Goal: Task Accomplishment & Management: Use online tool/utility

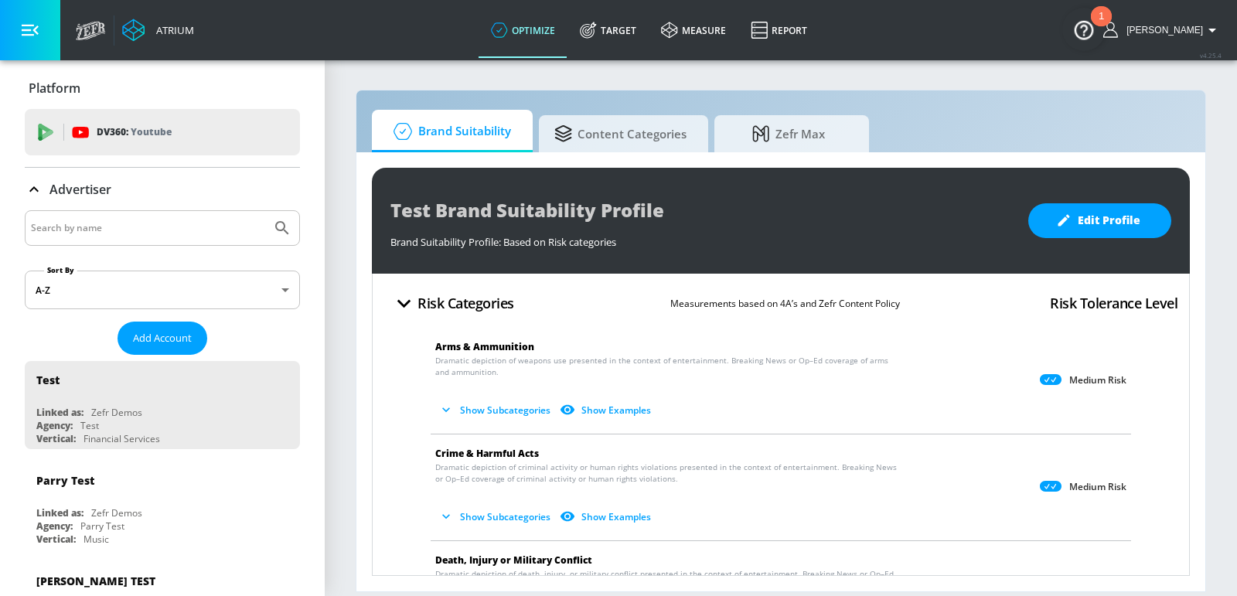
click at [168, 209] on div "Advertiser" at bounding box center [162, 189] width 275 height 43
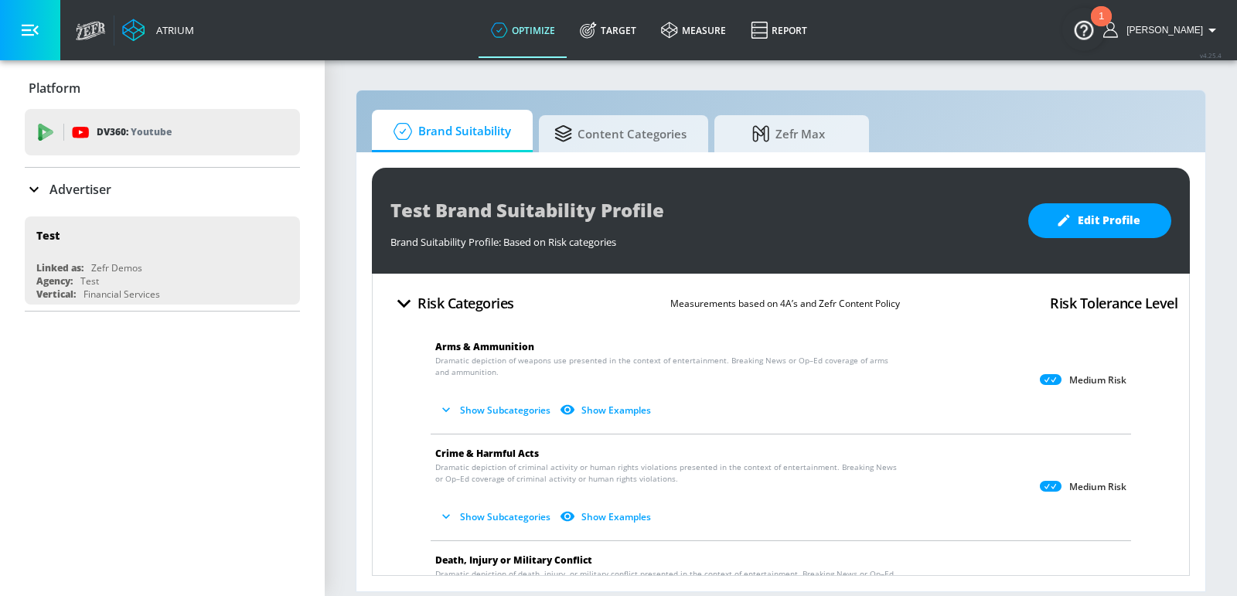
click at [154, 234] on input "Search by name" at bounding box center [148, 228] width 234 height 20
type input "[PERSON_NAME]"
click at [265, 211] on button "Submit Search" at bounding box center [282, 228] width 34 height 34
click at [151, 186] on div "Advertiser" at bounding box center [162, 189] width 275 height 19
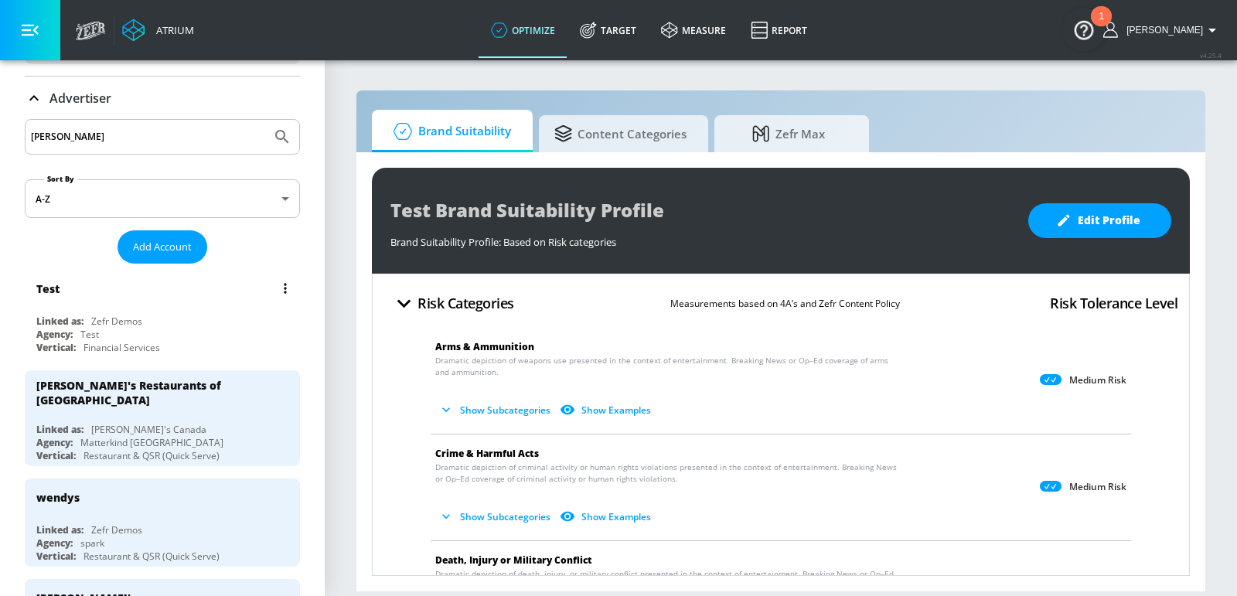
scroll to position [120, 0]
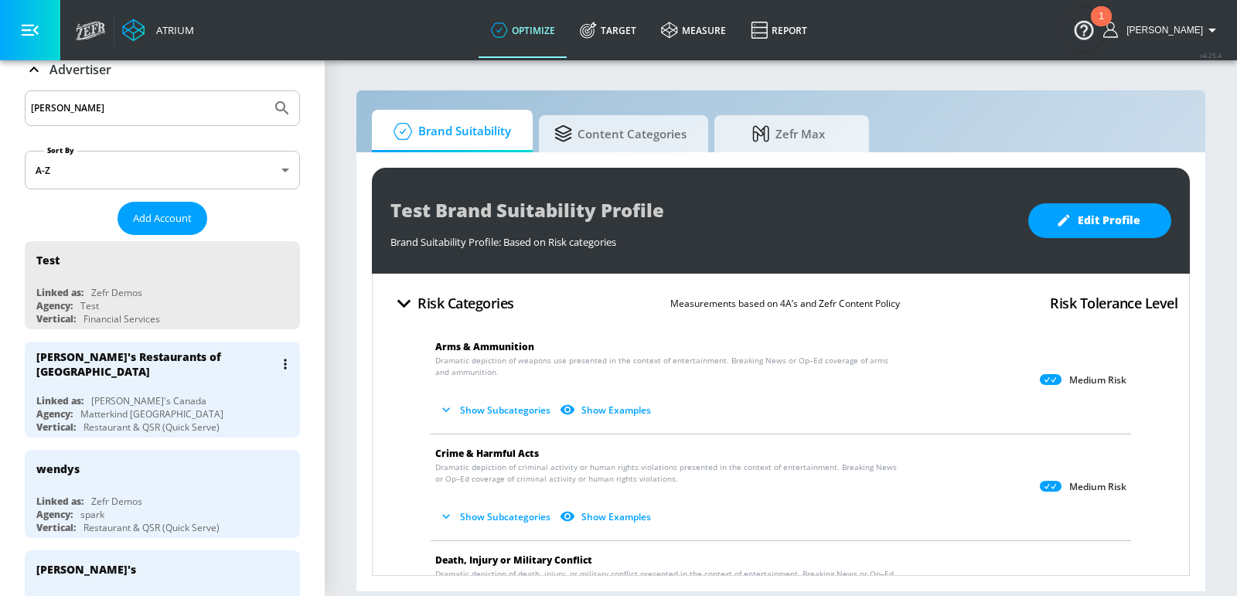
click at [190, 394] on div "Linked as: [PERSON_NAME]'s Canada" at bounding box center [166, 400] width 260 height 13
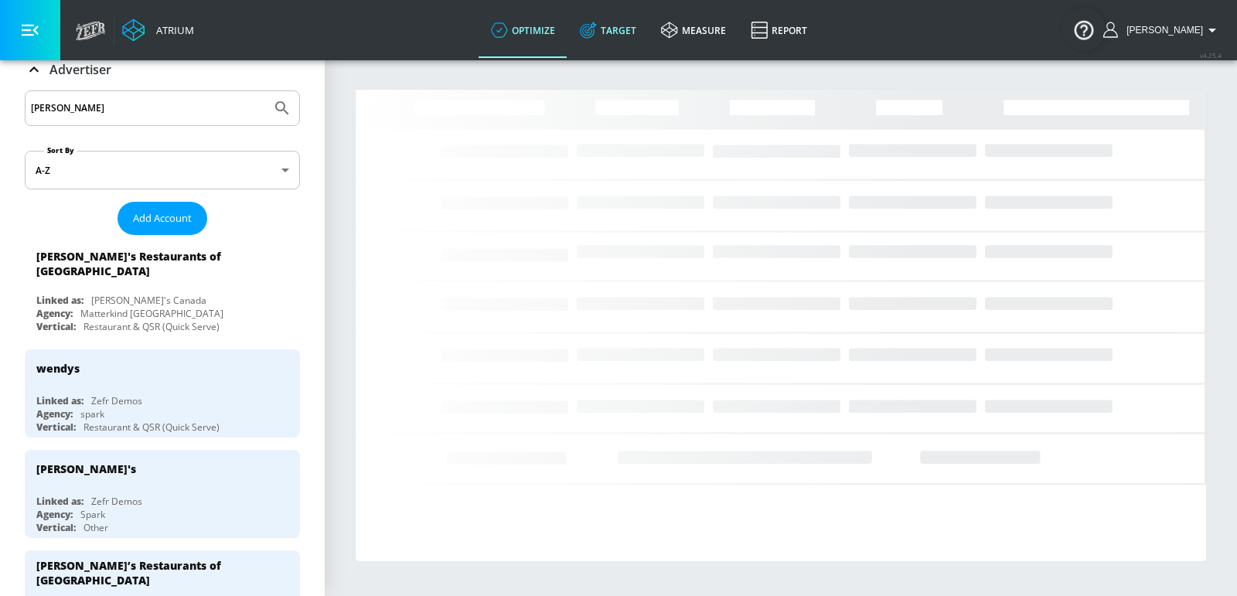
click at [621, 26] on link "Target" at bounding box center [607, 30] width 81 height 56
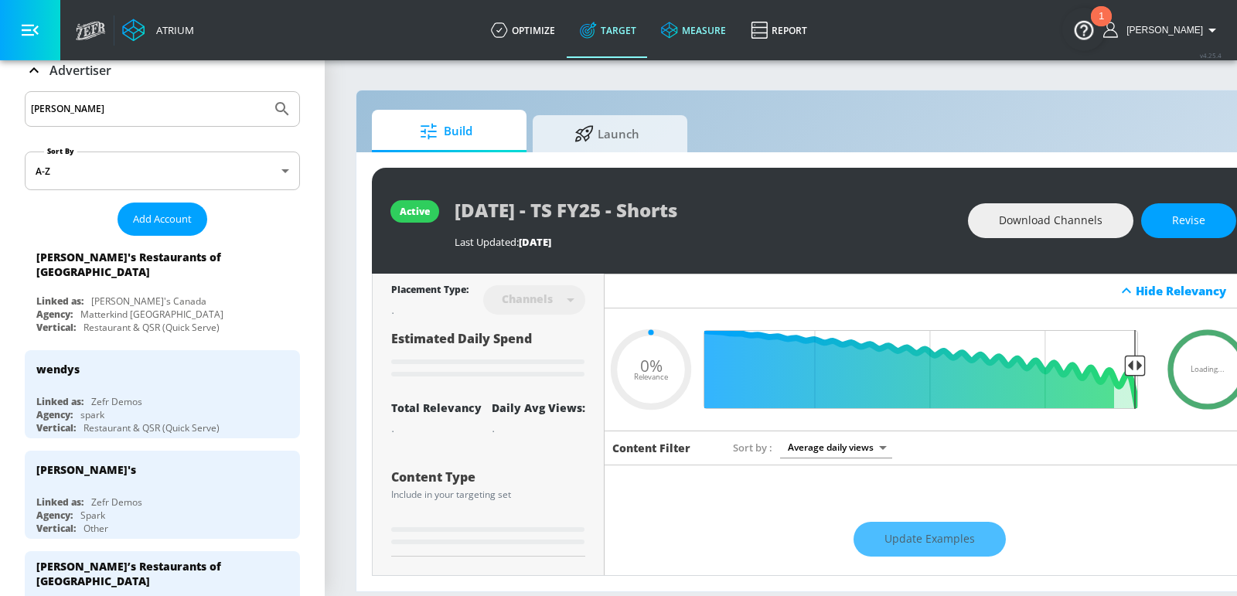
type input "0.05"
click at [641, 135] on span "Launch" at bounding box center [606, 131] width 117 height 37
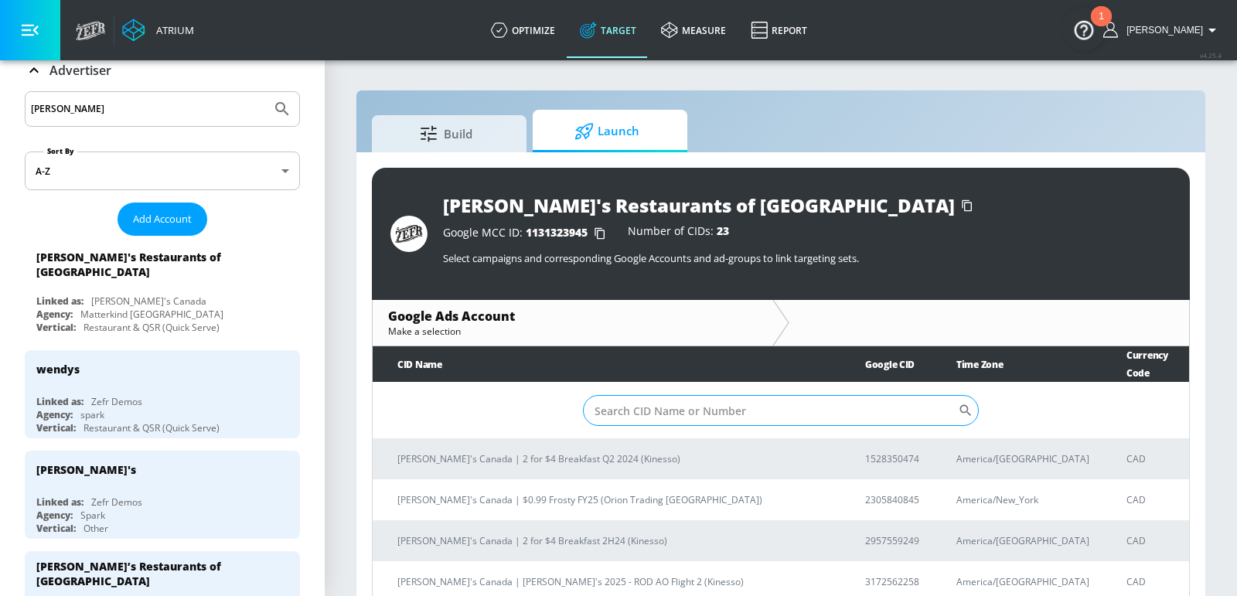
click at [687, 395] on input "Sort By" at bounding box center [770, 410] width 375 height 31
paste input "4189000913"
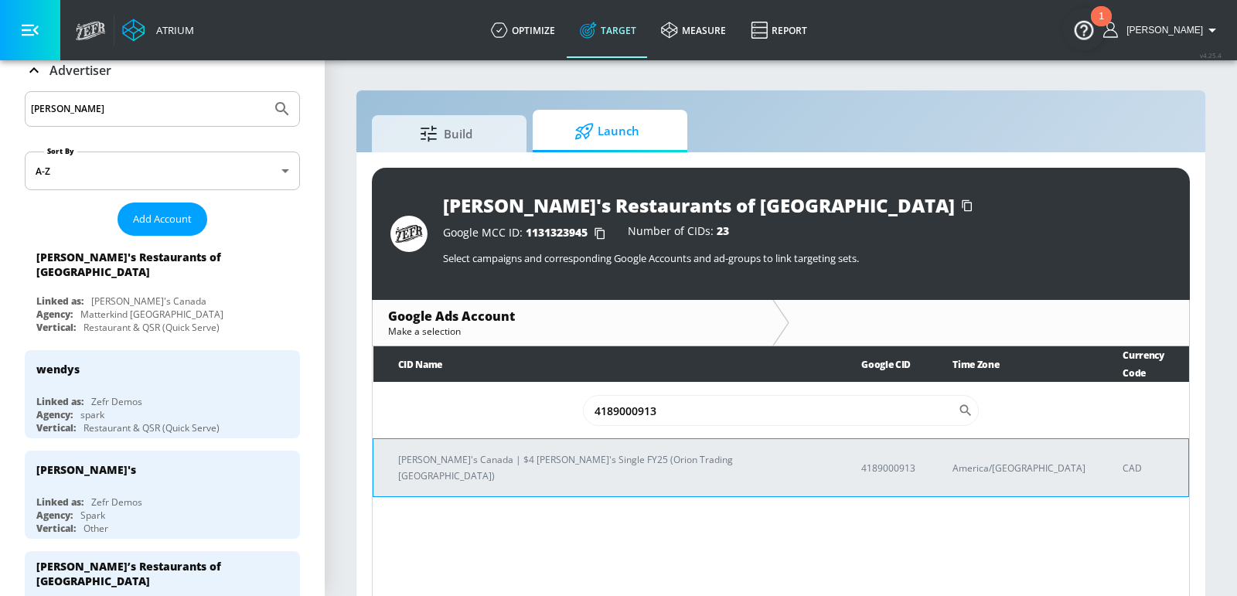
type input "4189000913"
click at [595, 451] on p "[PERSON_NAME]'s Canada | $4 [PERSON_NAME]'s Single FY25 (Orion Trading [GEOGRAP…" at bounding box center [611, 467] width 426 height 32
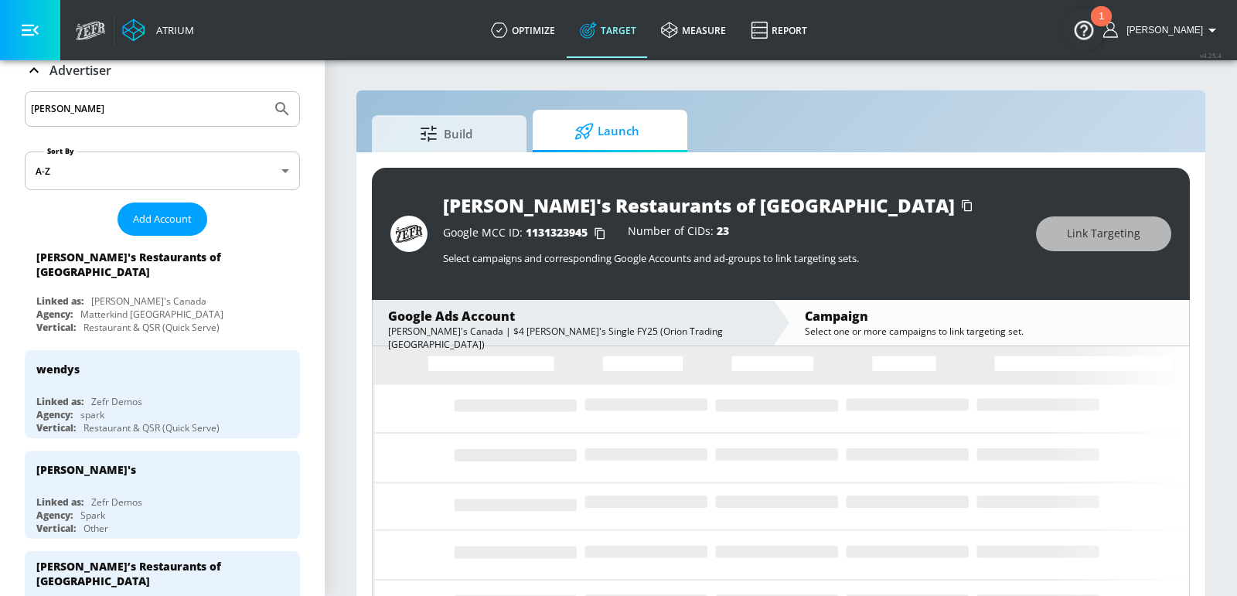
click at [362, 397] on div "[PERSON_NAME]'s Restaurants of [GEOGRAPHIC_DATA] Google MCC ID: 1131323945 Numb…" at bounding box center [780, 384] width 849 height 465
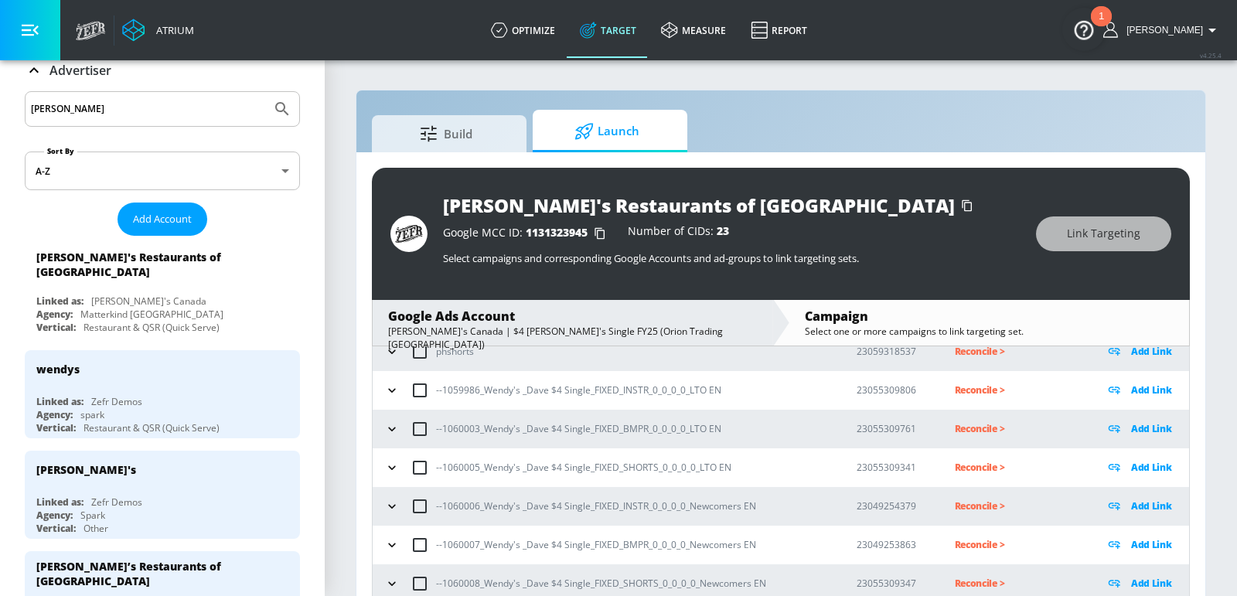
scroll to position [21, 0]
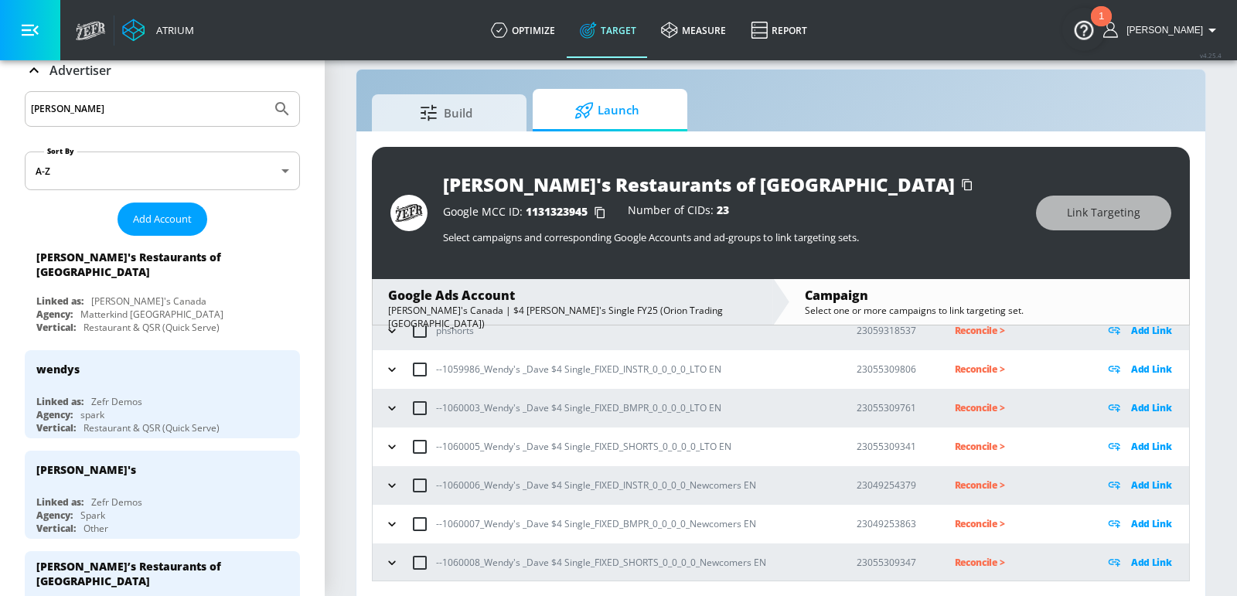
click at [390, 560] on icon "button" at bounding box center [391, 562] width 7 height 4
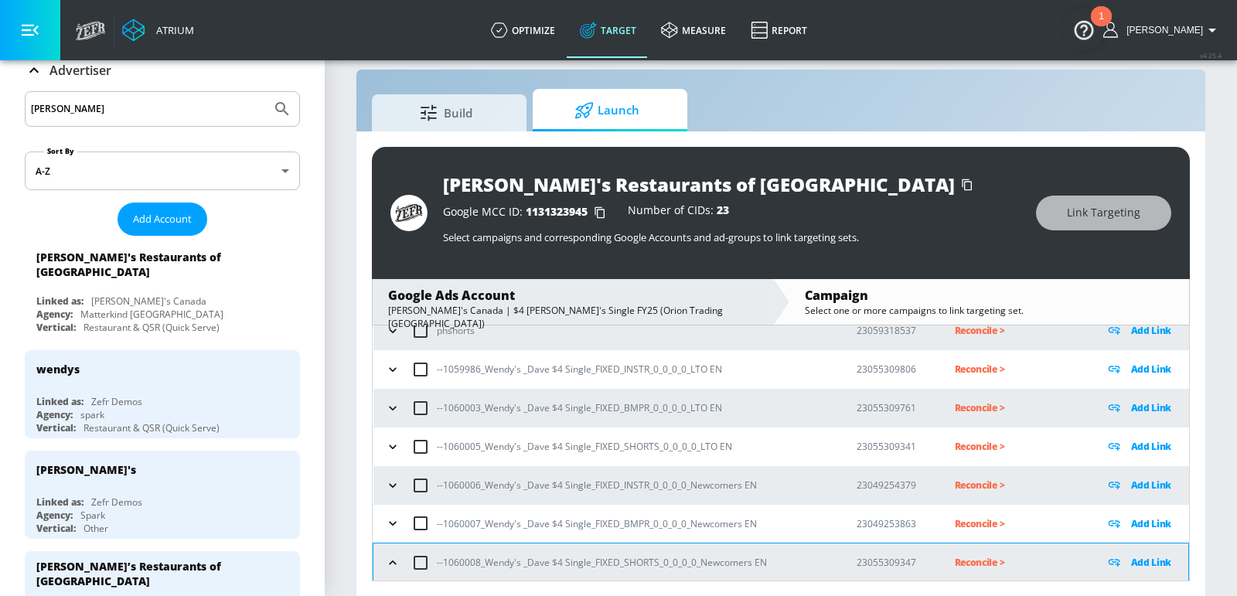
click at [389, 444] on icon "button" at bounding box center [392, 446] width 7 height 4
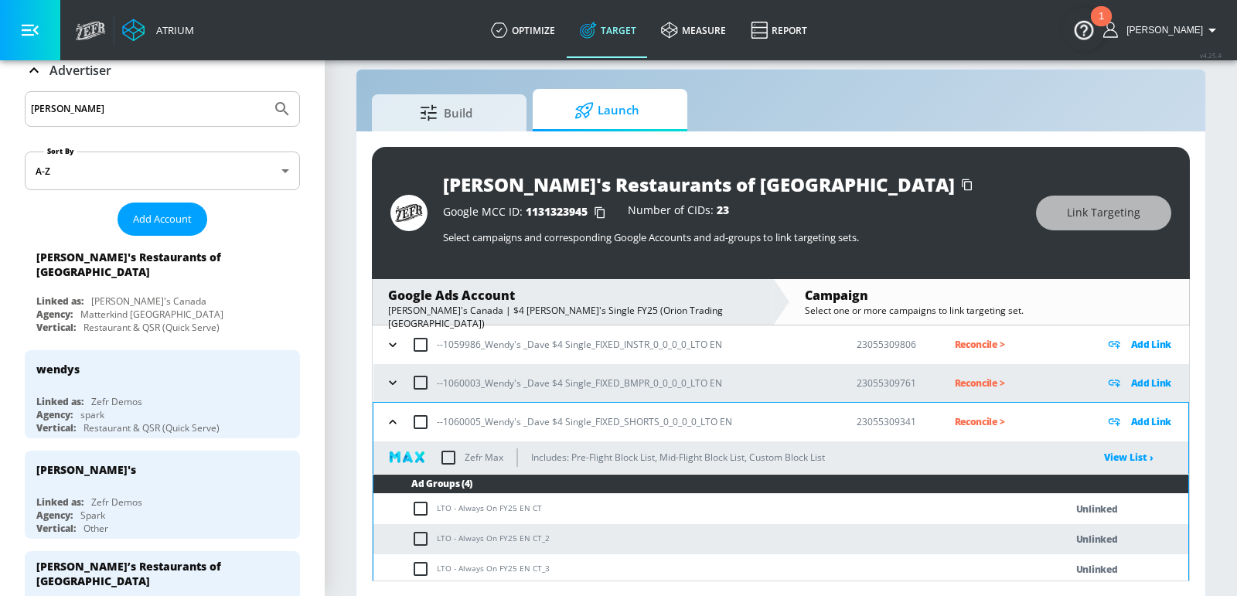
scroll to position [205, 0]
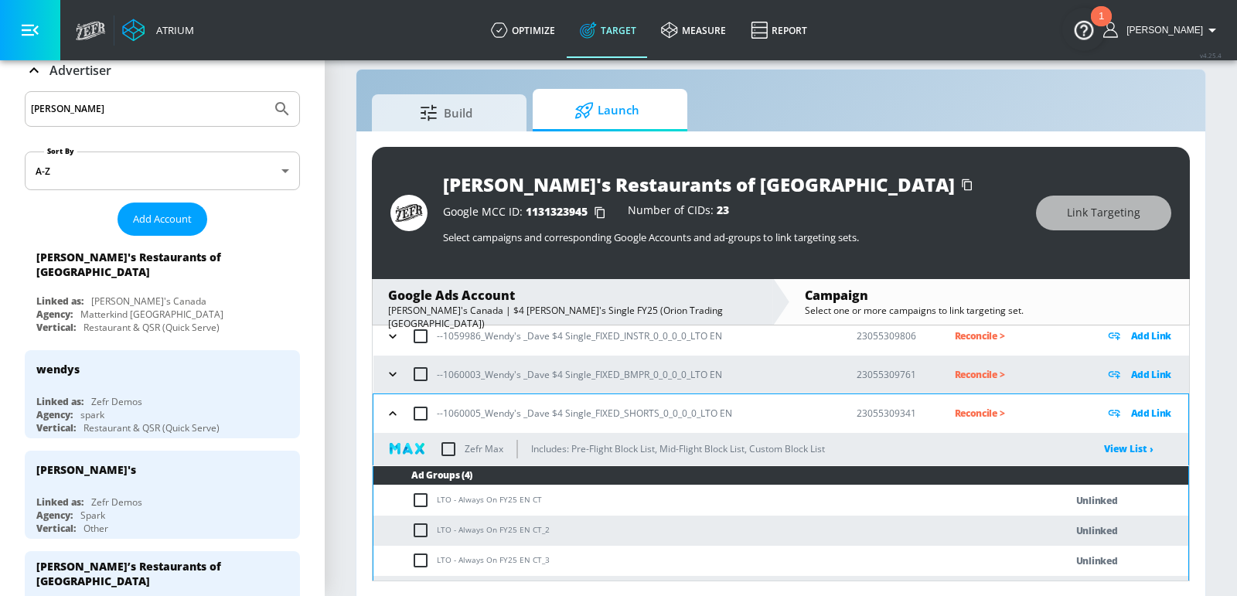
click at [477, 497] on td "LTO - Always On FY25 EN CT" at bounding box center [703, 500] width 660 height 30
copy td "LTO - Always On FY25 EN CT"
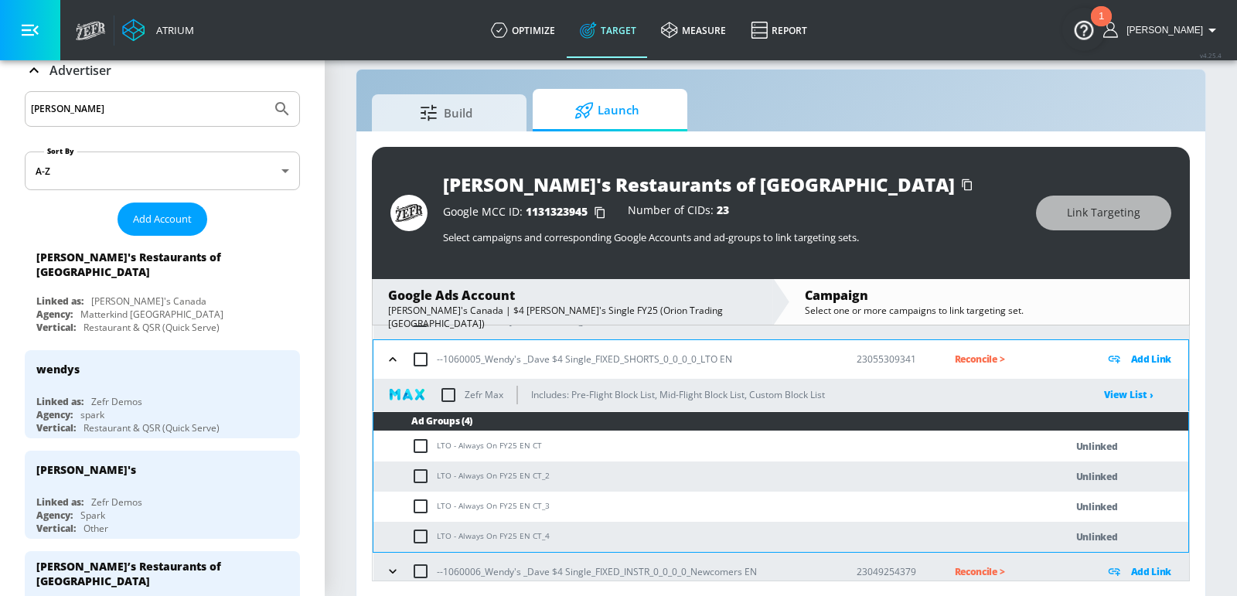
click at [418, 366] on input "checkbox" at bounding box center [420, 359] width 32 height 32
checkbox input "true"
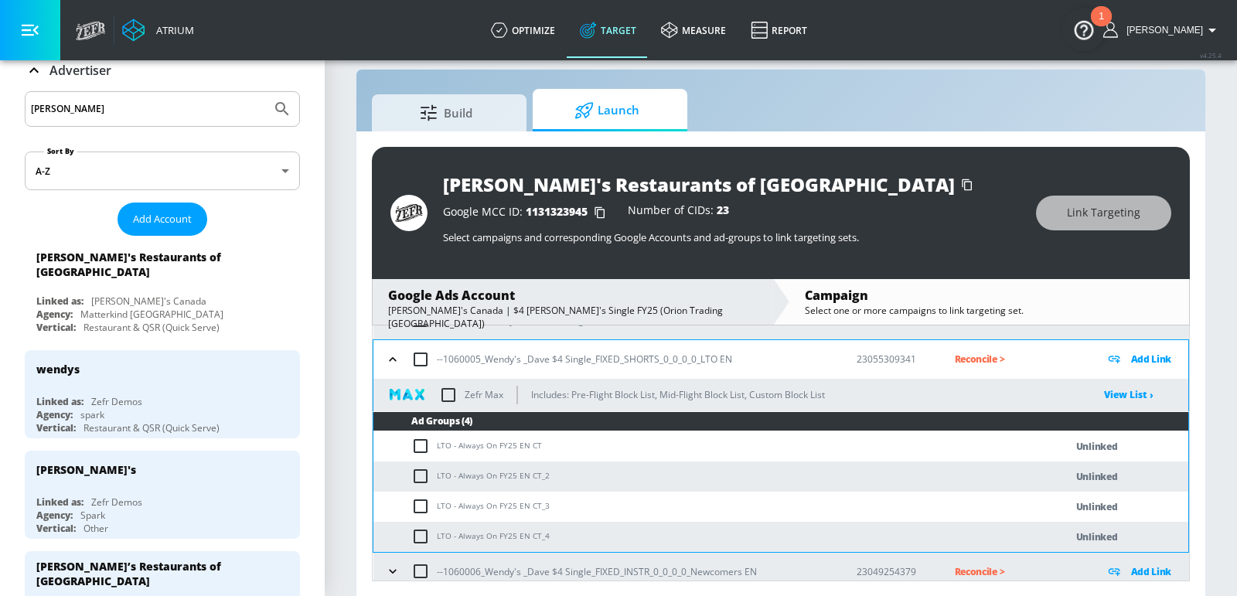
checkbox input "true"
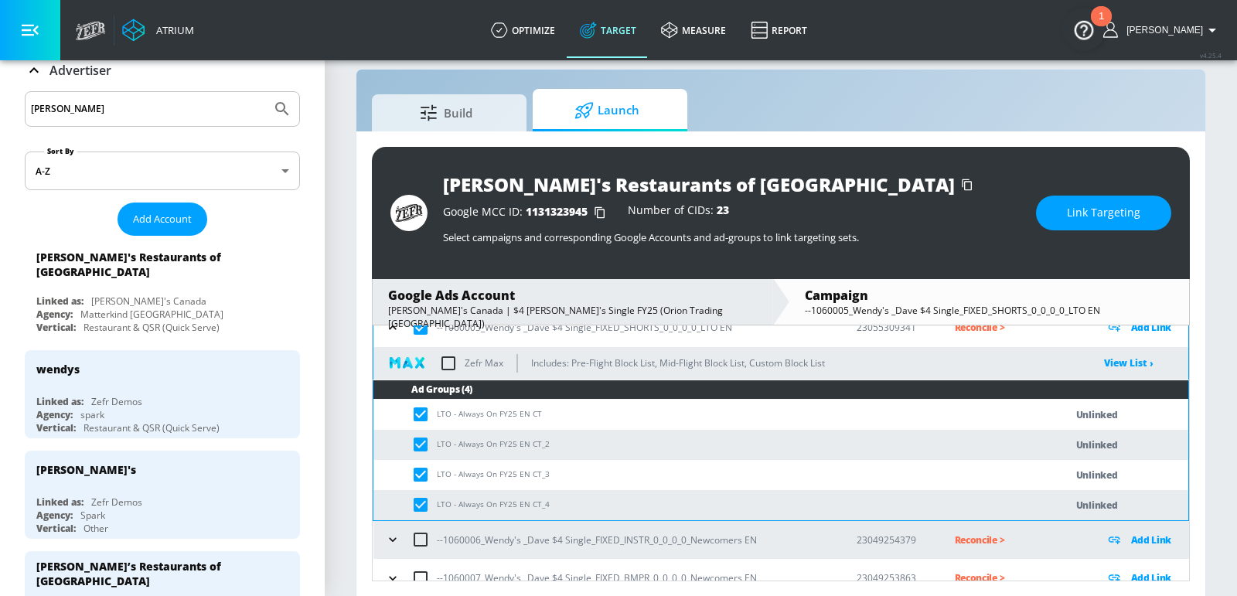
scroll to position [289, 0]
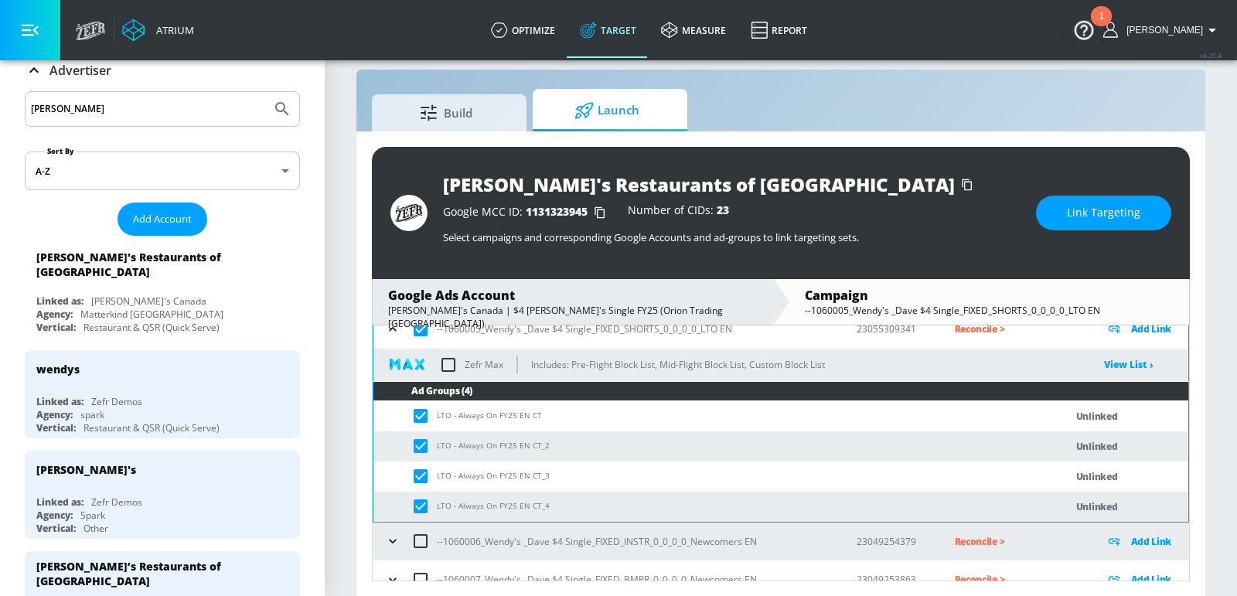
click at [1073, 217] on span "Link Targeting" at bounding box center [1103, 212] width 73 height 19
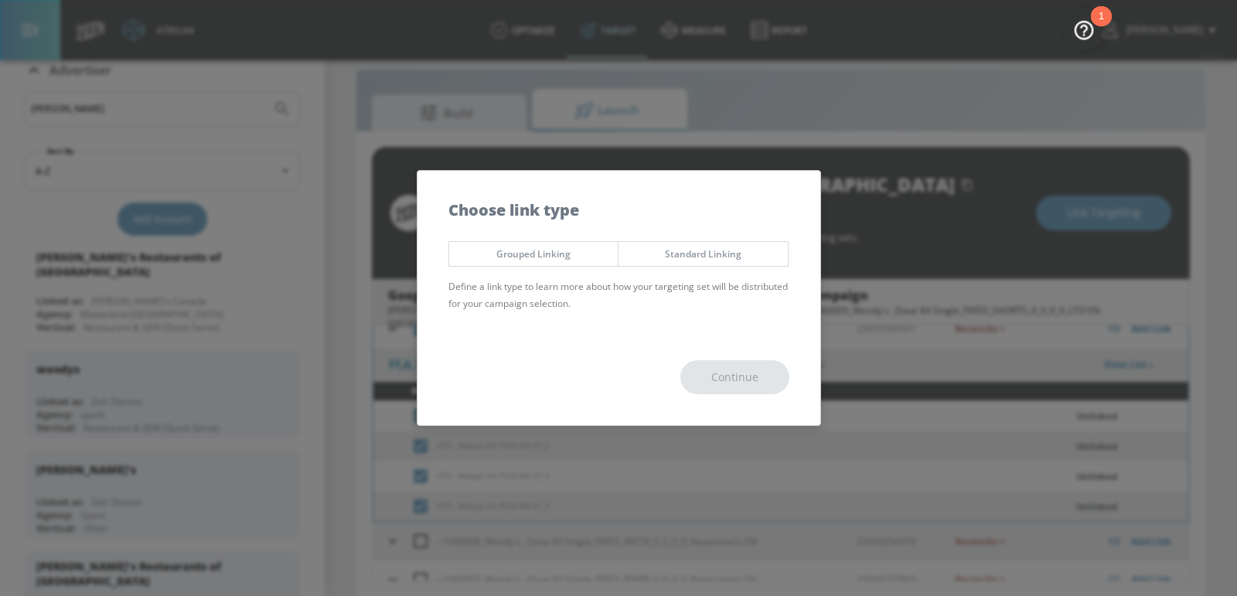
click at [563, 260] on span "Grouped Linking" at bounding box center [534, 254] width 146 height 16
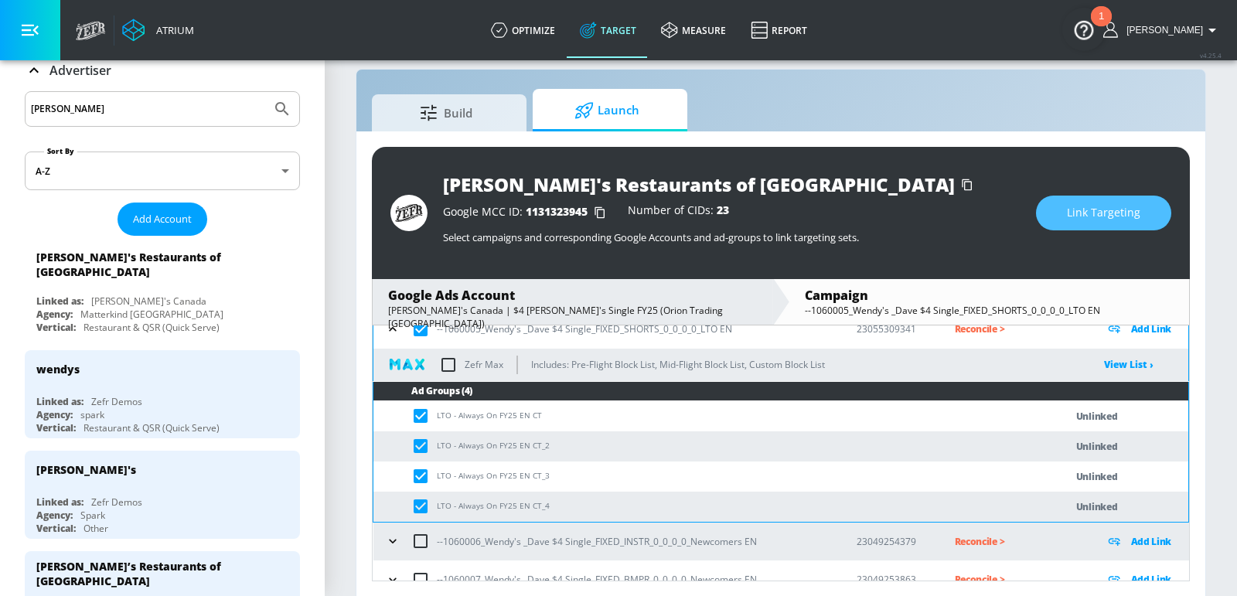
click at [1109, 211] on span "Link Targeting" at bounding box center [1103, 212] width 73 height 19
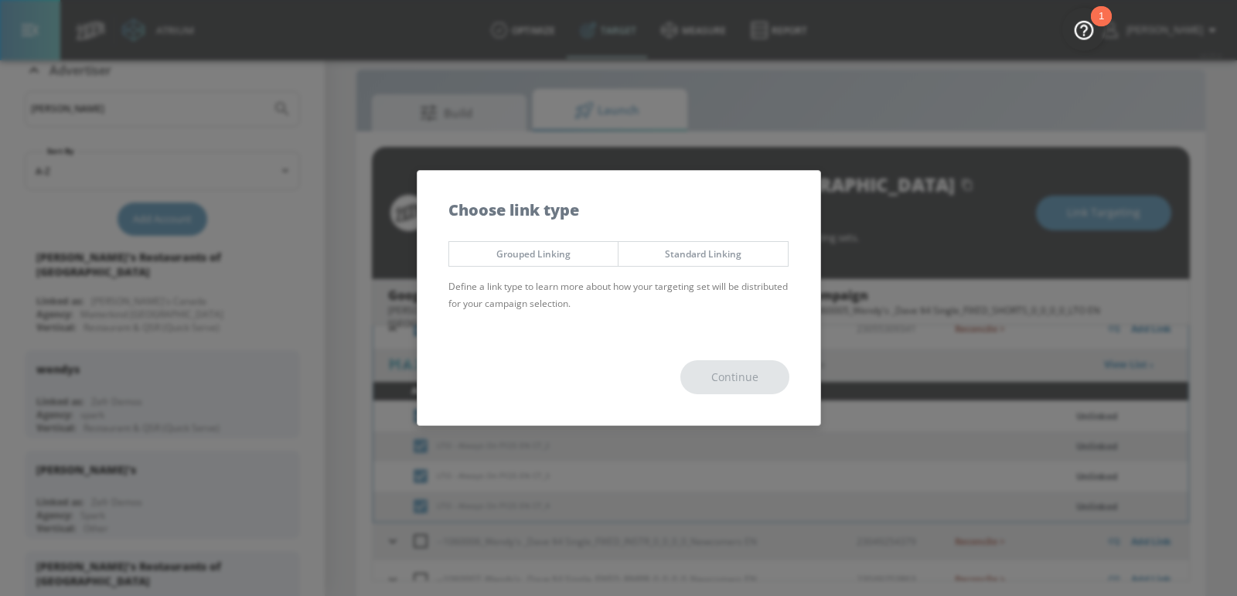
click at [580, 248] on span "Grouped Linking" at bounding box center [534, 254] width 146 height 16
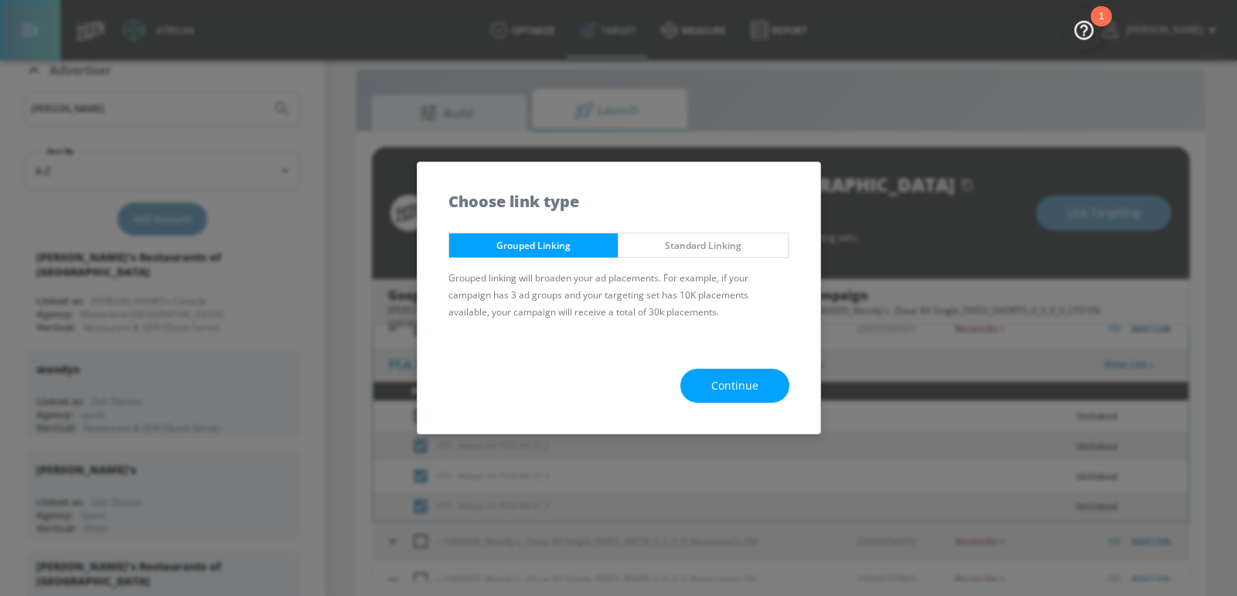
click at [757, 376] on button "Continue" at bounding box center [734, 386] width 109 height 35
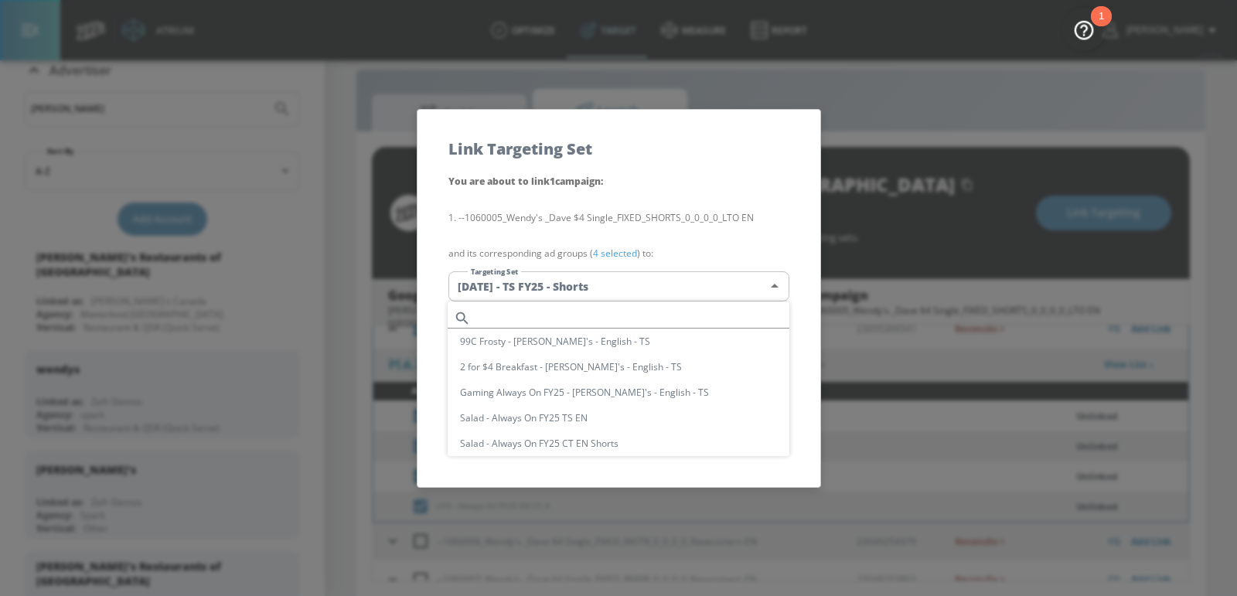
click at [632, 290] on body "Atrium optimize Target measure Report optimize Target measure Report v 4.25.4 […" at bounding box center [618, 288] width 1237 height 618
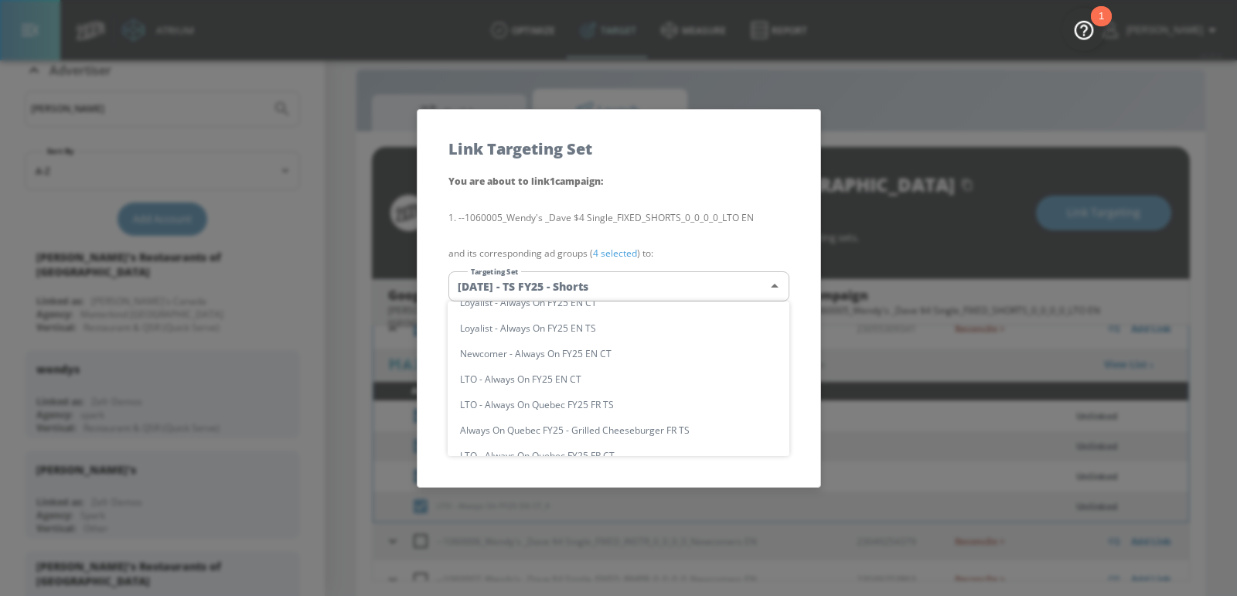
scroll to position [11145, 0]
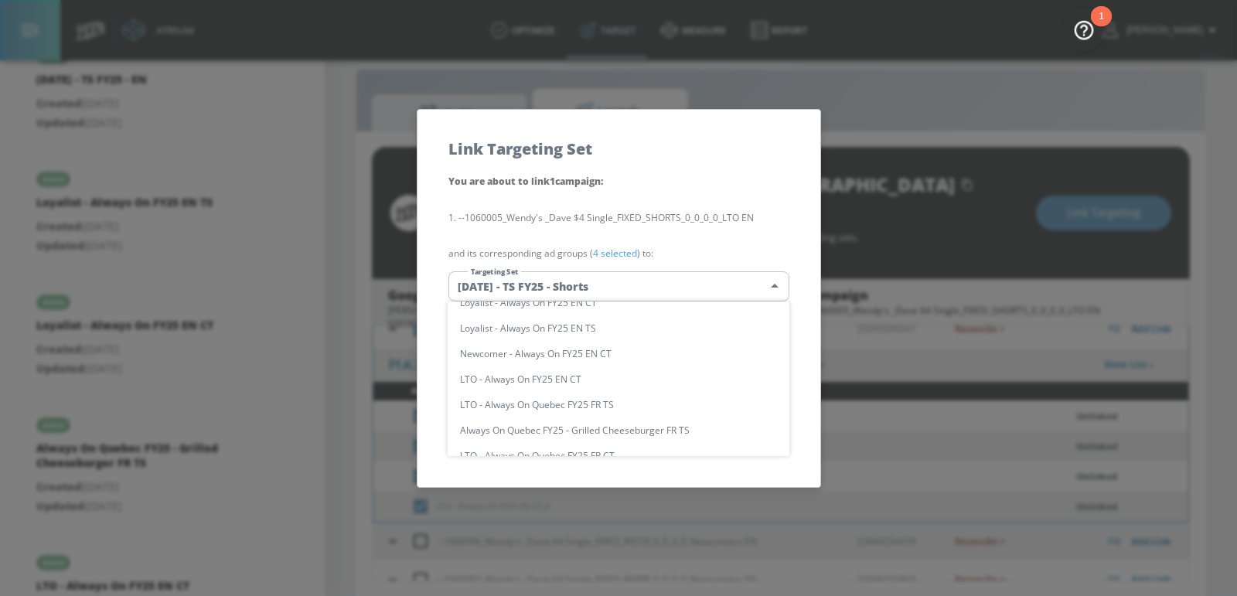
click at [581, 377] on li "LTO - Always On FY25 EN CT" at bounding box center [619, 379] width 342 height 26
type input "547918f2-8500-4ff7-a819-7d6a0f9f4a6b"
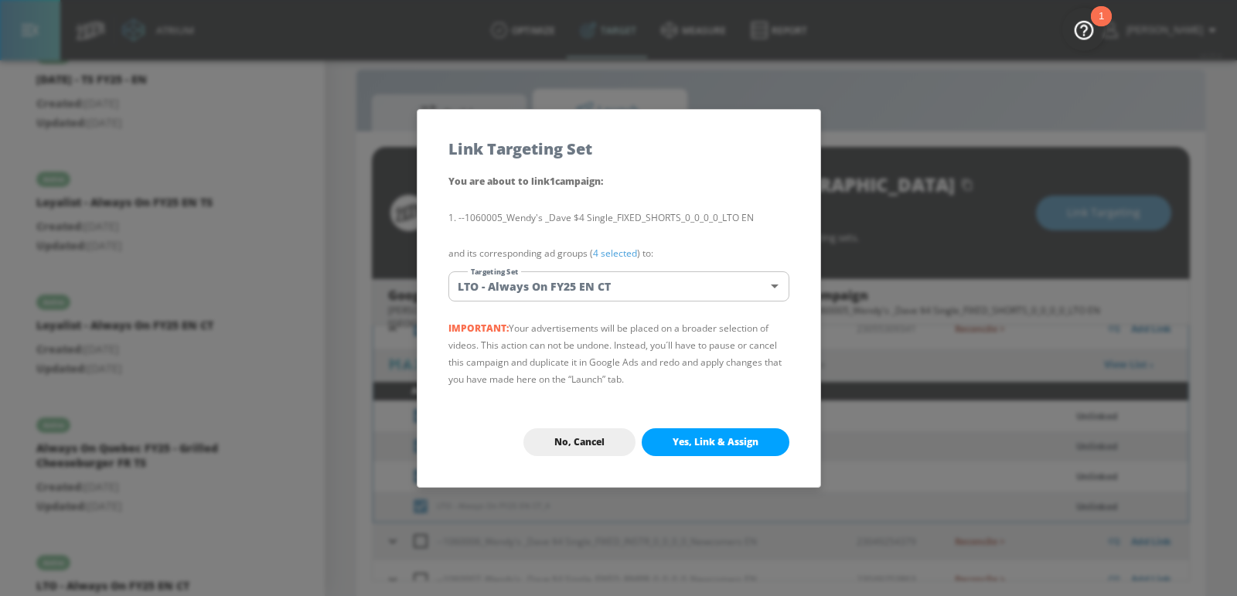
click at [735, 445] on span "Yes, Link & Assign" at bounding box center [715, 442] width 86 height 12
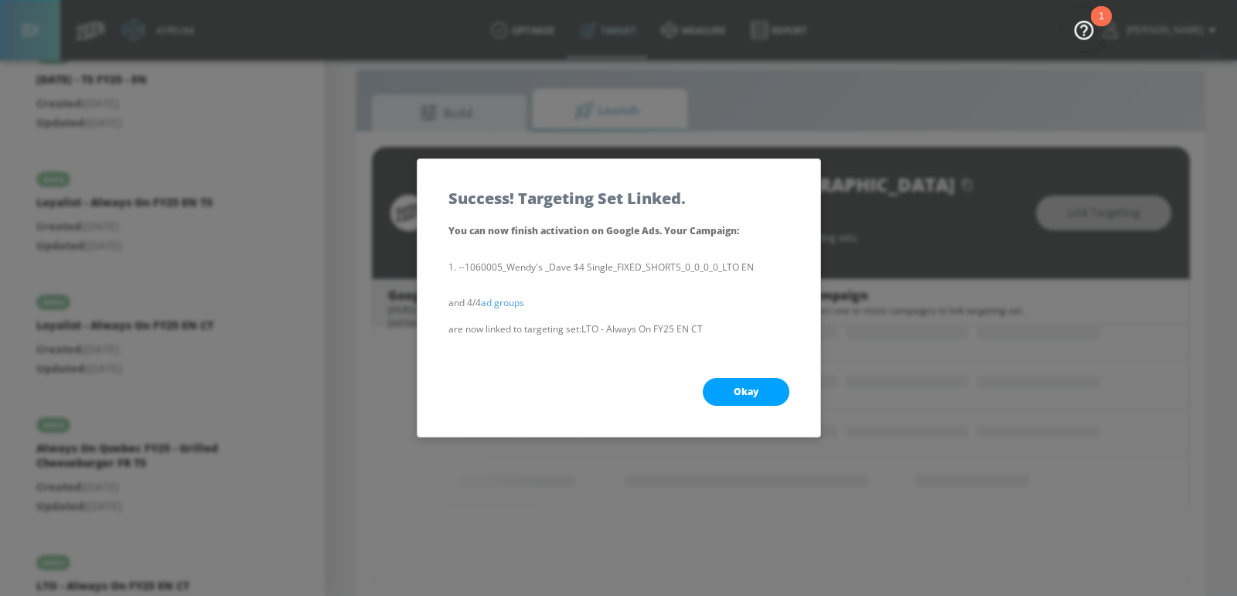
scroll to position [197, 0]
click at [761, 393] on button "Okay" at bounding box center [746, 392] width 87 height 28
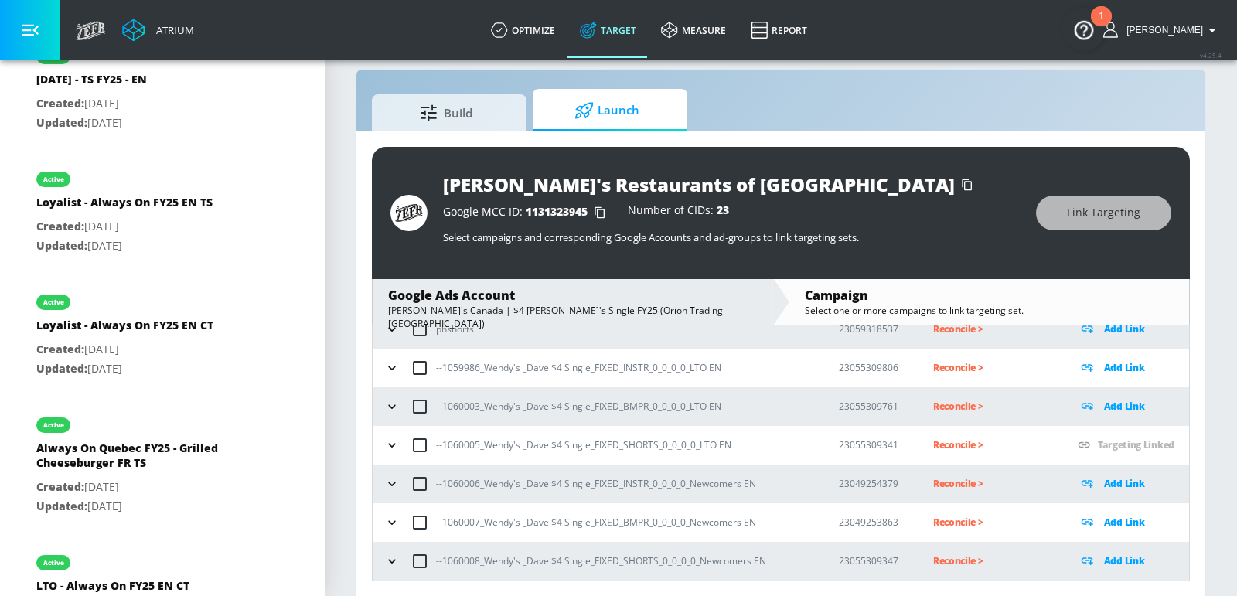
scroll to position [172, 0]
click at [385, 445] on icon "button" at bounding box center [391, 446] width 15 height 15
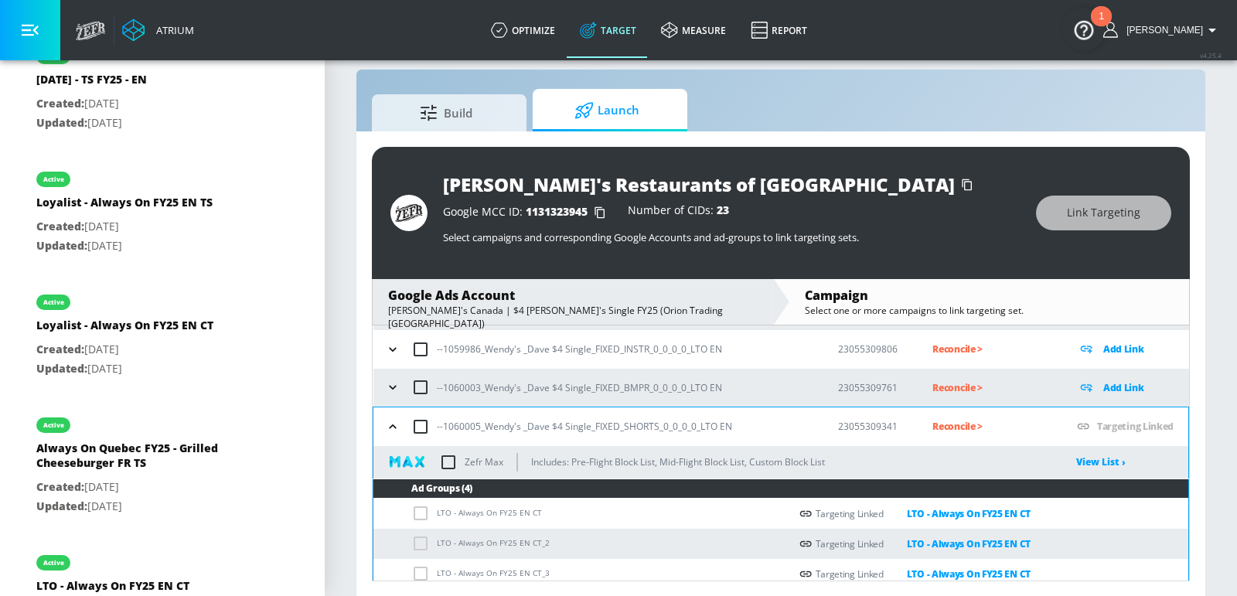
scroll to position [345, 0]
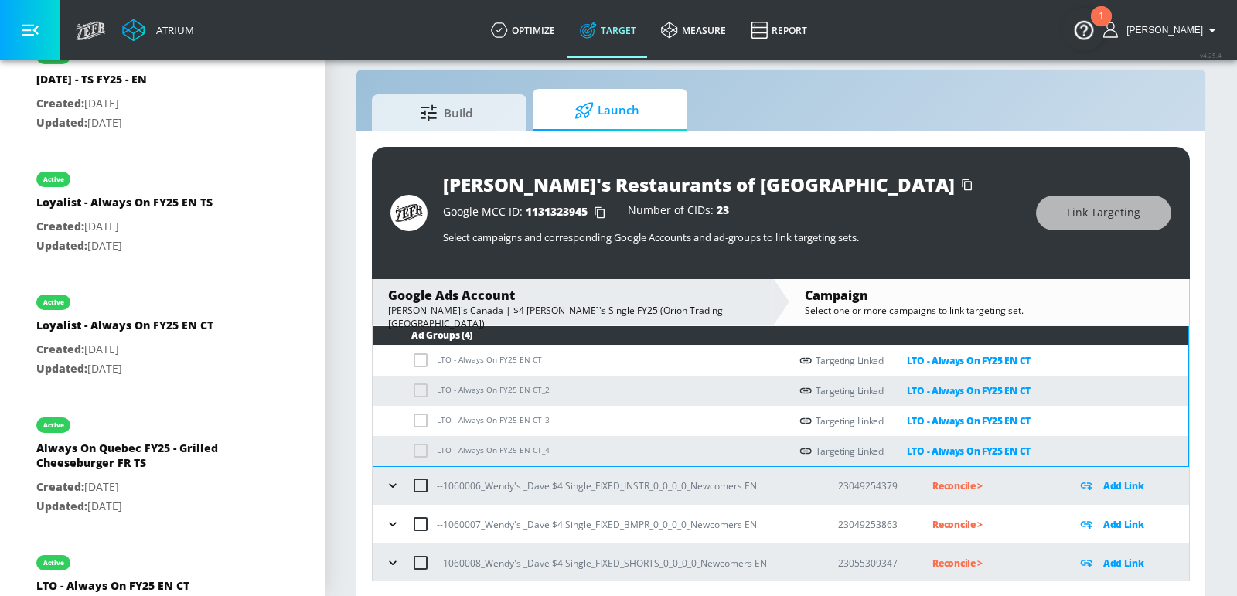
click at [389, 561] on icon "button" at bounding box center [392, 563] width 7 height 4
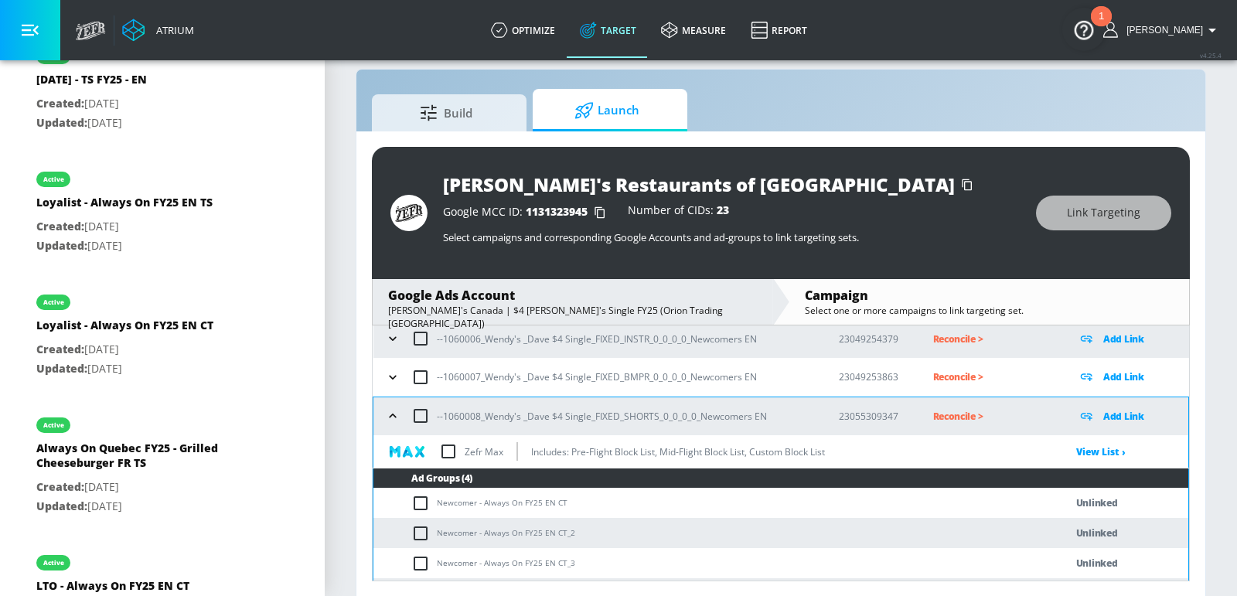
click at [462, 499] on td "Newcomer - Always On FY25 EN CT" at bounding box center [703, 503] width 660 height 30
copy td "Newcomer - Always On FY25 EN CT"
click at [420, 502] on input "checkbox" at bounding box center [424, 503] width 26 height 19
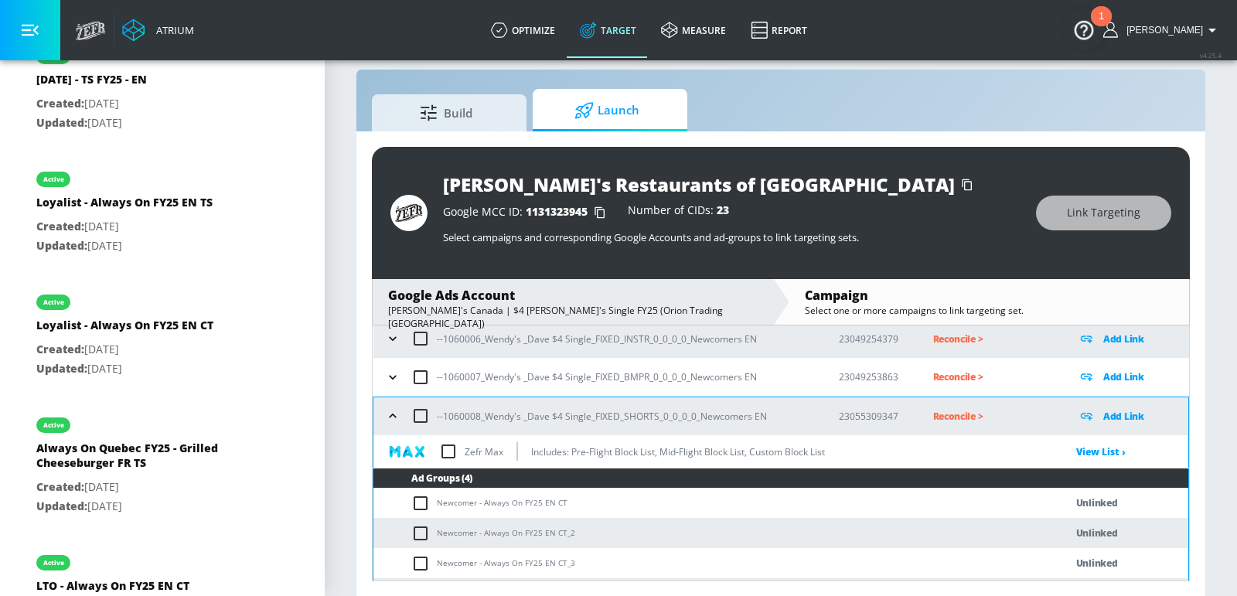
checkbox input "true"
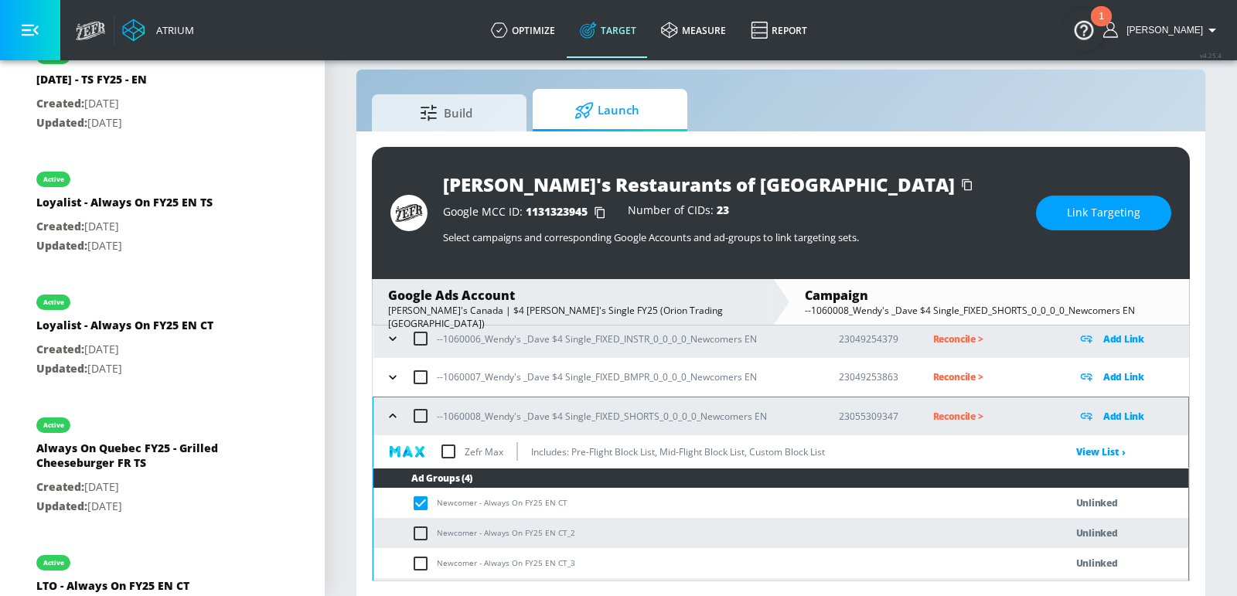
click at [417, 417] on input "checkbox" at bounding box center [420, 416] width 32 height 32
checkbox input "true"
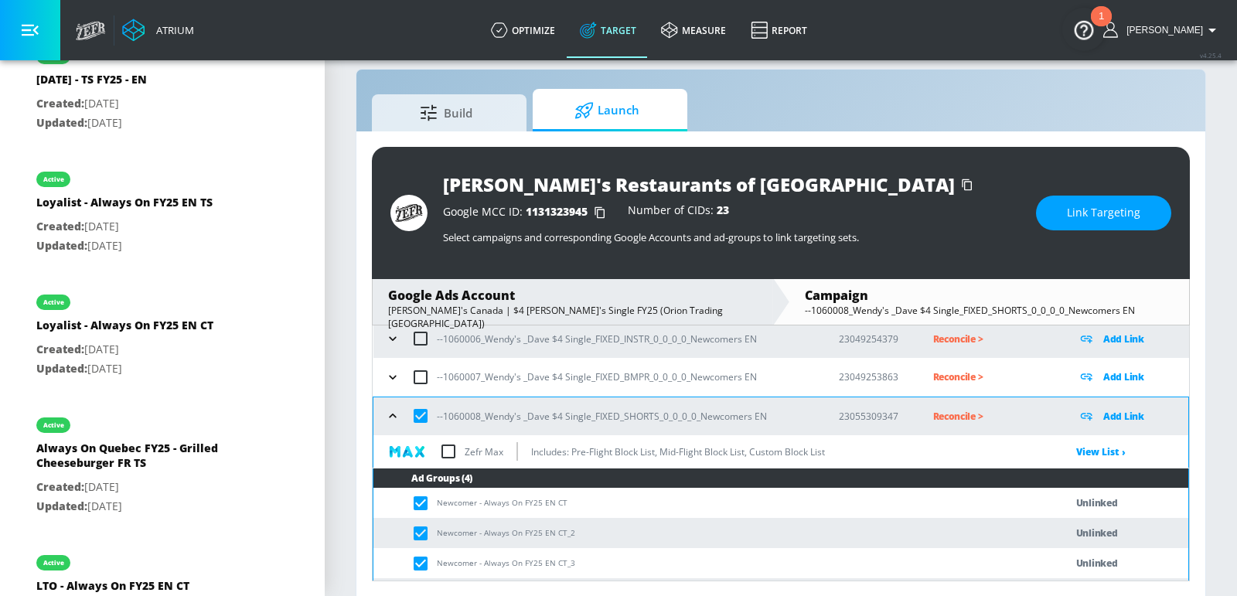
scroll to position [519, 0]
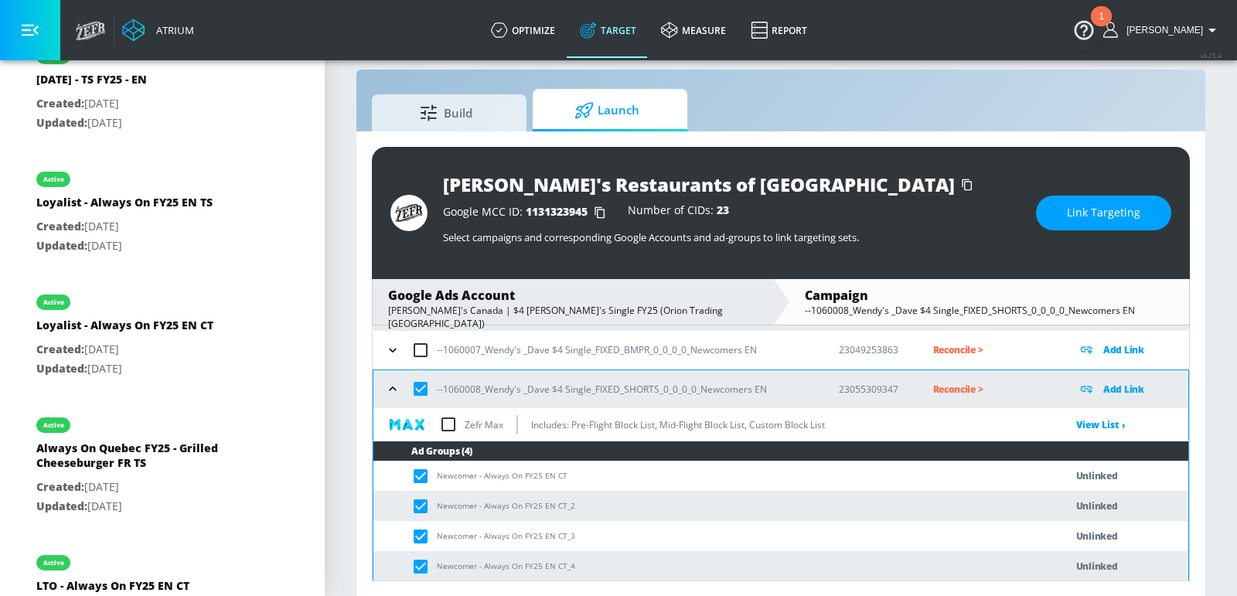
click at [1101, 226] on button "Link Targeting" at bounding box center [1103, 213] width 135 height 35
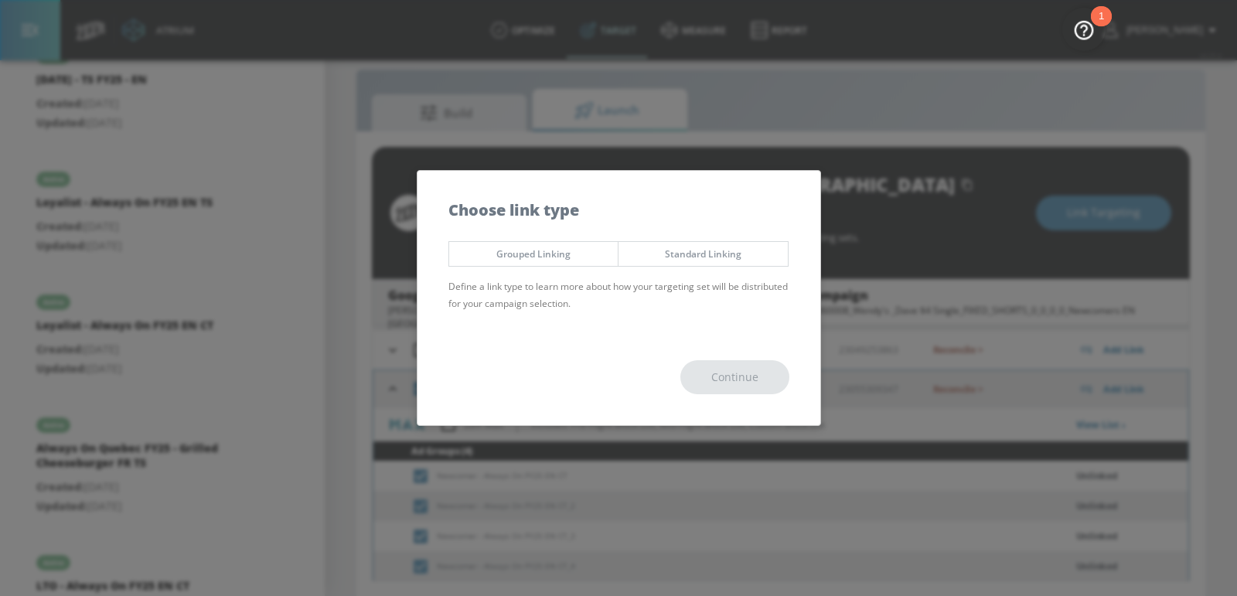
click at [520, 259] on span "Grouped Linking" at bounding box center [534, 254] width 146 height 16
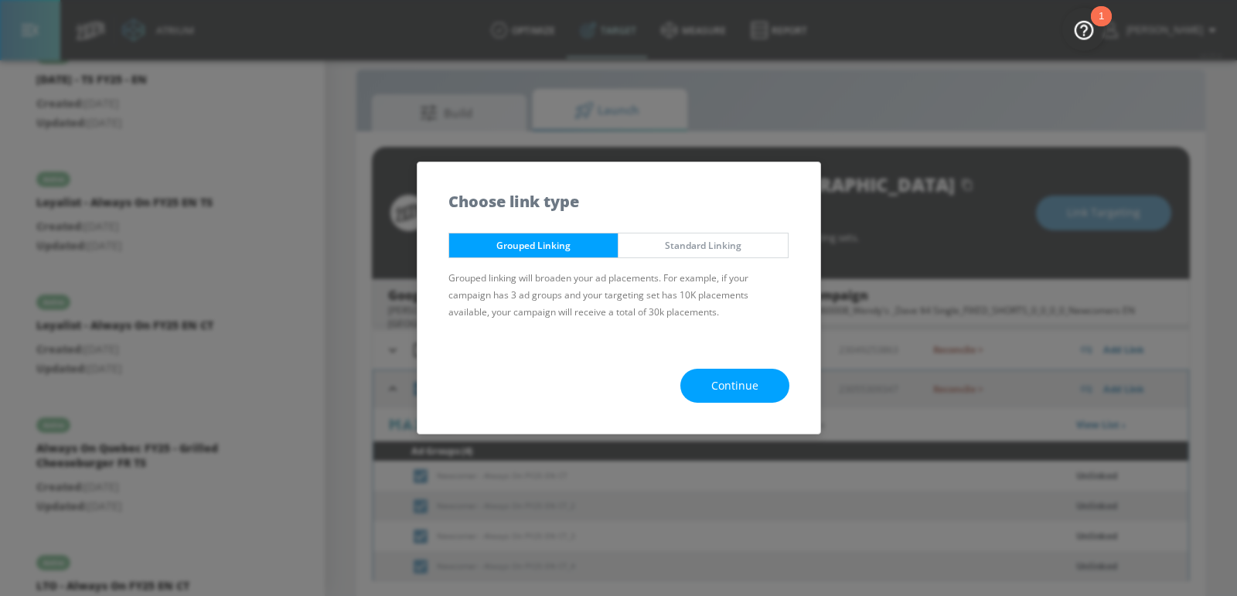
click at [705, 375] on button "Continue" at bounding box center [734, 386] width 109 height 35
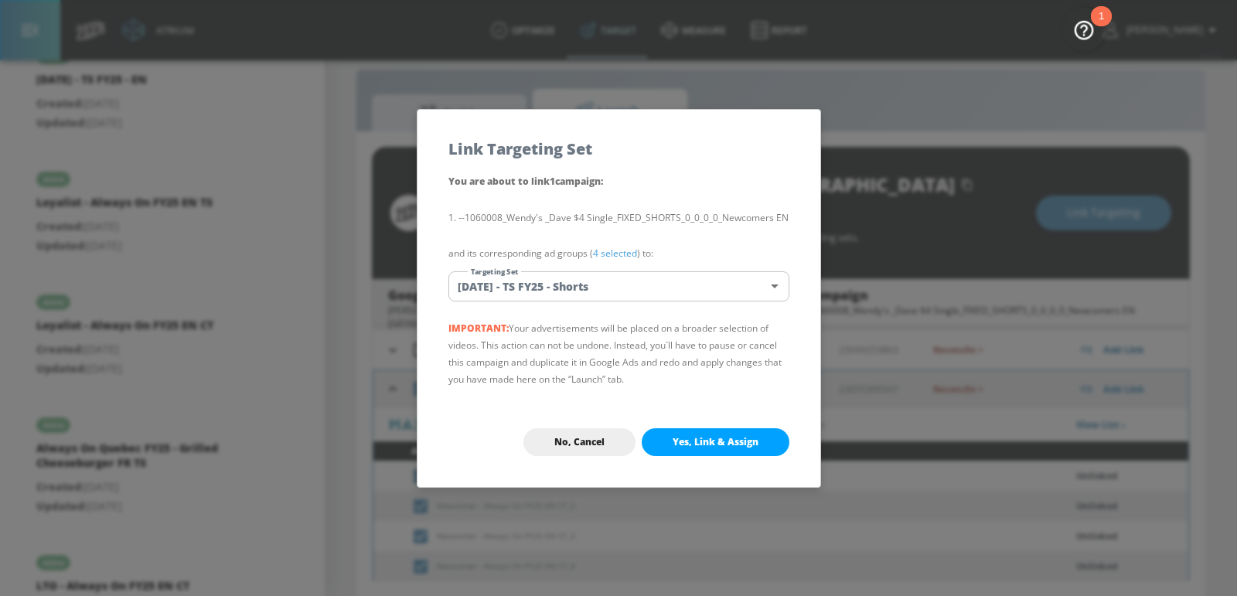
click at [600, 283] on body "Atrium optimize Target measure Report optimize Target measure Report v 4.25.4 […" at bounding box center [618, 288] width 1237 height 618
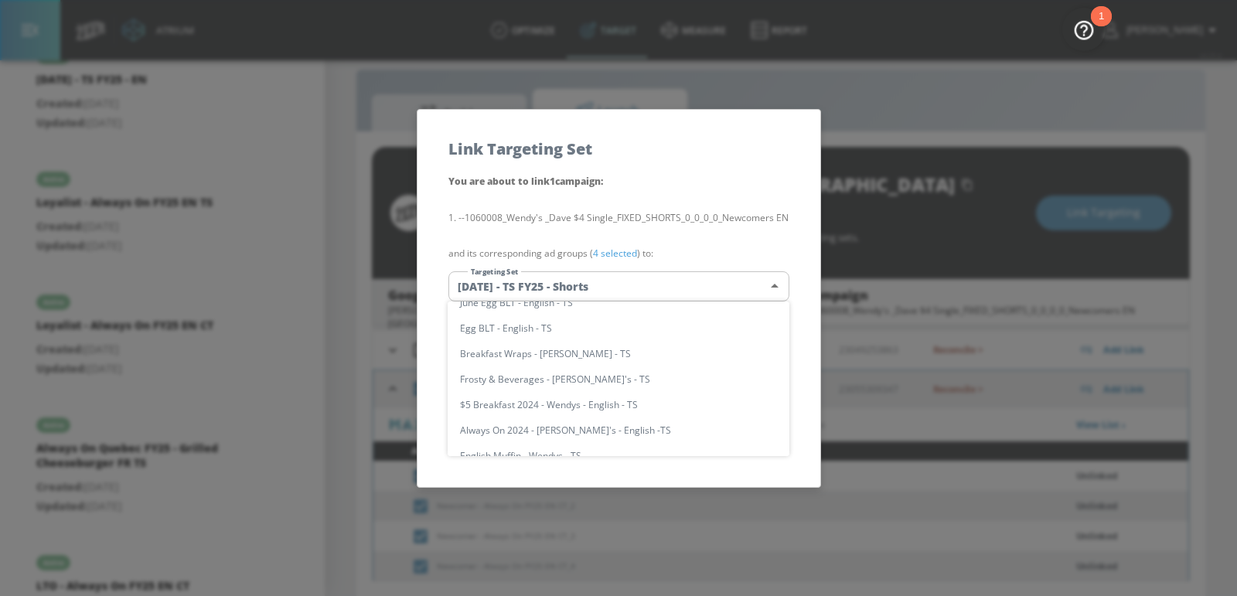
scroll to position [294, 0]
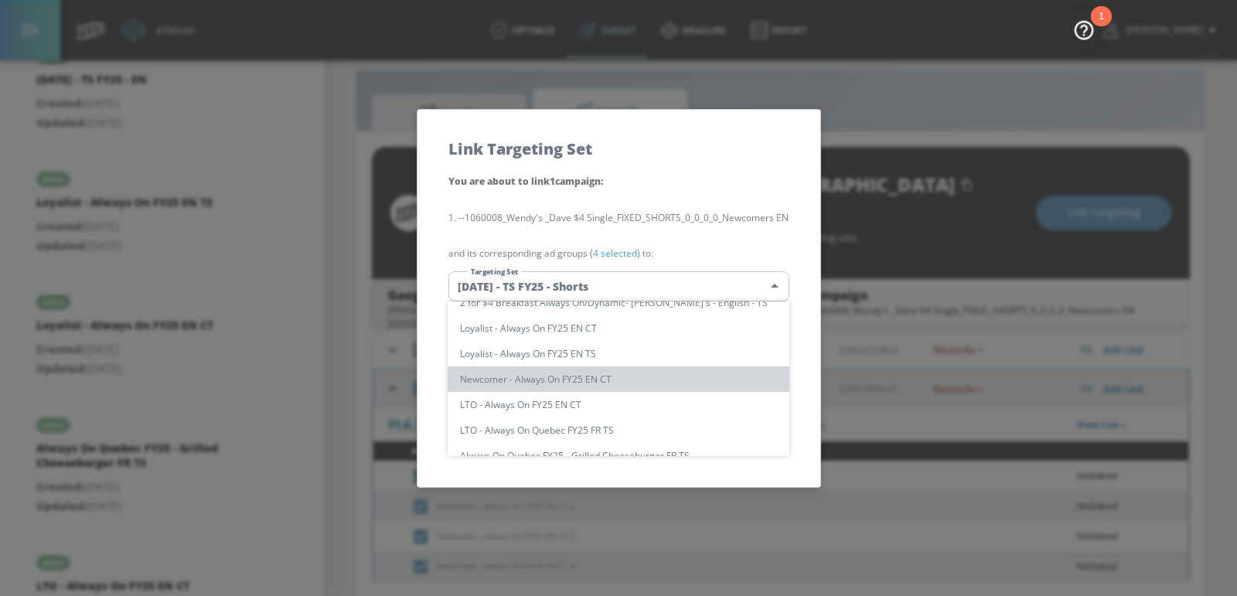
click at [528, 377] on li "Newcomer - Always On FY25 EN CT" at bounding box center [619, 379] width 342 height 26
type input "8f2f9649-9694-4bb7-9c2c-8f14a20ea44a"
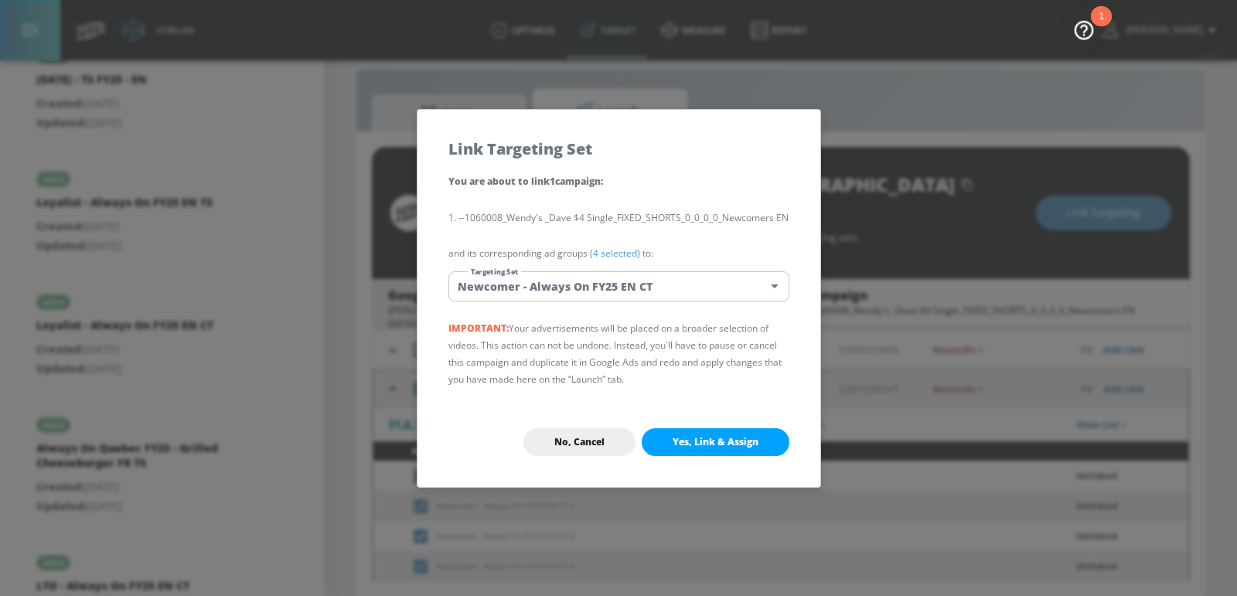
scroll to position [12005, 0]
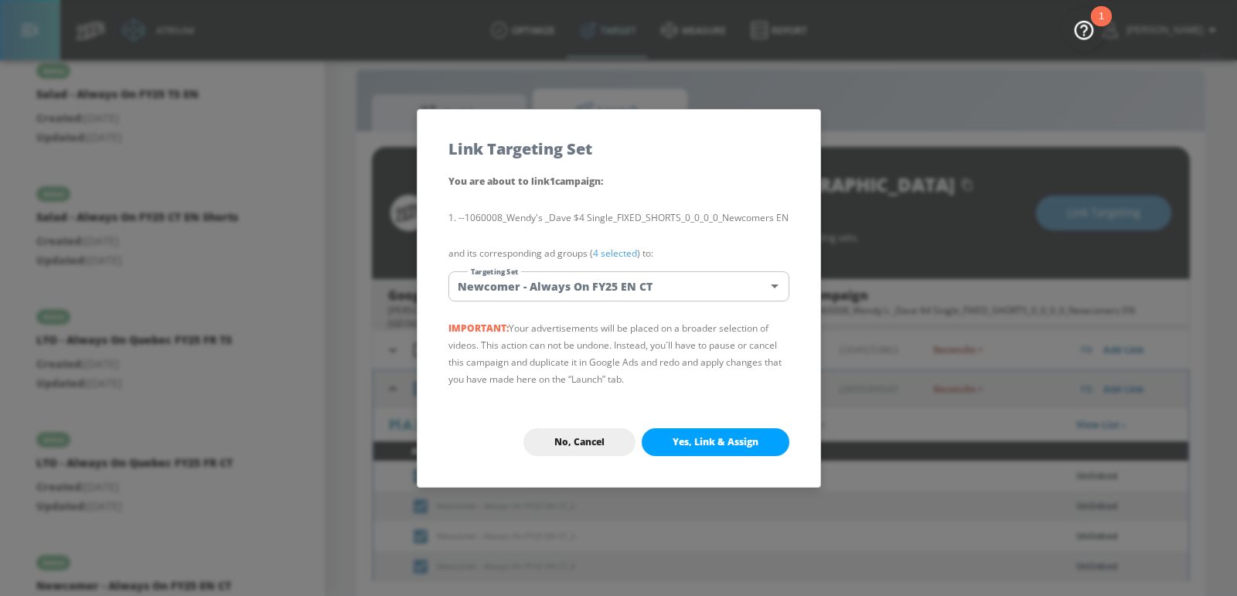
click at [722, 433] on button "Yes, Link & Assign" at bounding box center [716, 442] width 148 height 28
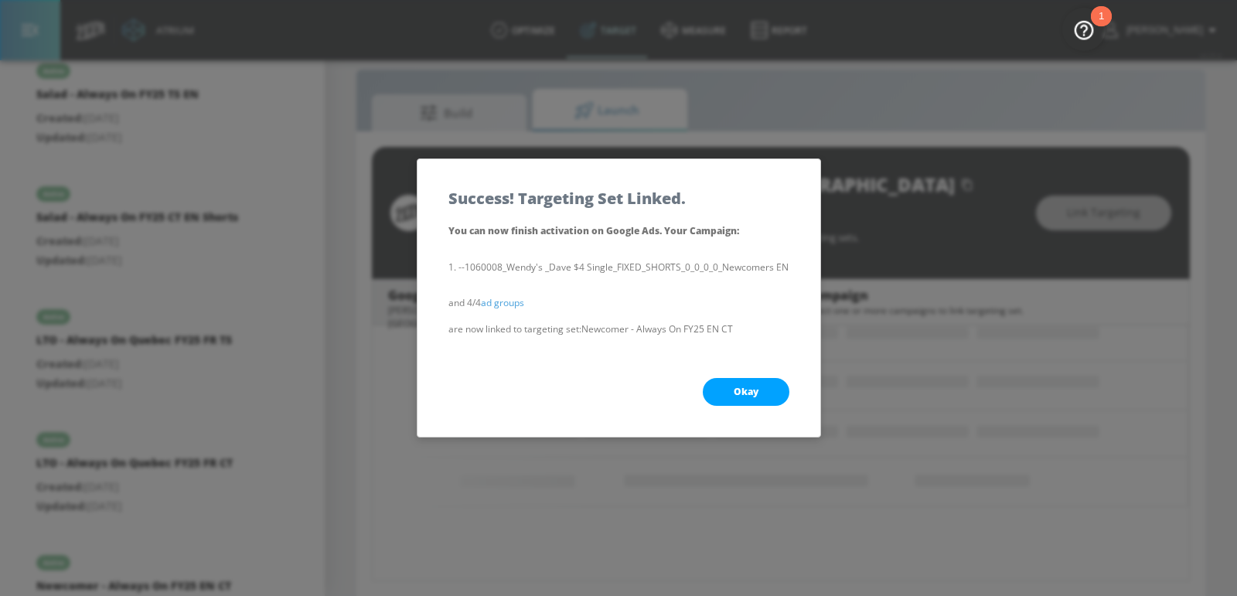
scroll to position [197, 0]
click at [751, 396] on span "Okay" at bounding box center [746, 392] width 25 height 12
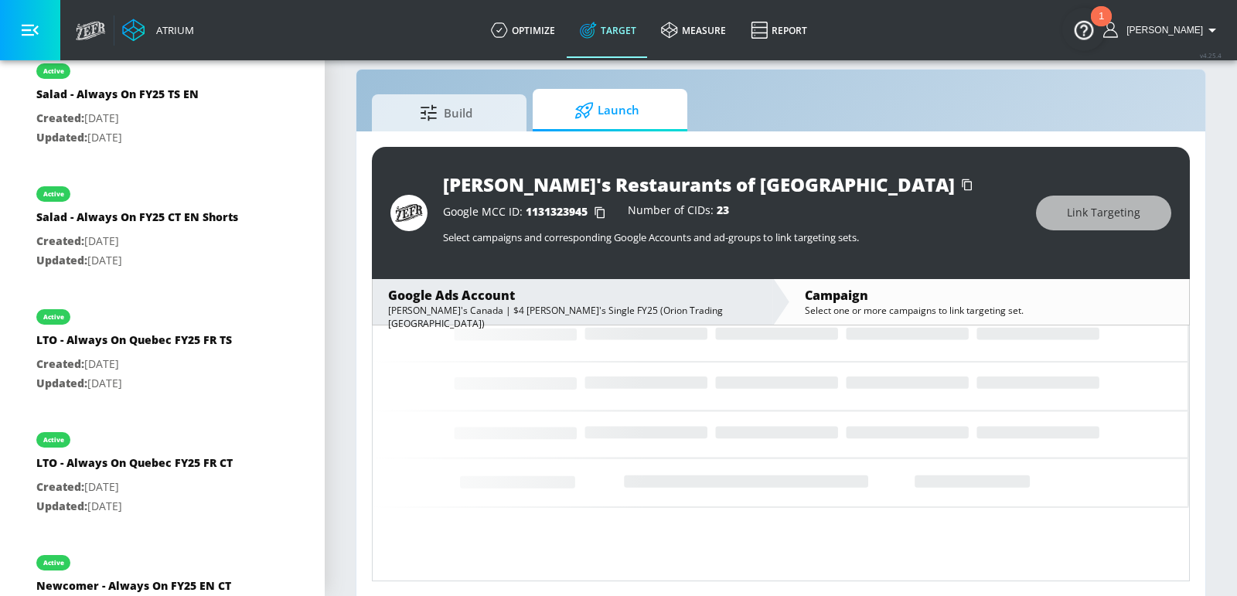
scroll to position [172, 0]
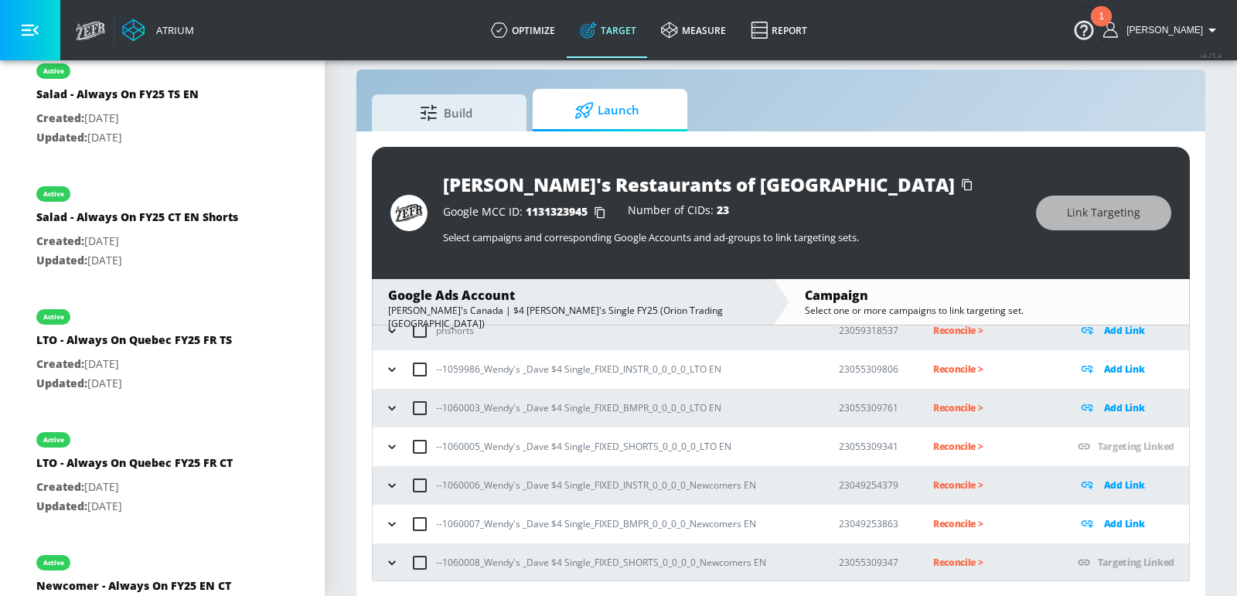
click at [386, 520] on icon "button" at bounding box center [391, 523] width 15 height 15
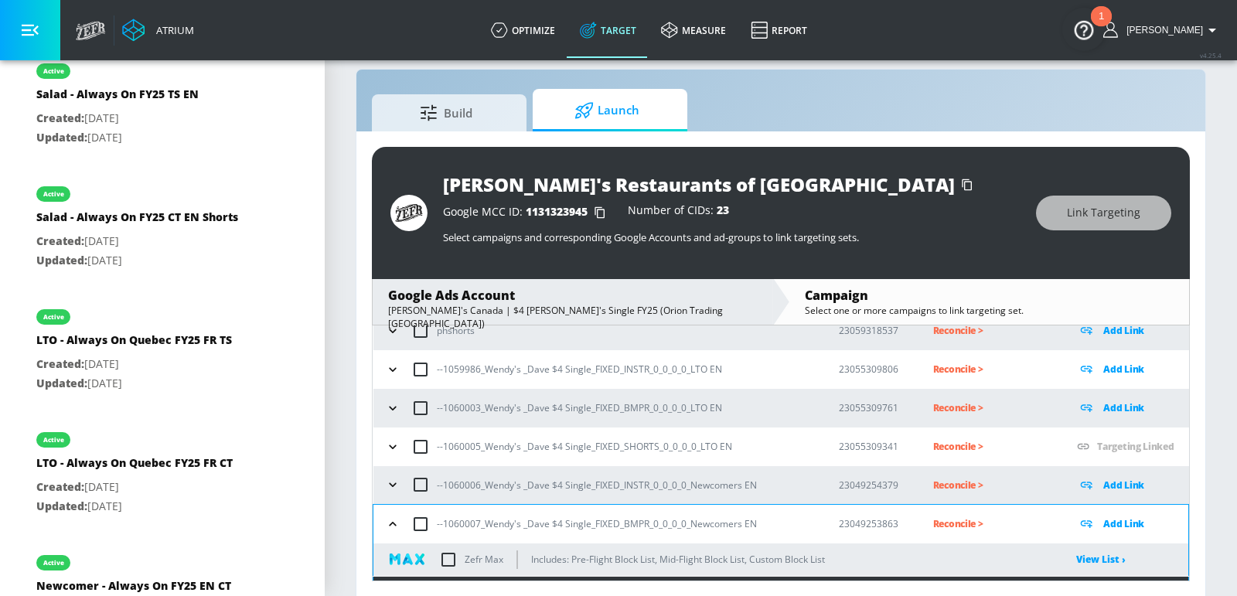
click at [388, 477] on icon "button" at bounding box center [392, 484] width 15 height 15
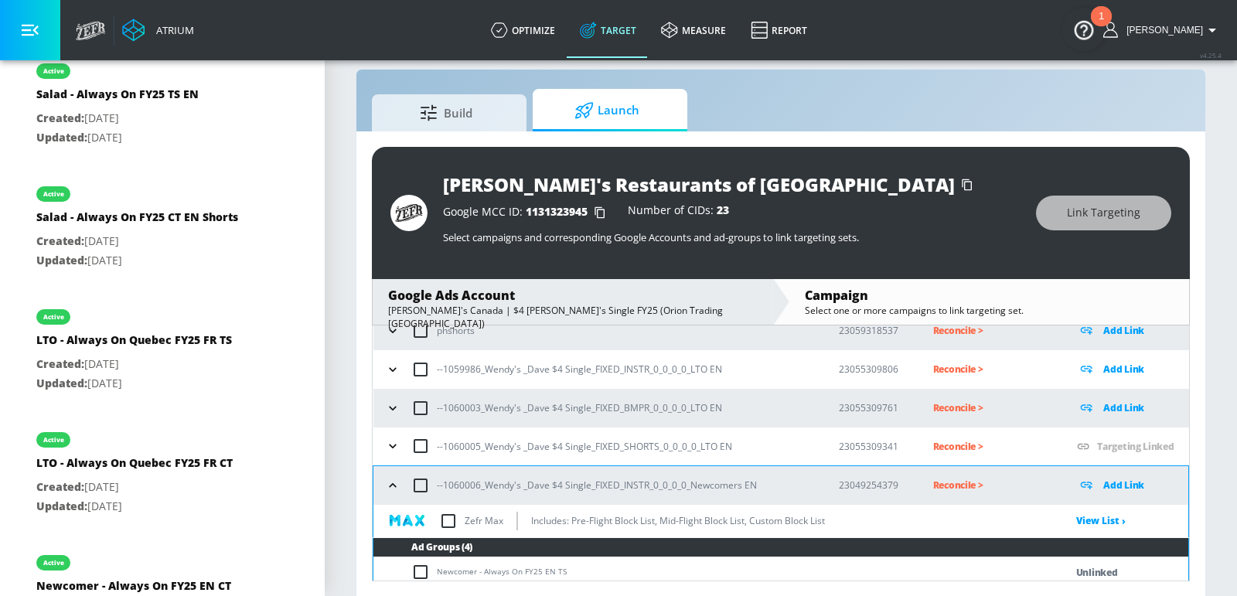
click at [392, 408] on icon "button" at bounding box center [392, 407] width 15 height 15
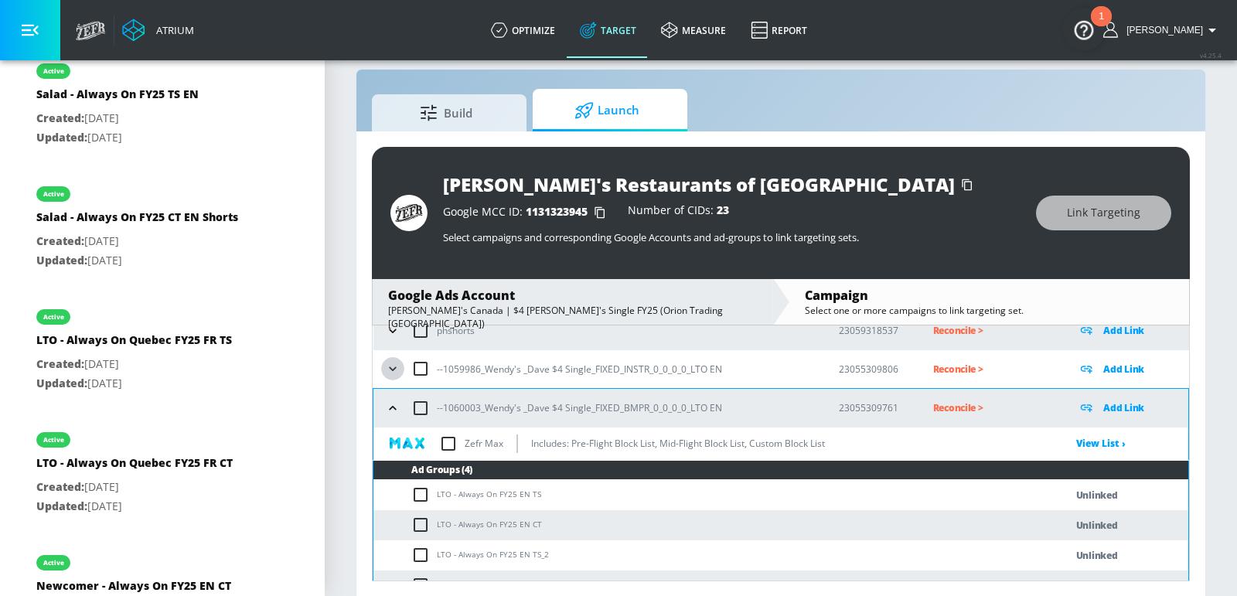
click at [391, 369] on icon "button" at bounding box center [392, 369] width 7 height 4
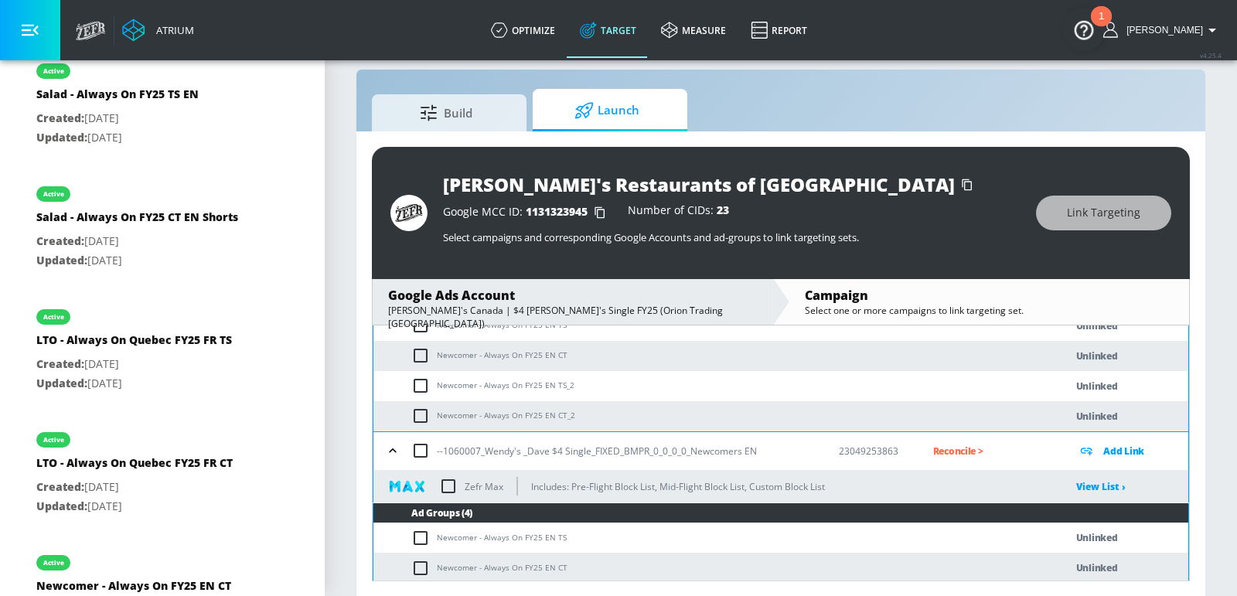
scroll to position [864, 0]
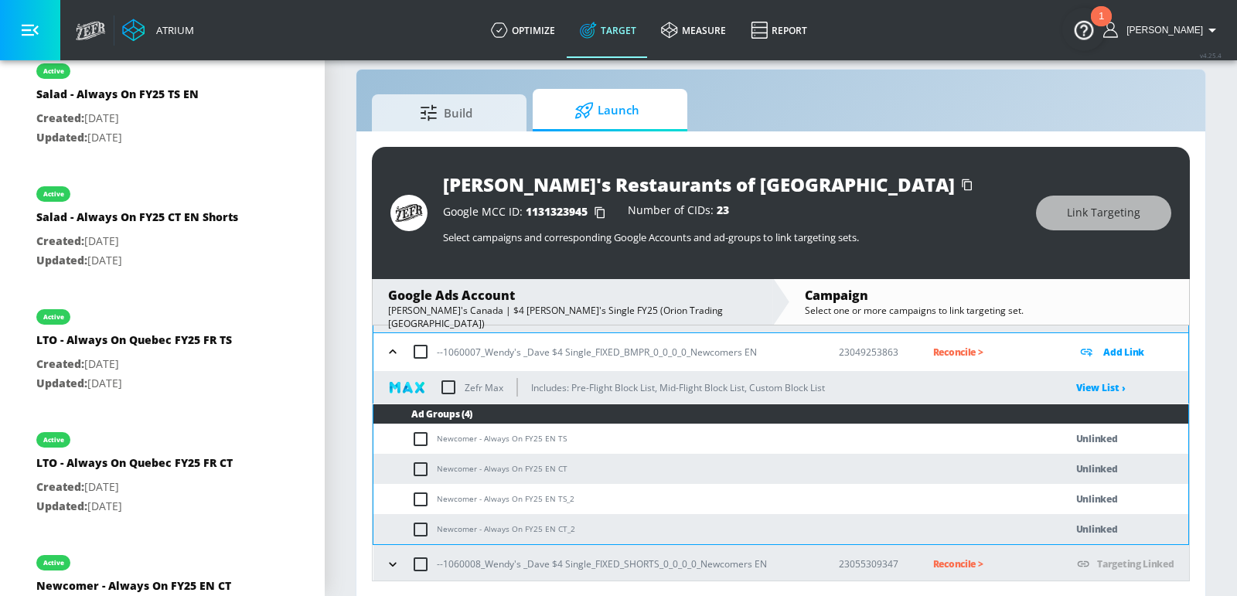
click at [482, 432] on td "Newcomer - Always On FY25 EN TS" at bounding box center [703, 439] width 660 height 30
copy td "Newcomer - Always On FY25 EN TS"
click at [422, 434] on input "checkbox" at bounding box center [424, 439] width 26 height 19
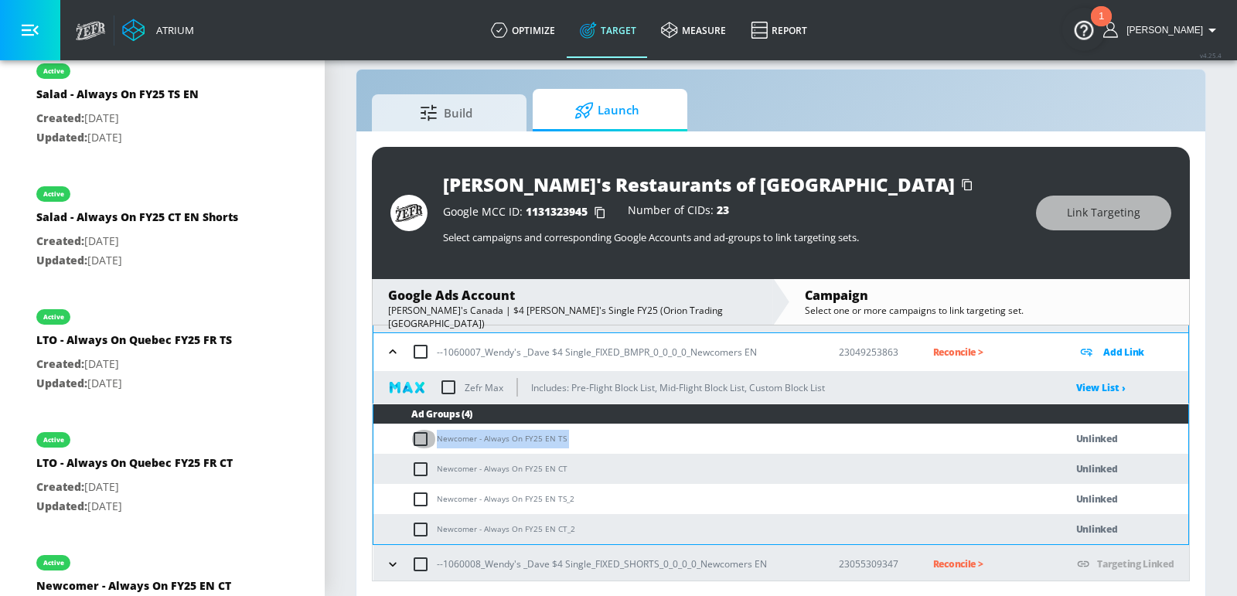
checkbox input "true"
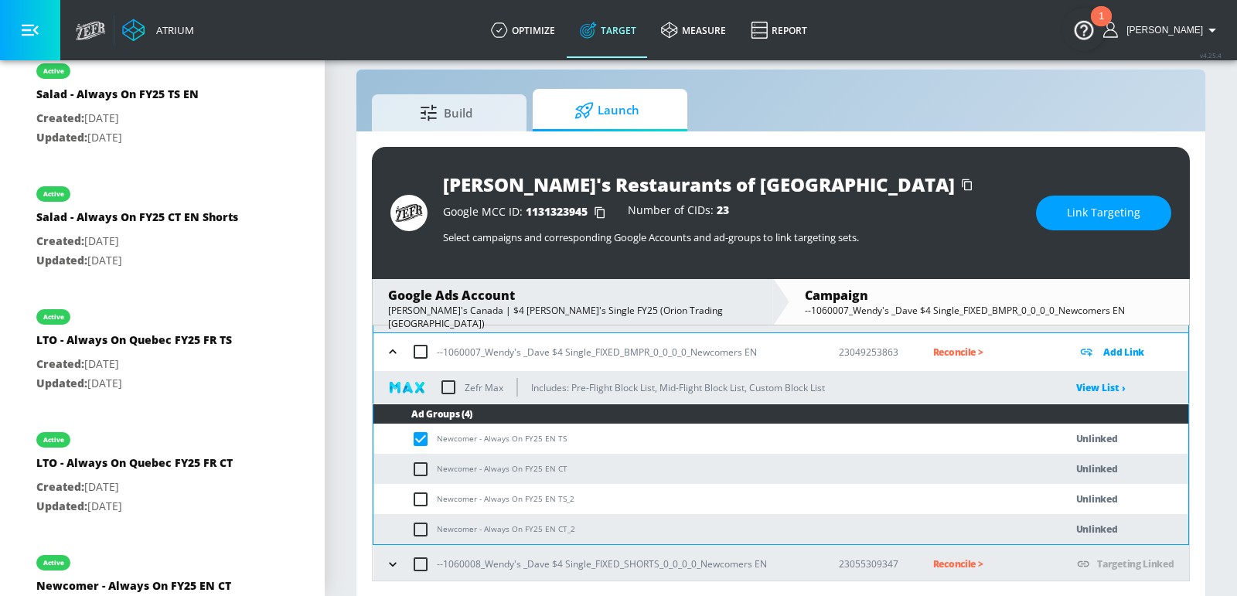
click at [419, 496] on input "checkbox" at bounding box center [424, 499] width 26 height 19
checkbox input "true"
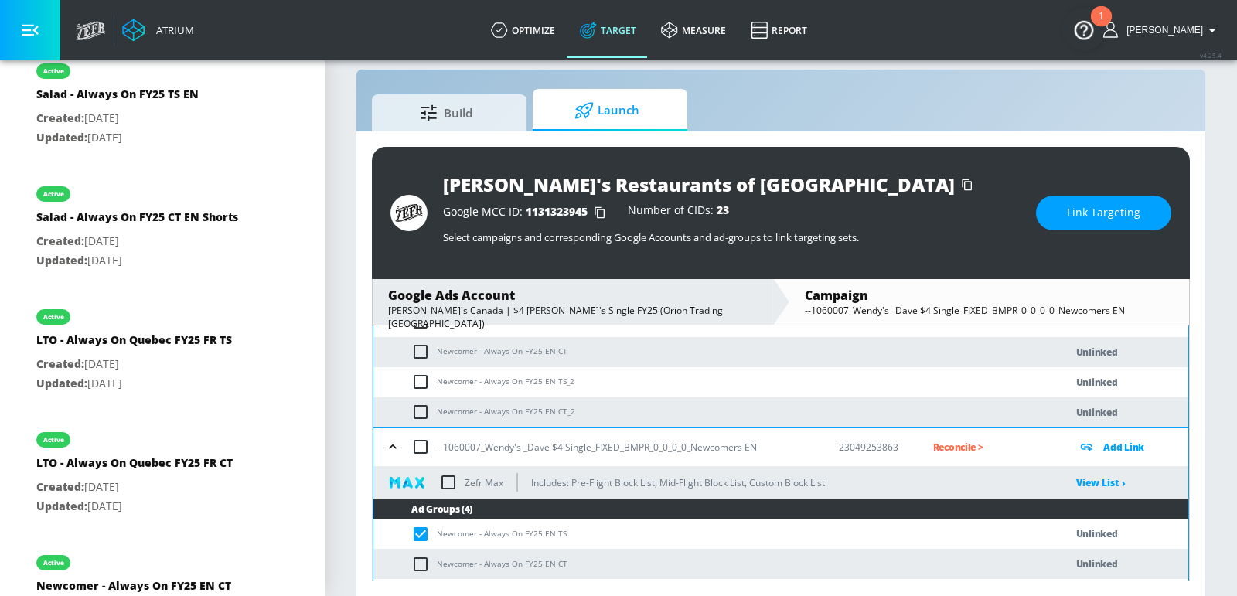
scroll to position [699, 0]
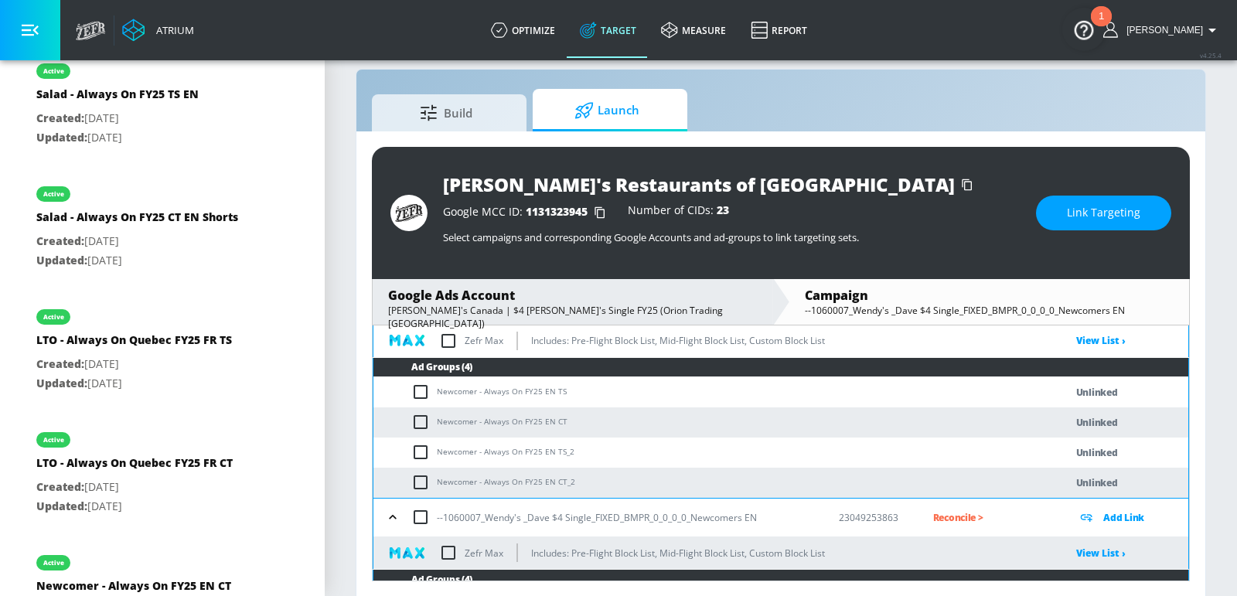
click at [417, 452] on input "checkbox" at bounding box center [424, 452] width 26 height 19
checkbox input "true"
click at [420, 386] on input "checkbox" at bounding box center [424, 392] width 26 height 19
checkbox input "true"
click at [1098, 206] on span "Link Targeting" at bounding box center [1103, 212] width 73 height 19
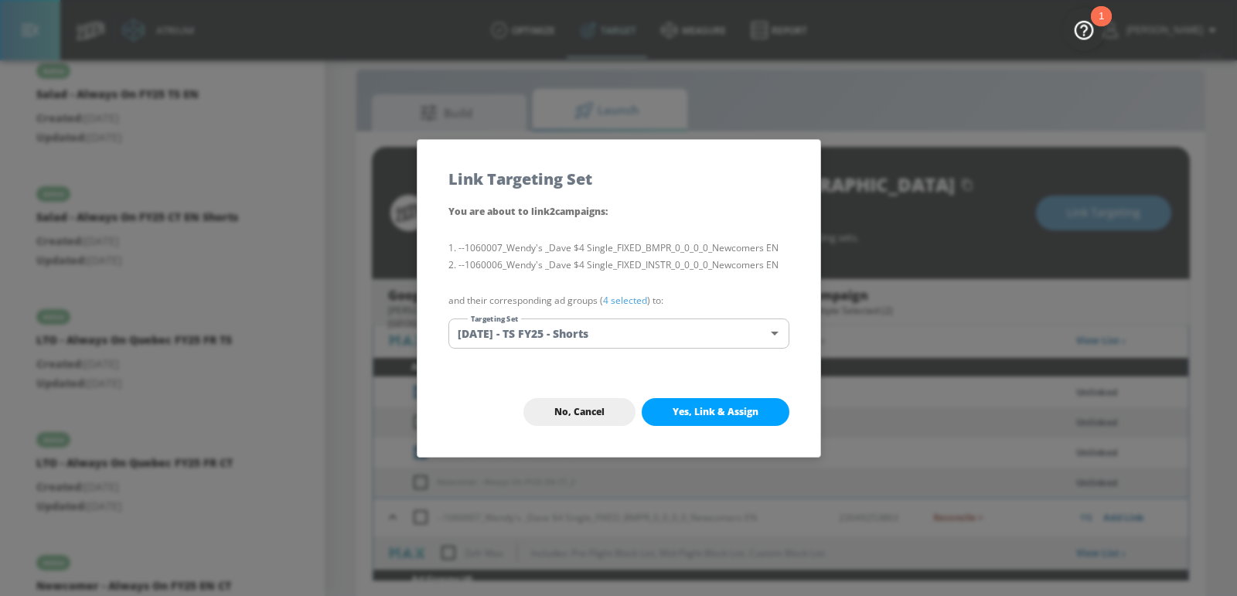
click at [574, 326] on body "Atrium optimize Target measure Report optimize Target measure Report v 4.25.4 […" at bounding box center [618, 288] width 1237 height 618
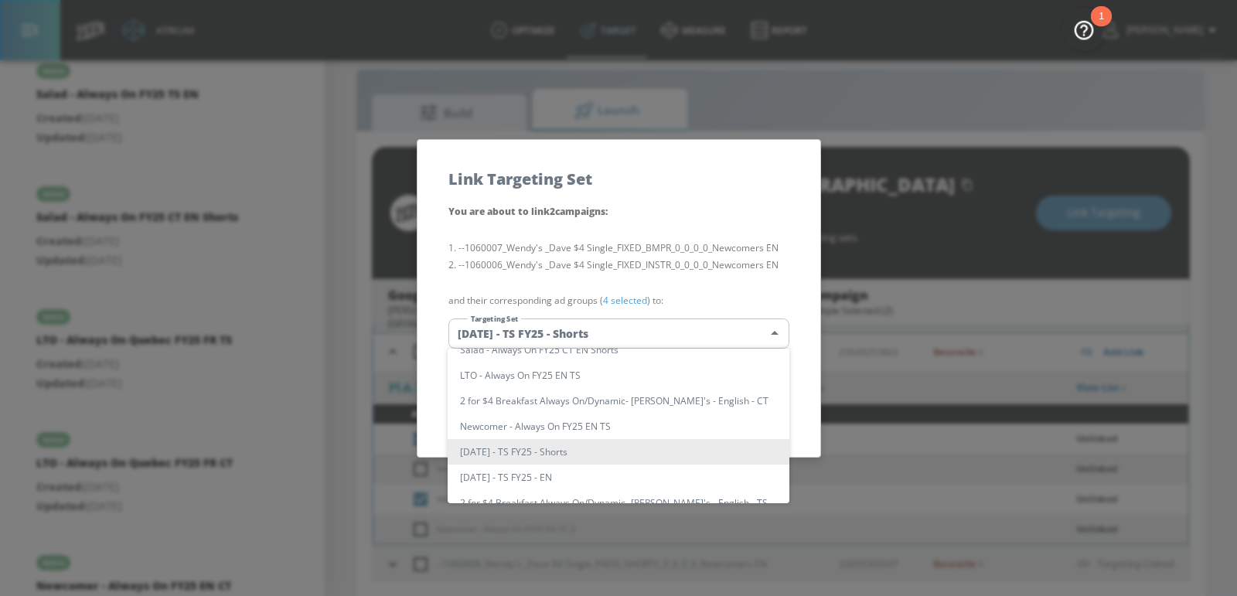
scroll to position [635, 0]
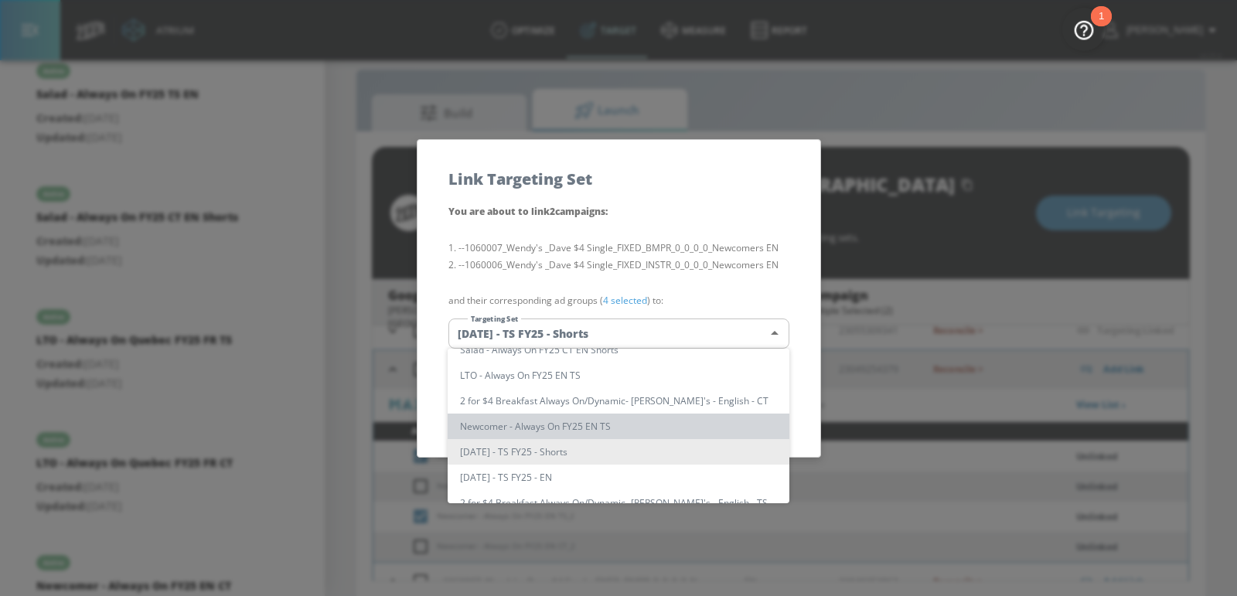
click at [546, 427] on li "Newcomer - Always On FY25 EN TS" at bounding box center [619, 427] width 342 height 26
type input "4283c7d0-2fc0-4123-abb2-d013b9097dc3"
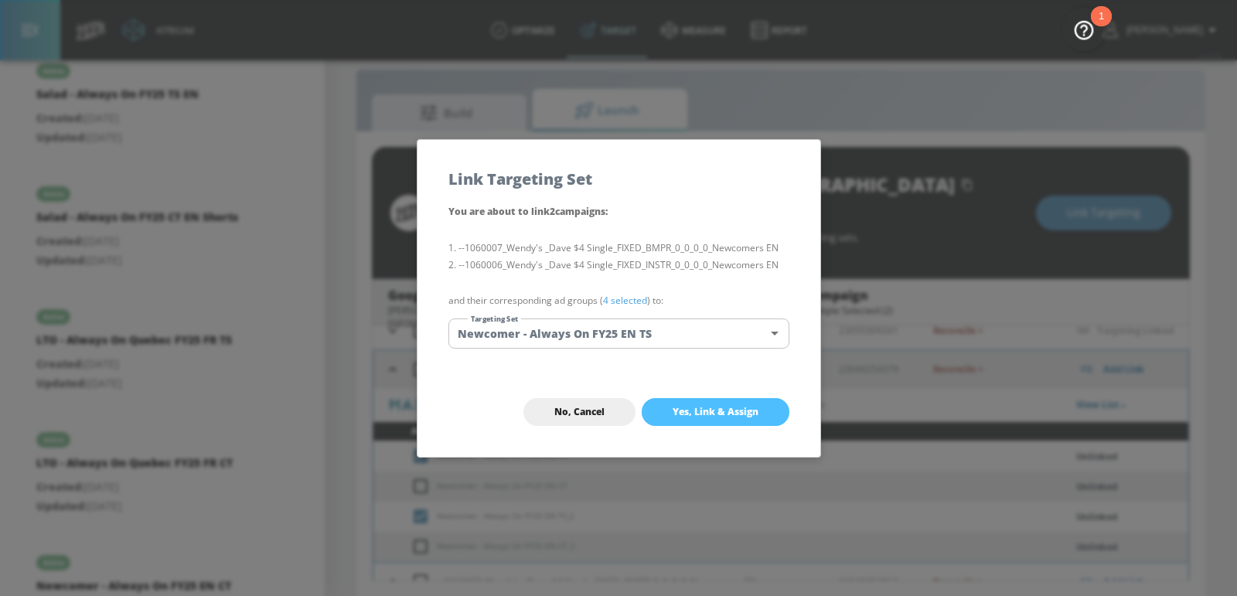
click at [656, 410] on button "Yes, Link & Assign" at bounding box center [716, 412] width 148 height 28
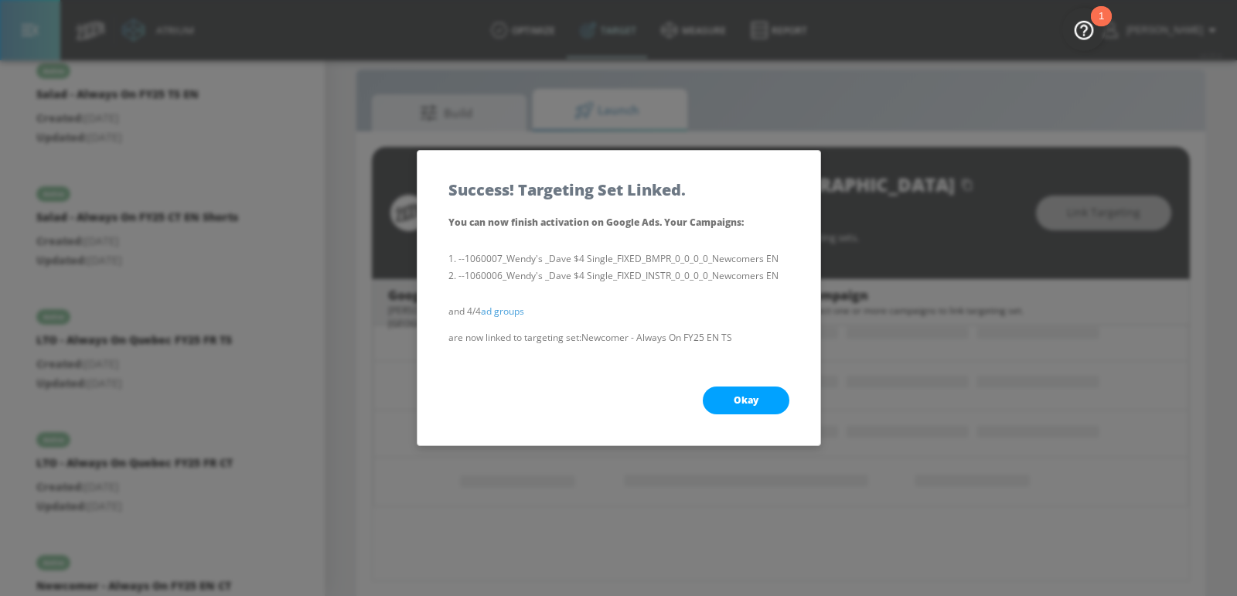
scroll to position [197, 0]
click at [730, 398] on button "Okay" at bounding box center [746, 400] width 87 height 28
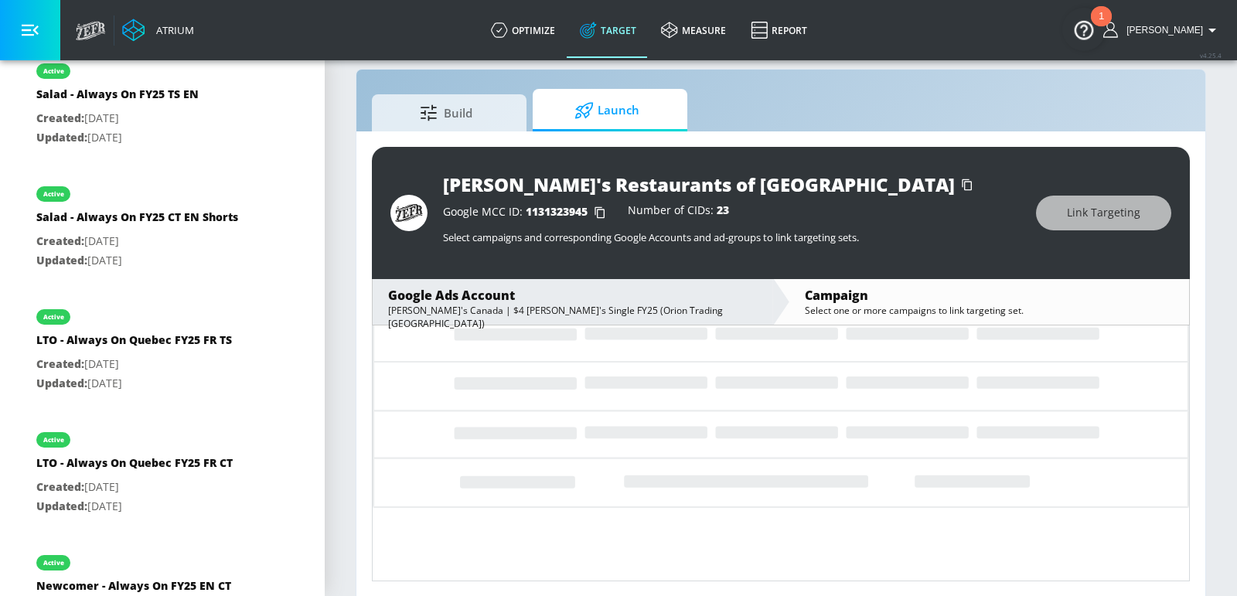
scroll to position [172, 0]
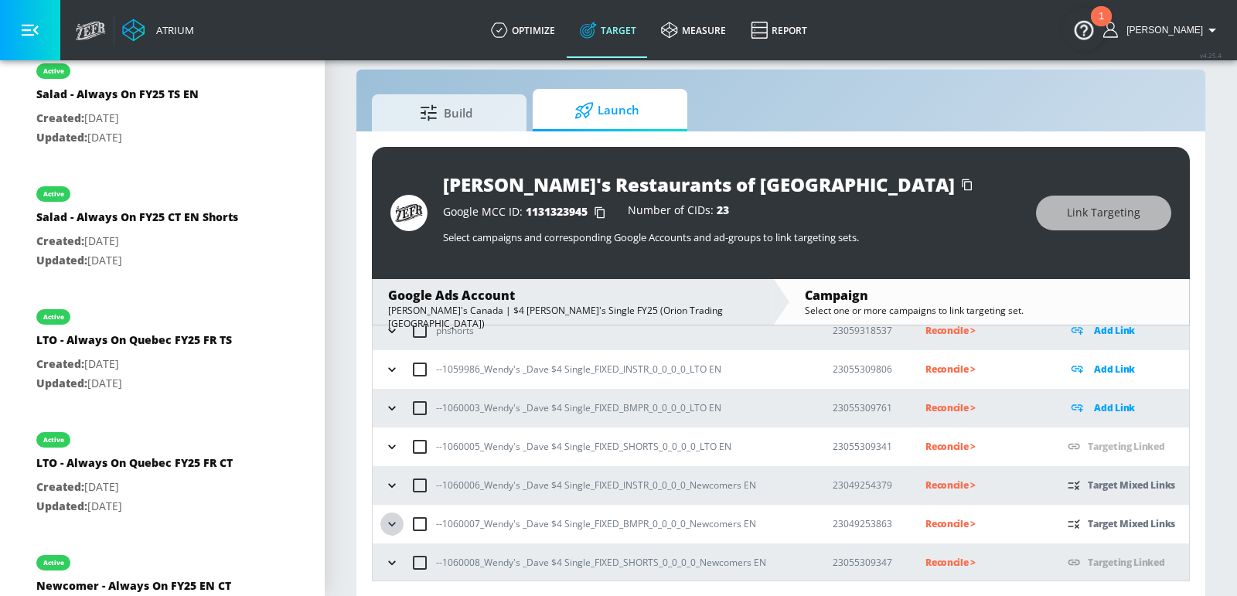
click at [384, 524] on icon "button" at bounding box center [391, 523] width 15 height 15
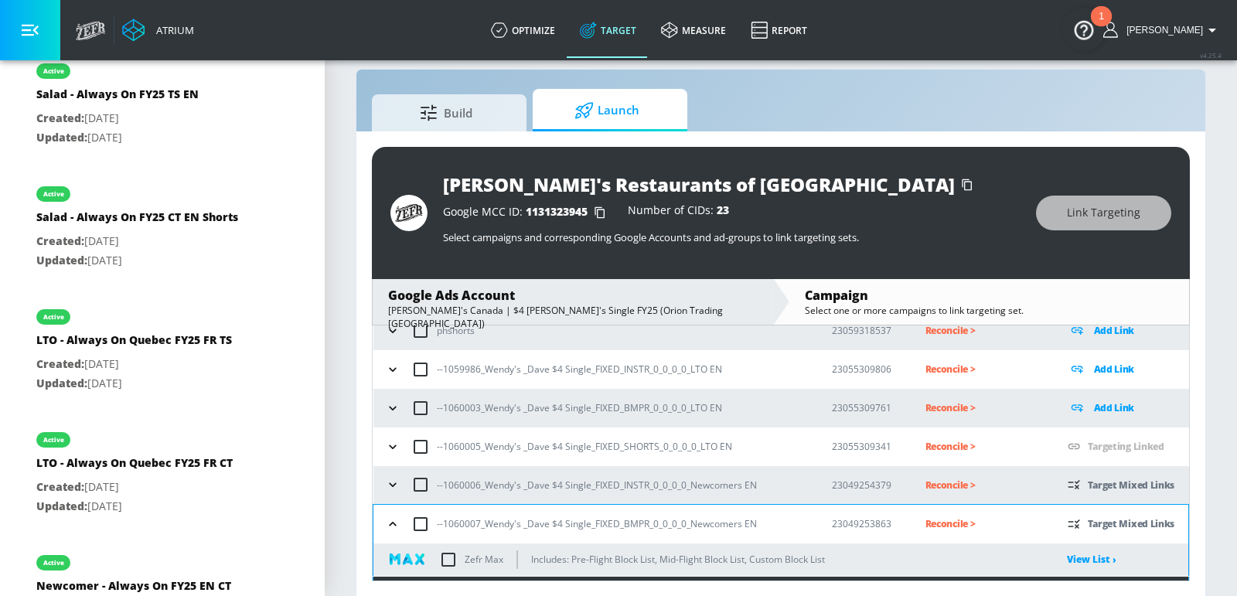
click at [389, 490] on icon "button" at bounding box center [392, 484] width 15 height 15
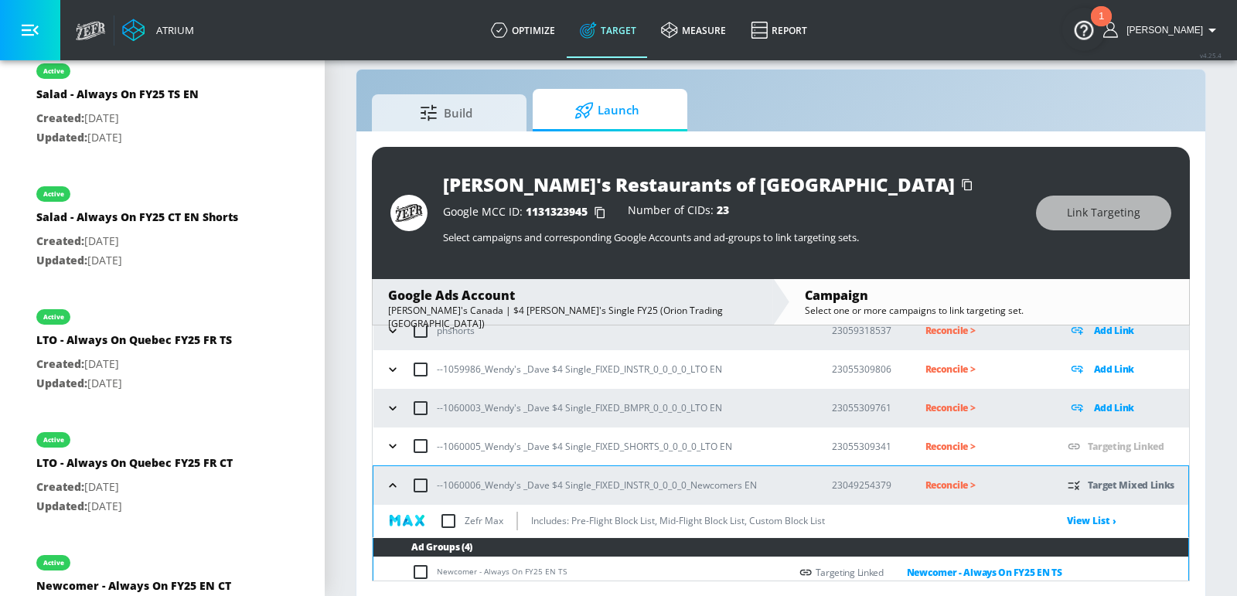
click at [389, 403] on icon "button" at bounding box center [392, 407] width 15 height 15
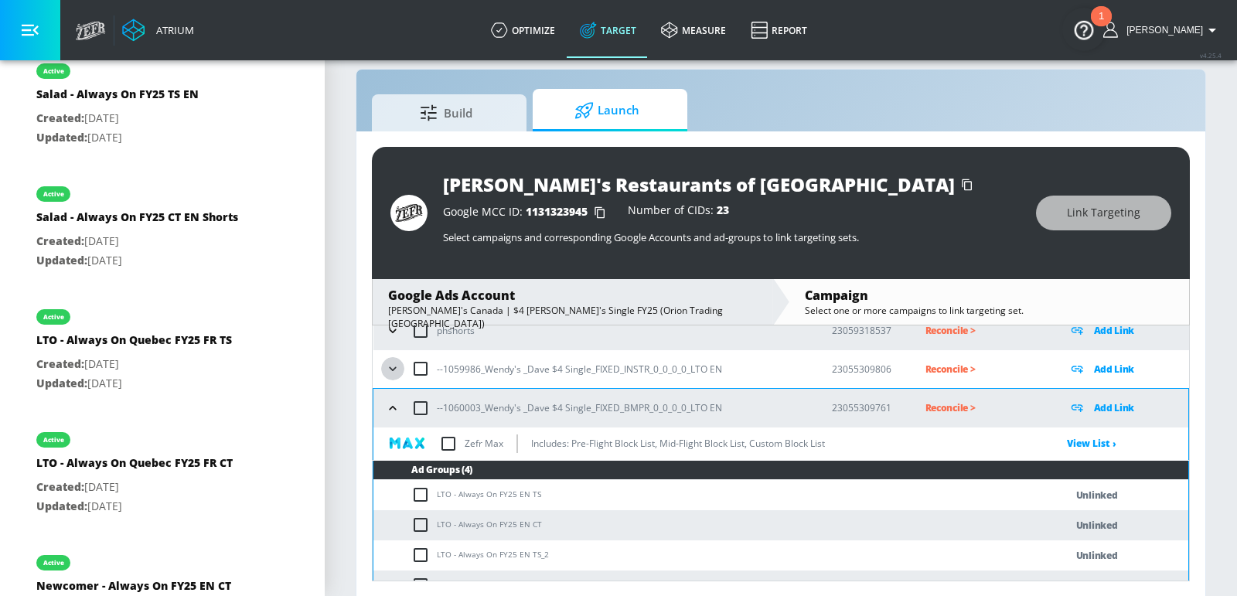
click at [387, 366] on icon "button" at bounding box center [392, 368] width 15 height 15
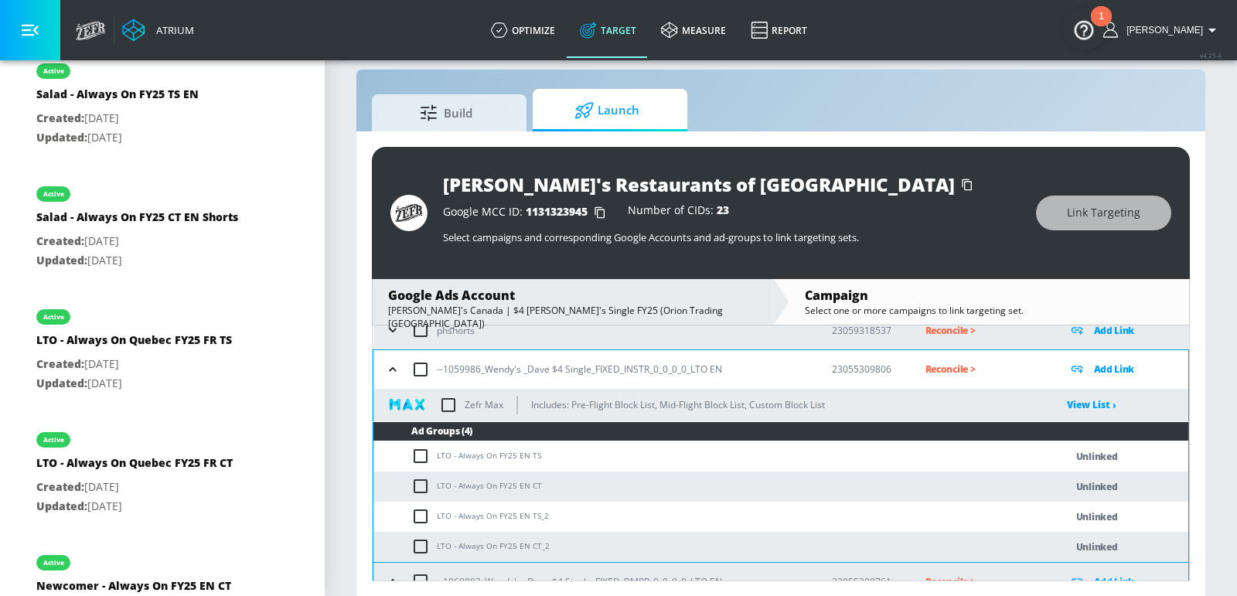
click at [460, 461] on td "LTO - Always On FY25 EN TS" at bounding box center [703, 456] width 660 height 30
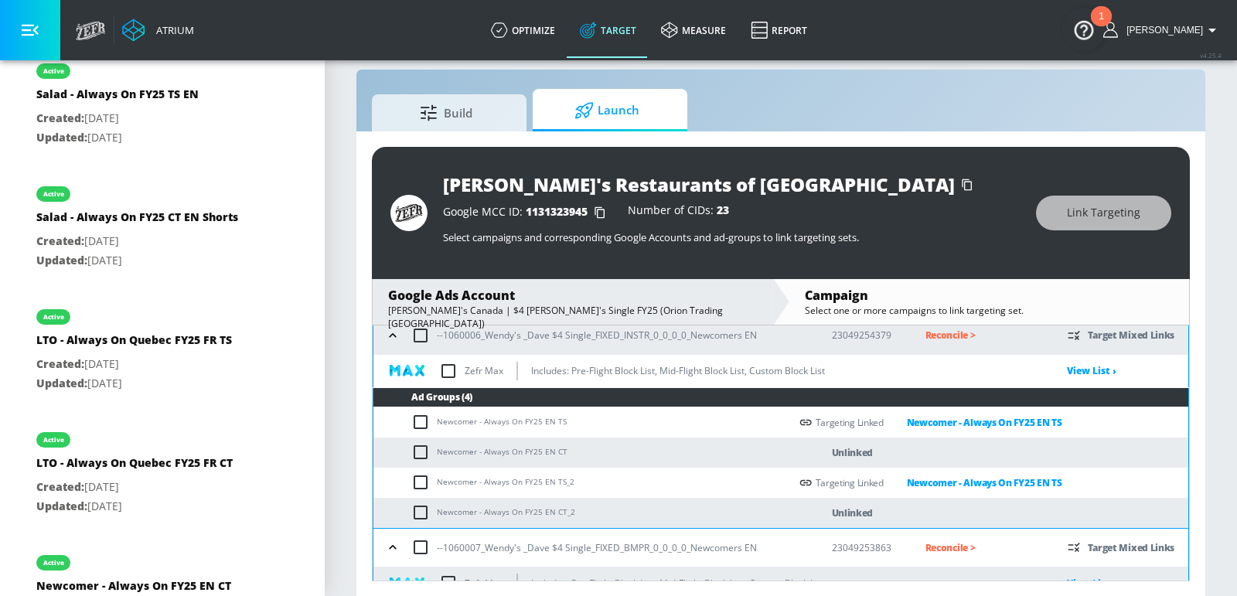
scroll to position [864, 0]
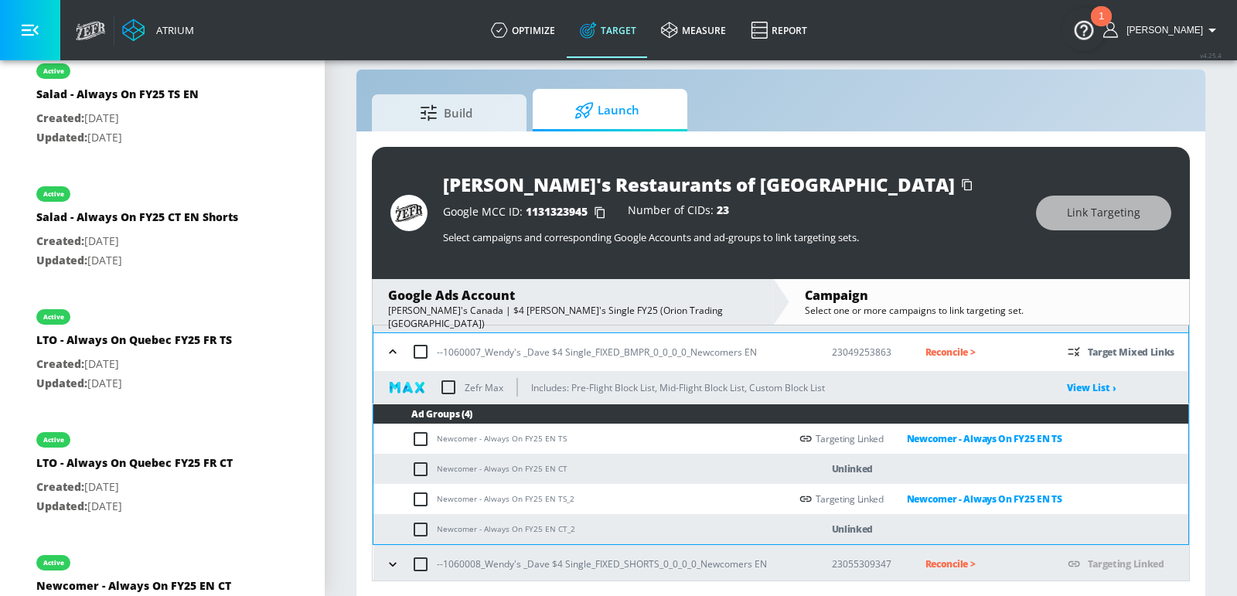
click at [485, 470] on td "Newcomer - Always On FY25 EN CT" at bounding box center [581, 469] width 416 height 30
copy td "Newcomer - Always On FY25 EN CT"
click at [420, 468] on input "checkbox" at bounding box center [424, 469] width 26 height 19
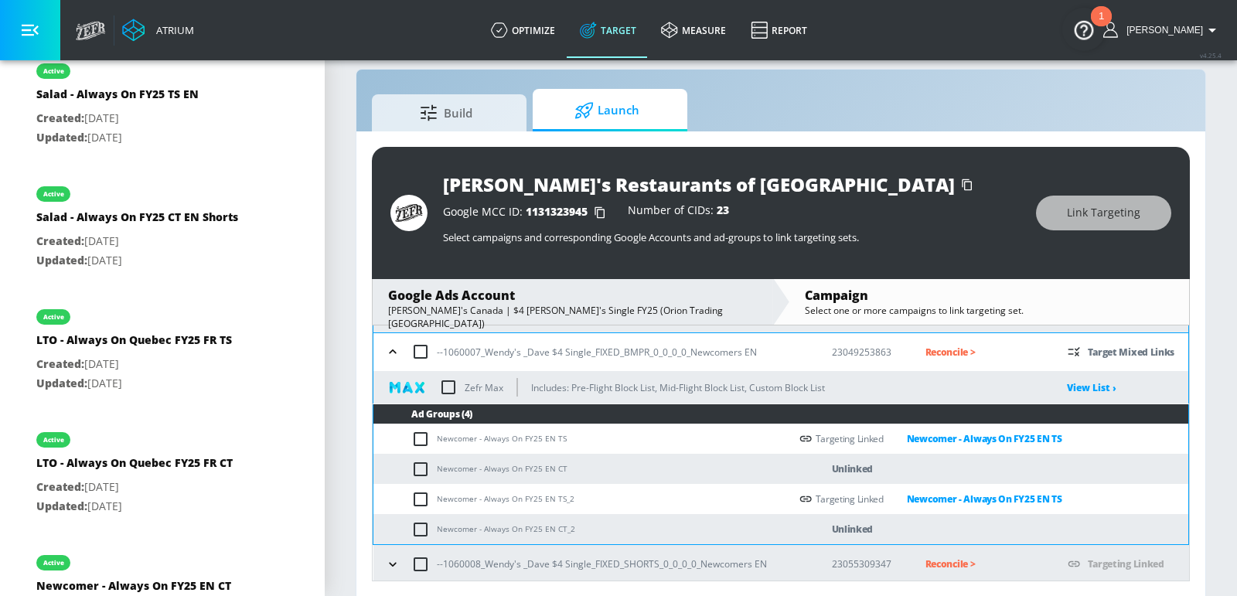
checkbox input "true"
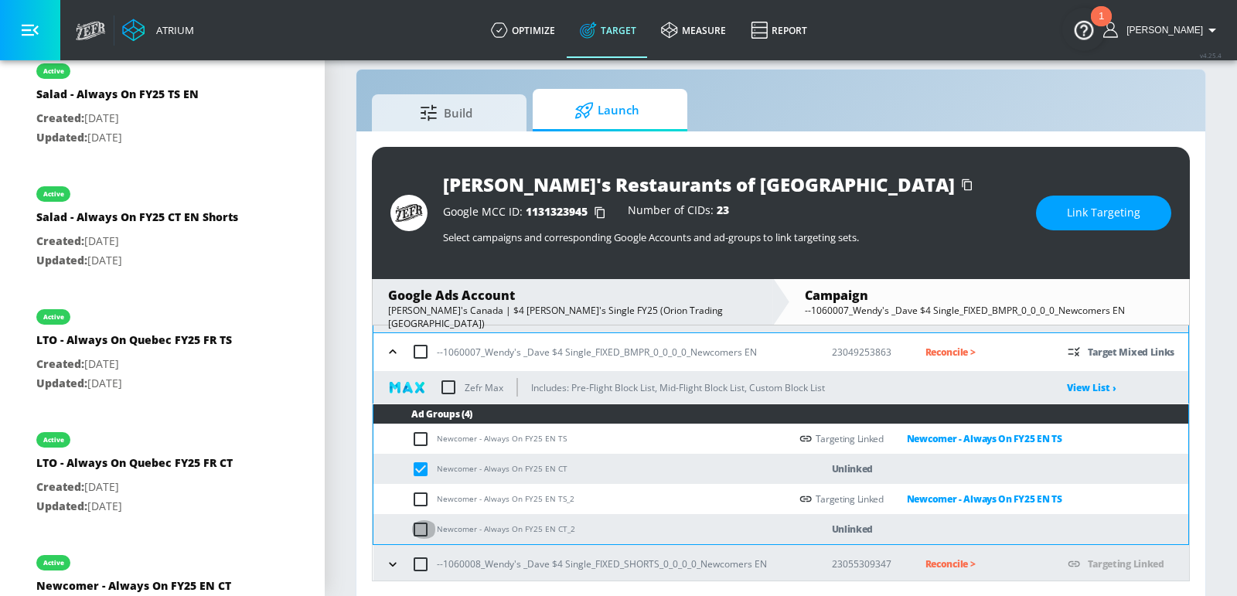
click at [420, 520] on input "checkbox" at bounding box center [424, 529] width 26 height 19
checkbox input "true"
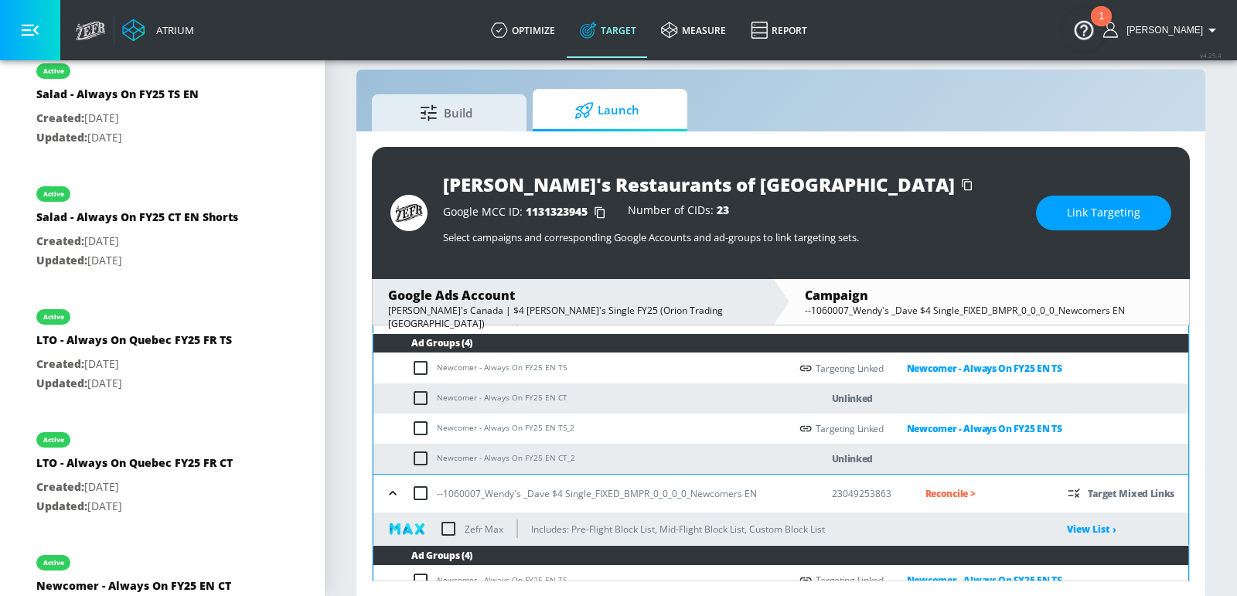
scroll to position [708, 0]
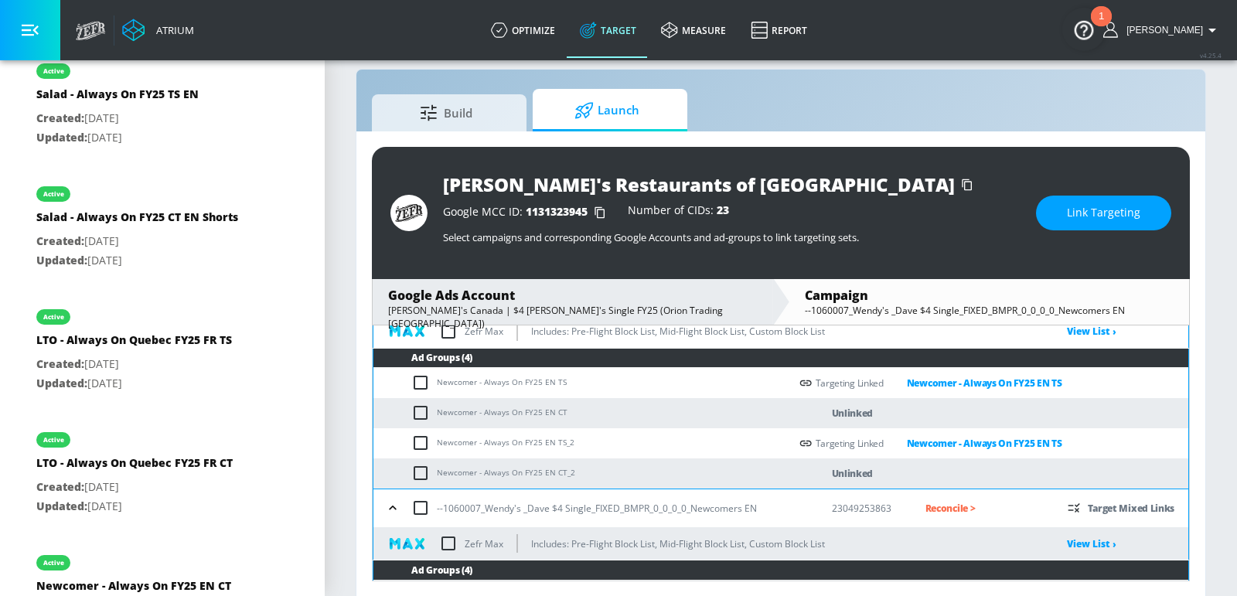
click at [417, 468] on input "checkbox" at bounding box center [424, 473] width 26 height 19
checkbox input "true"
click at [416, 408] on input "checkbox" at bounding box center [424, 412] width 26 height 19
checkbox input "true"
click at [1098, 219] on span "Link Targeting" at bounding box center [1103, 212] width 73 height 19
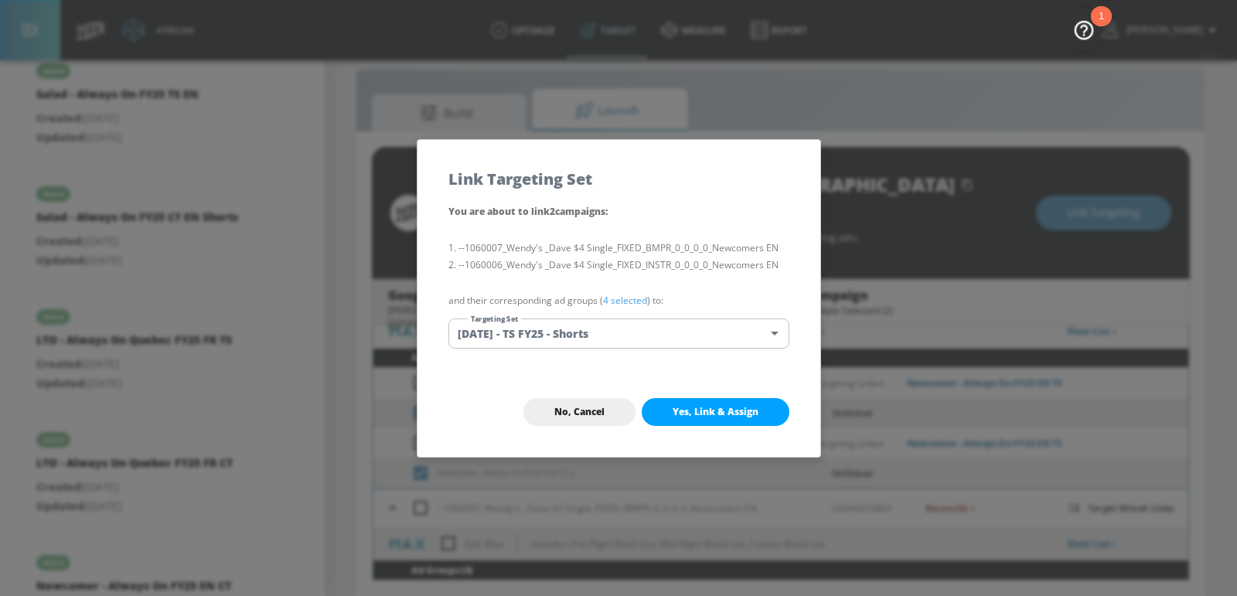
click at [600, 336] on body "Atrium optimize Target measure Report optimize Target measure Report v 4.25.4 […" at bounding box center [618, 288] width 1237 height 618
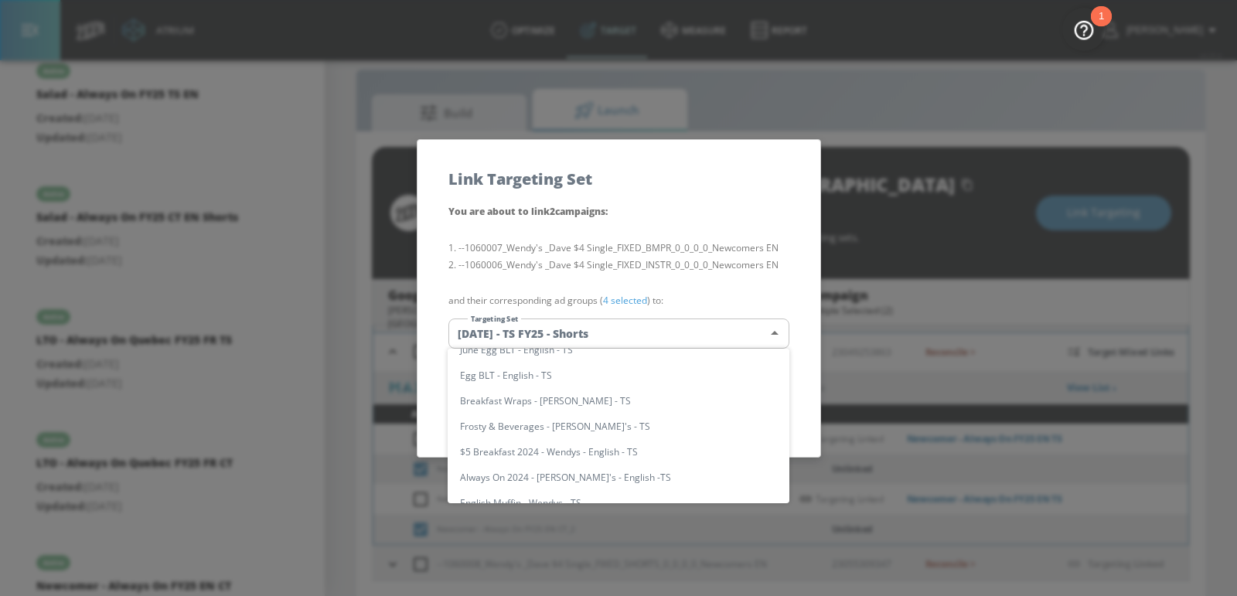
scroll to position [294, 0]
click at [570, 426] on li "Newcomer - Always On FY25 EN CT" at bounding box center [619, 427] width 342 height 26
type input "8f2f9649-9694-4bb7-9c2c-8f14a20ea44a"
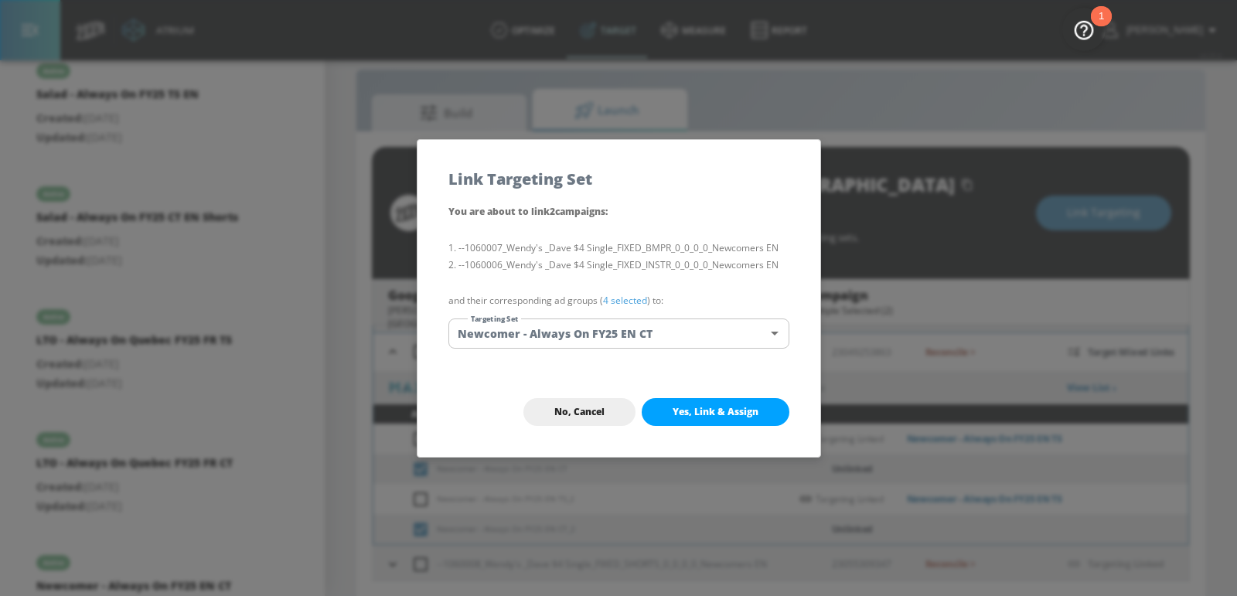
scroll to position [665, 0]
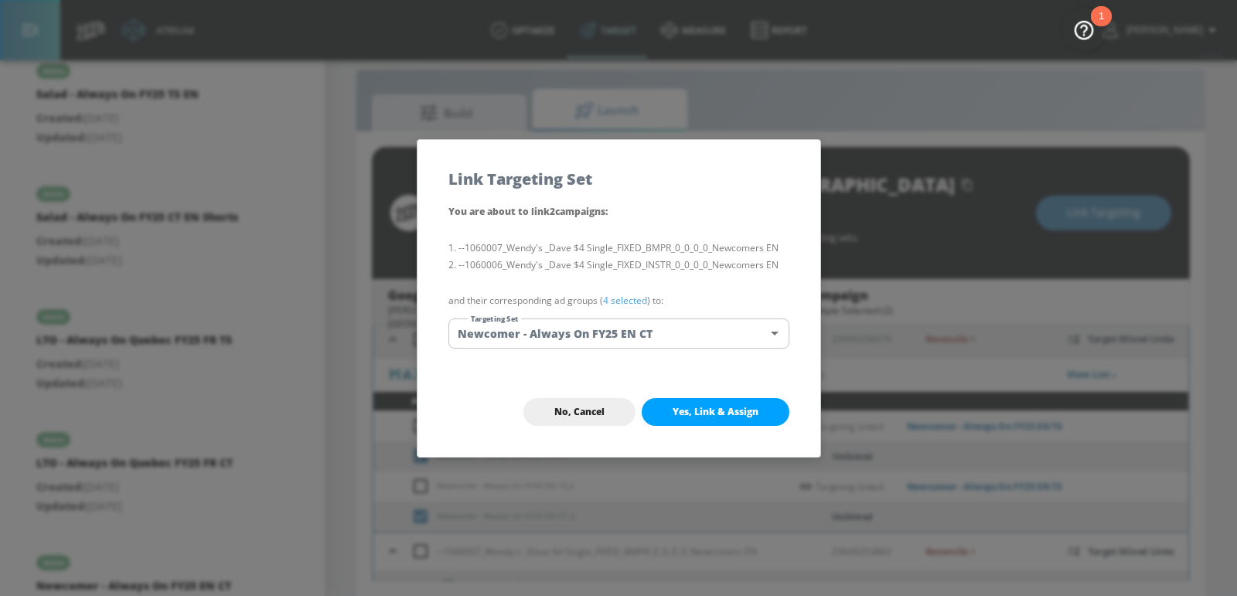
click at [758, 410] on span "Yes, Link & Assign" at bounding box center [715, 412] width 86 height 12
checkbox input "false"
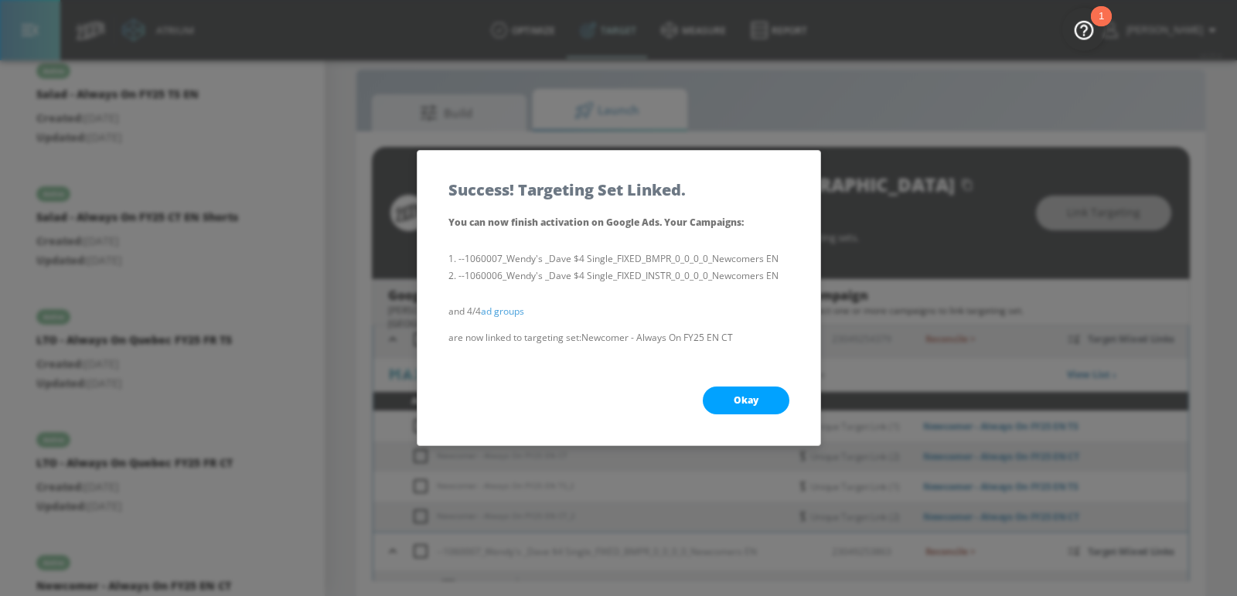
click at [758, 392] on button "Okay" at bounding box center [746, 400] width 87 height 28
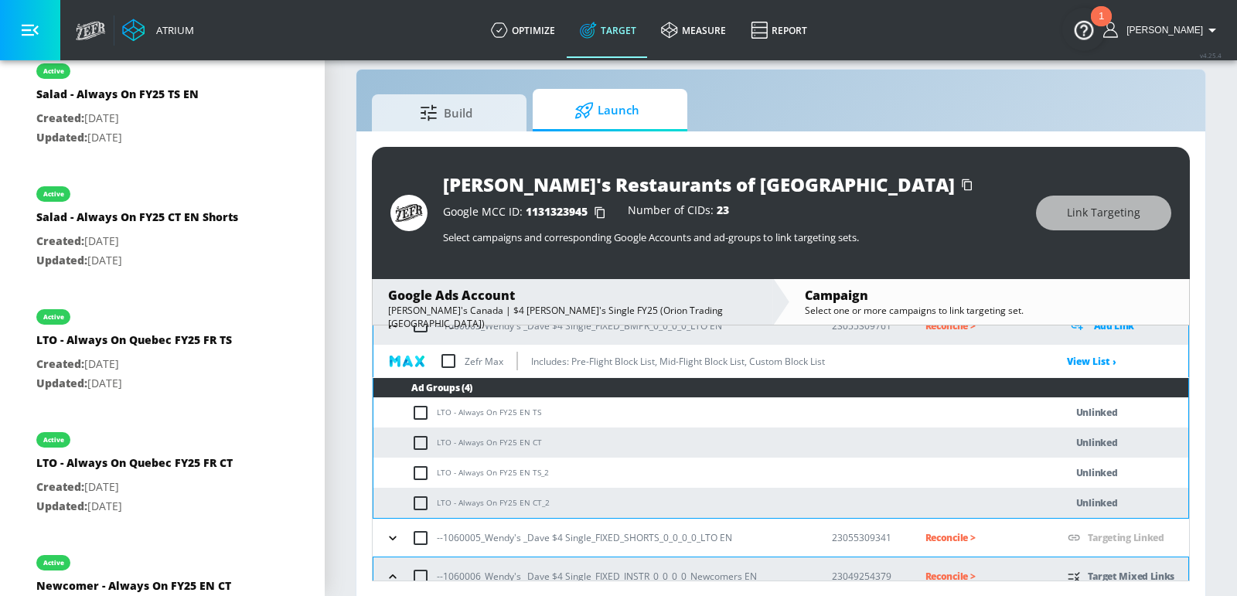
scroll to position [411, 0]
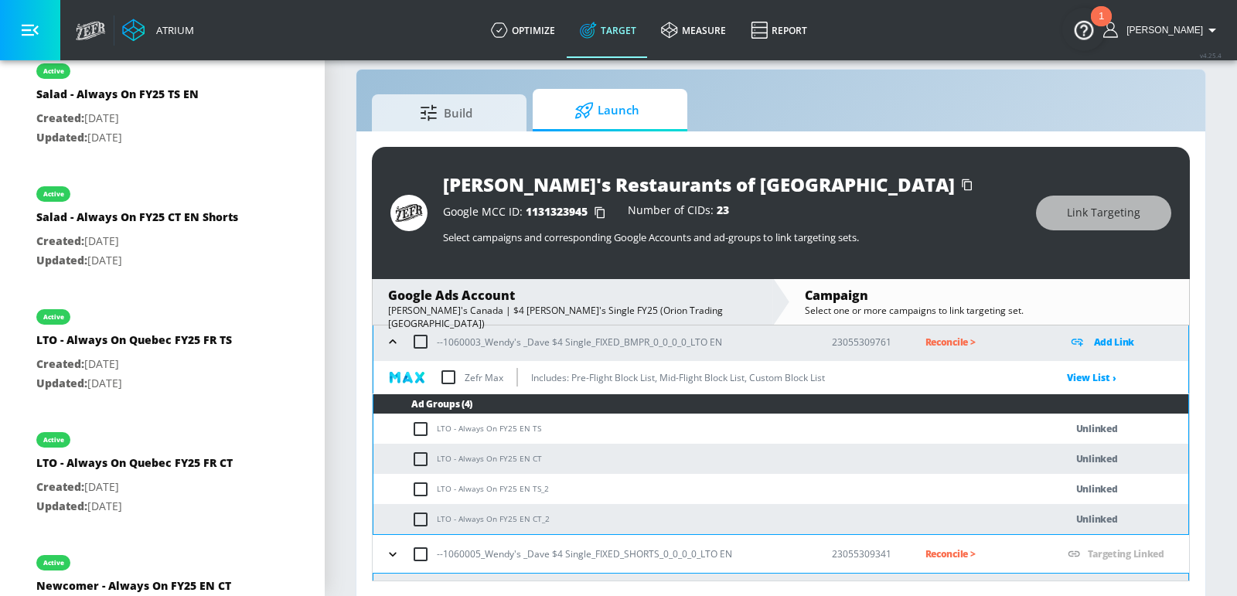
click at [512, 424] on td "LTO - Always On FY25 EN TS" at bounding box center [703, 429] width 660 height 30
copy td "LTO - Always On FY25 EN TS"
click at [426, 425] on input "checkbox" at bounding box center [424, 429] width 26 height 19
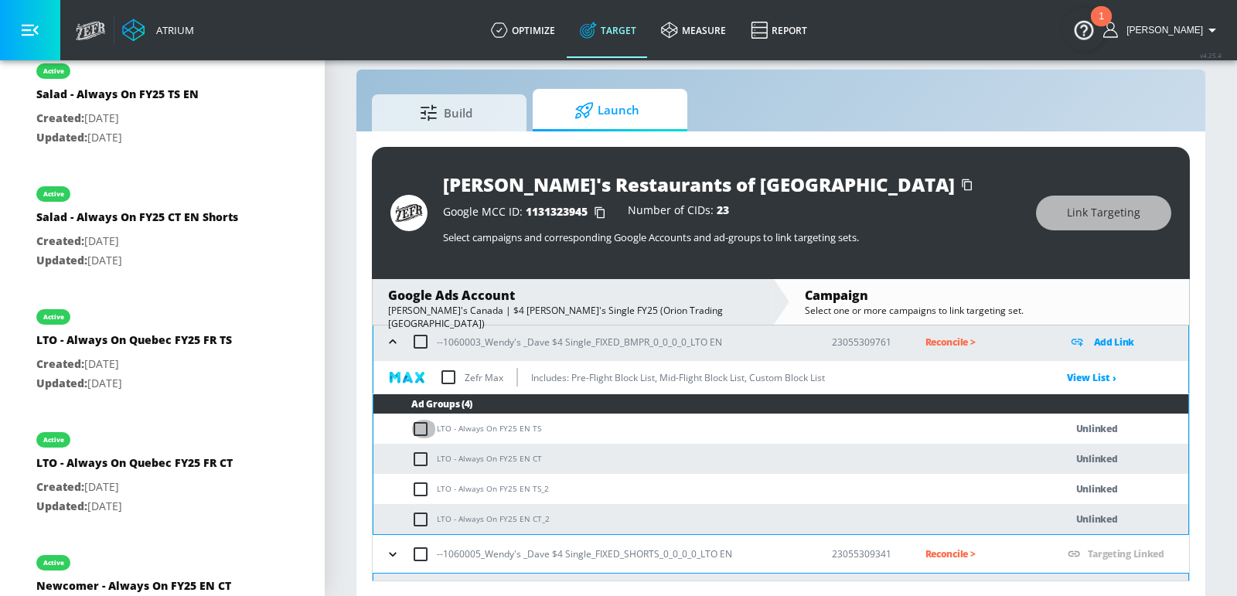
checkbox input "true"
click at [418, 480] on input "checkbox" at bounding box center [424, 489] width 26 height 19
checkbox input "true"
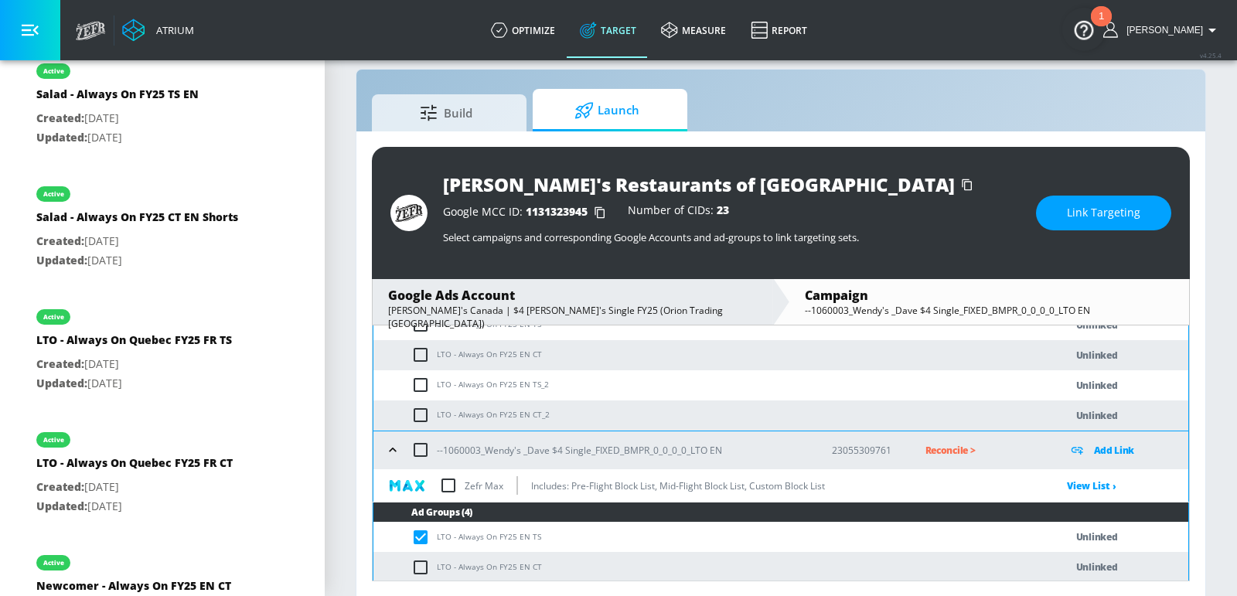
scroll to position [224, 0]
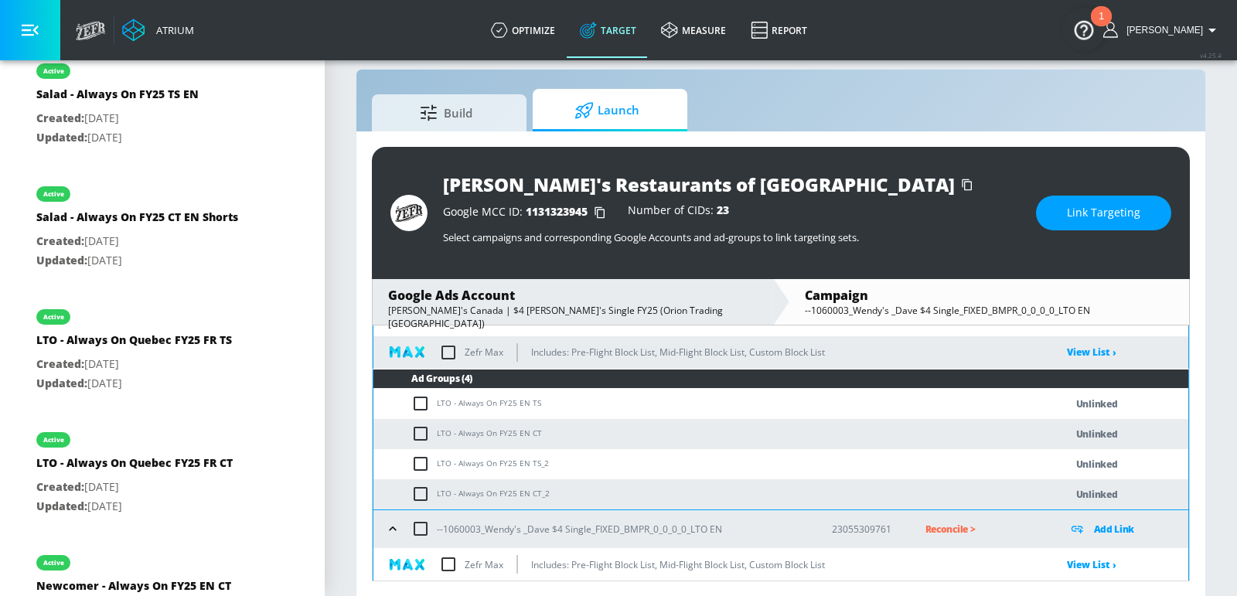
click at [418, 458] on input "checkbox" at bounding box center [424, 464] width 26 height 19
checkbox input "true"
click at [417, 396] on input "checkbox" at bounding box center [424, 403] width 26 height 19
checkbox input "true"
click at [1117, 211] on span "Link Targeting" at bounding box center [1103, 212] width 73 height 19
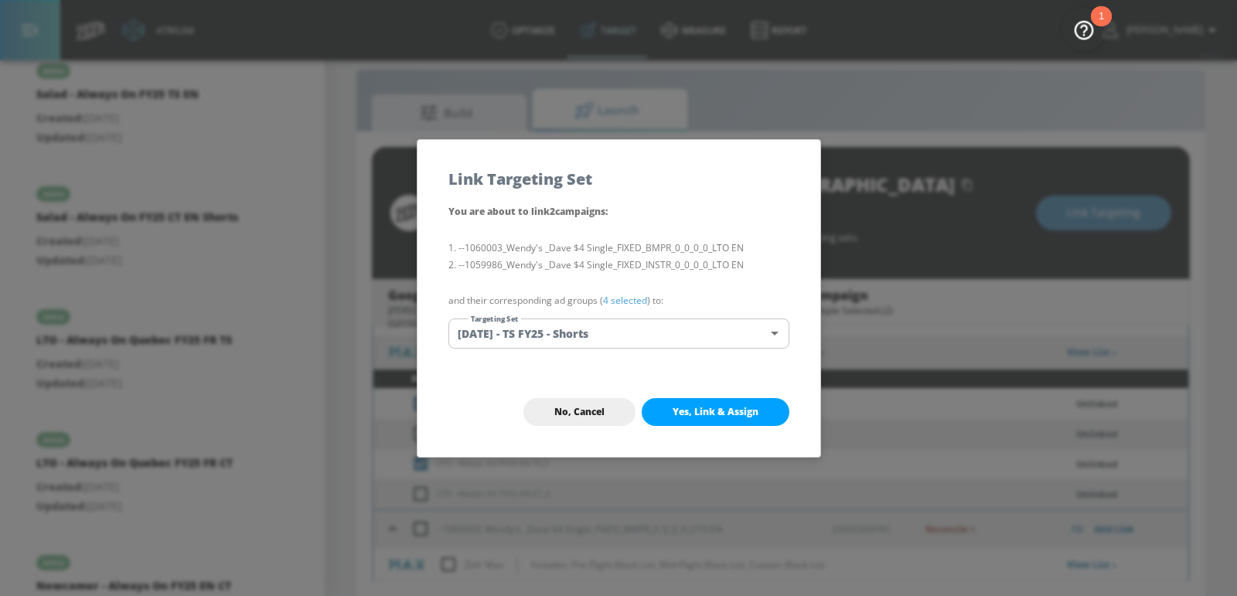
click at [567, 322] on body "Atrium optimize Target measure Report optimize Target measure Report v 4.25.4 […" at bounding box center [618, 288] width 1237 height 618
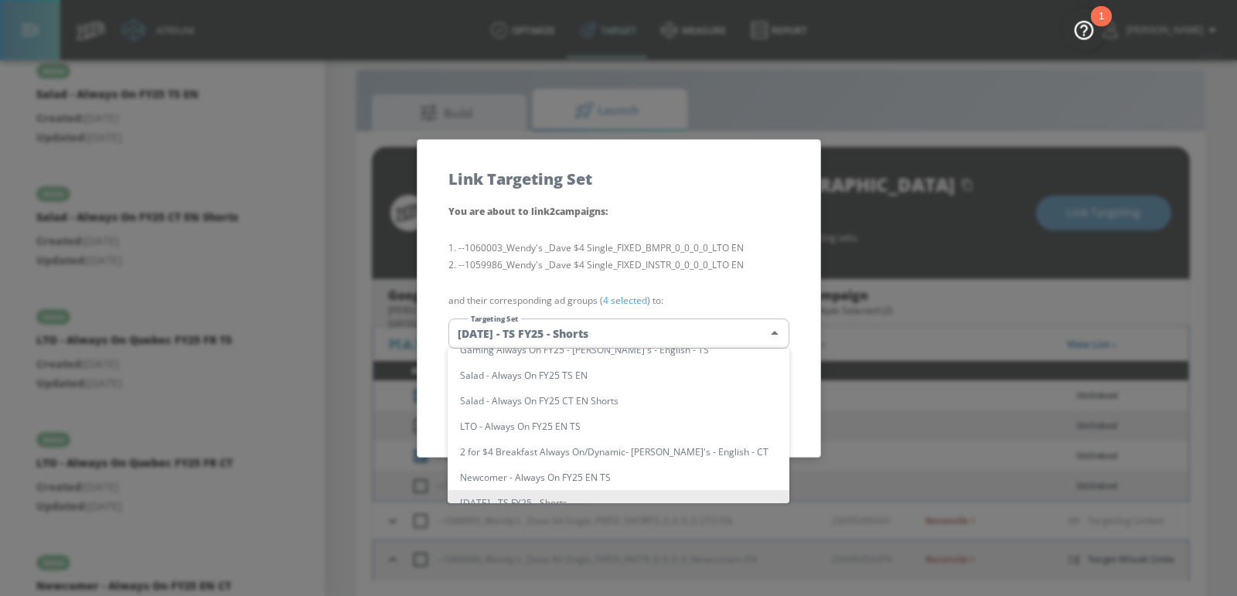
scroll to position [11268, 0]
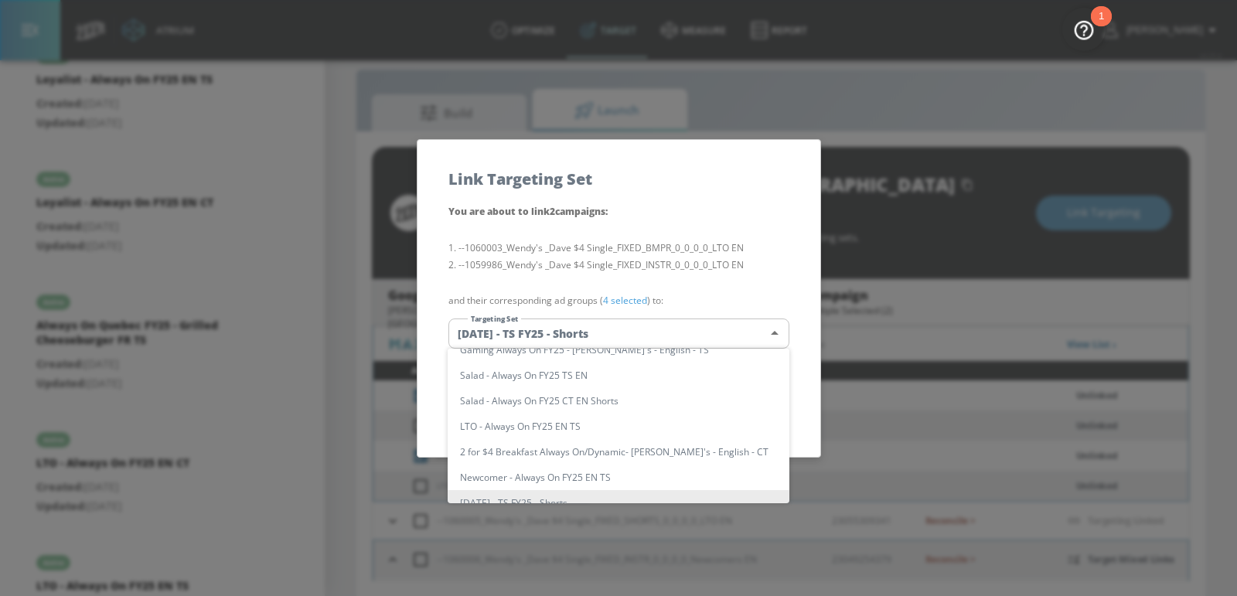
click at [584, 426] on li "LTO - Always On FY25 EN TS" at bounding box center [619, 427] width 342 height 26
type input "5534fa3c-4a70-4c8f-8ea9-0a099308b978"
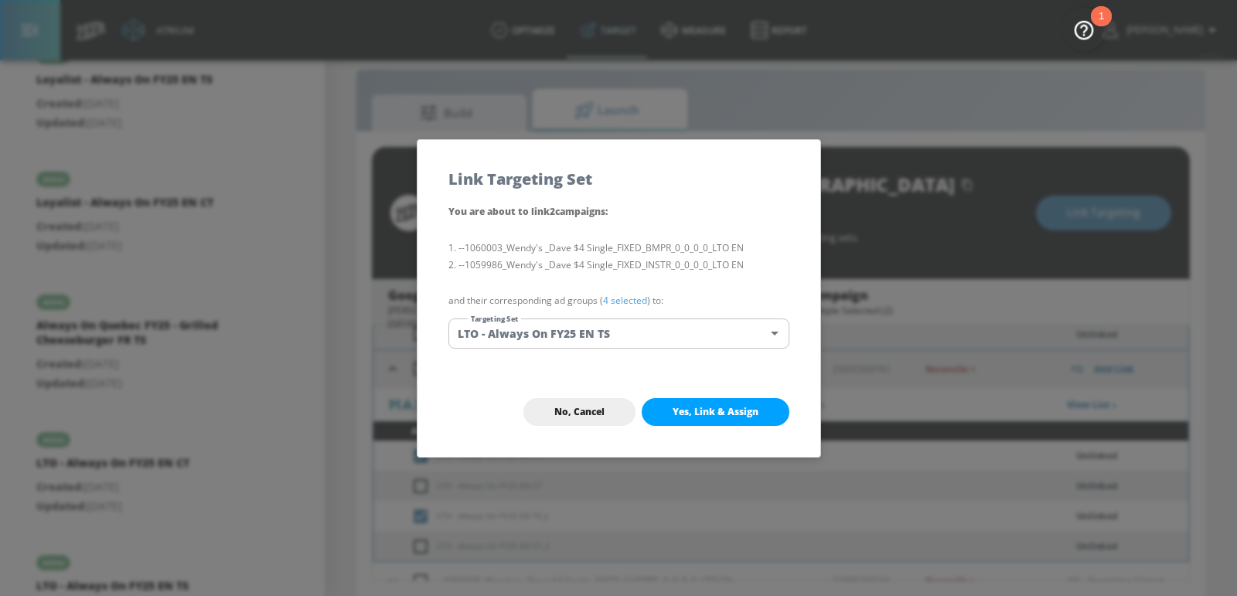
scroll to position [172, 0]
click at [691, 408] on span "Yes, Link & Assign" at bounding box center [715, 412] width 86 height 12
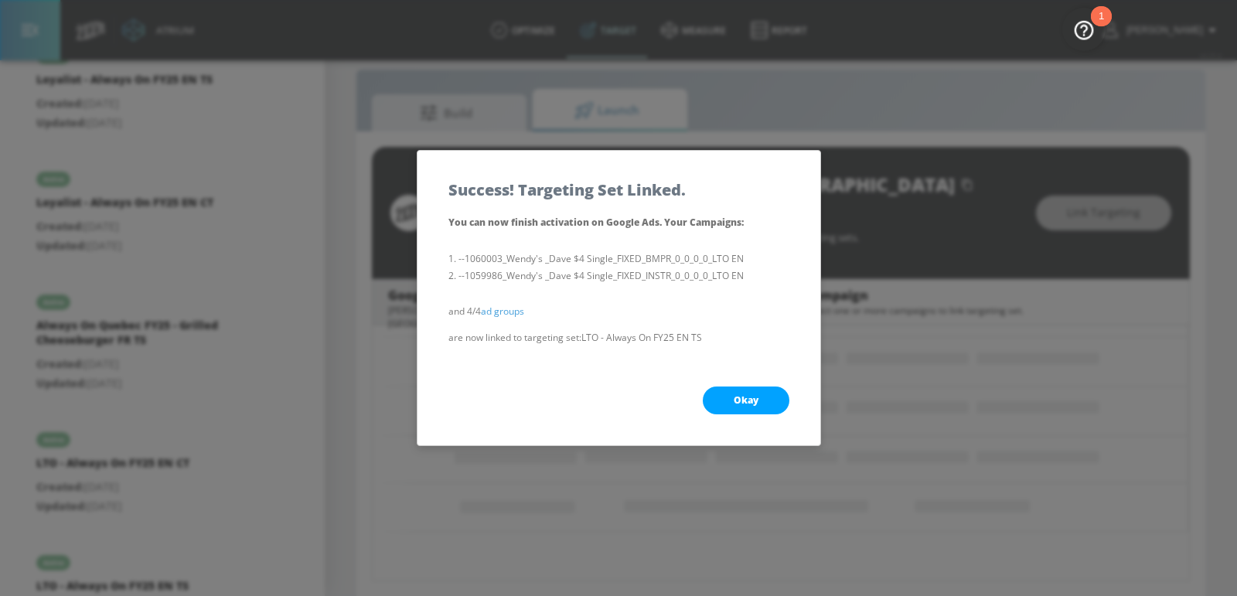
click at [744, 396] on span "Okay" at bounding box center [746, 400] width 25 height 12
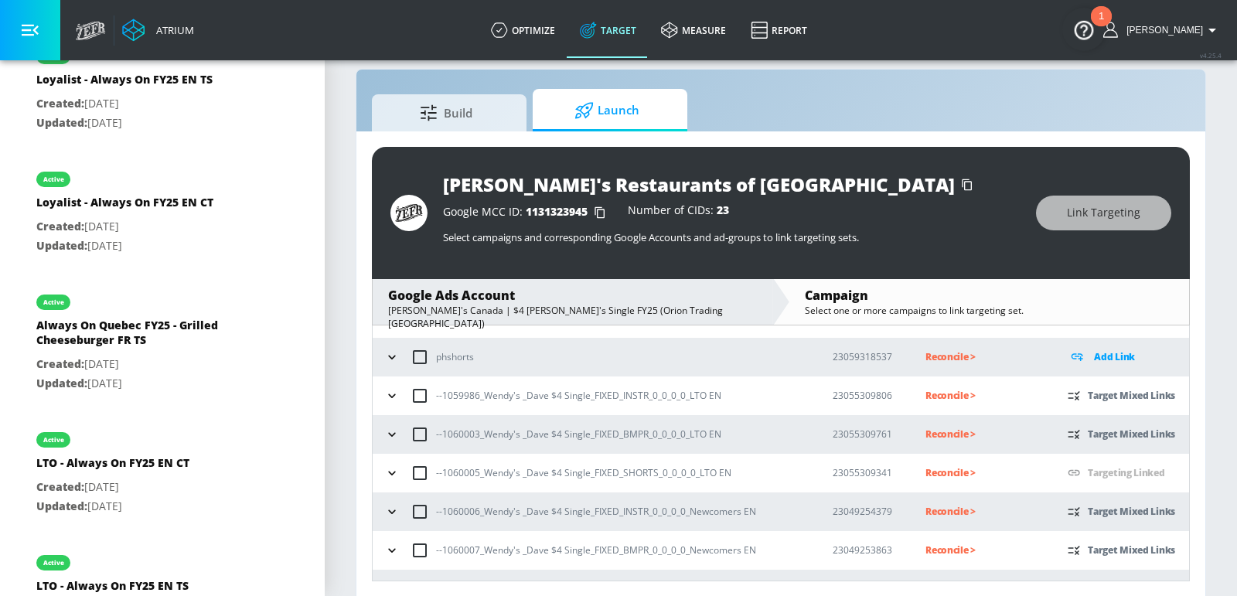
scroll to position [120, 0]
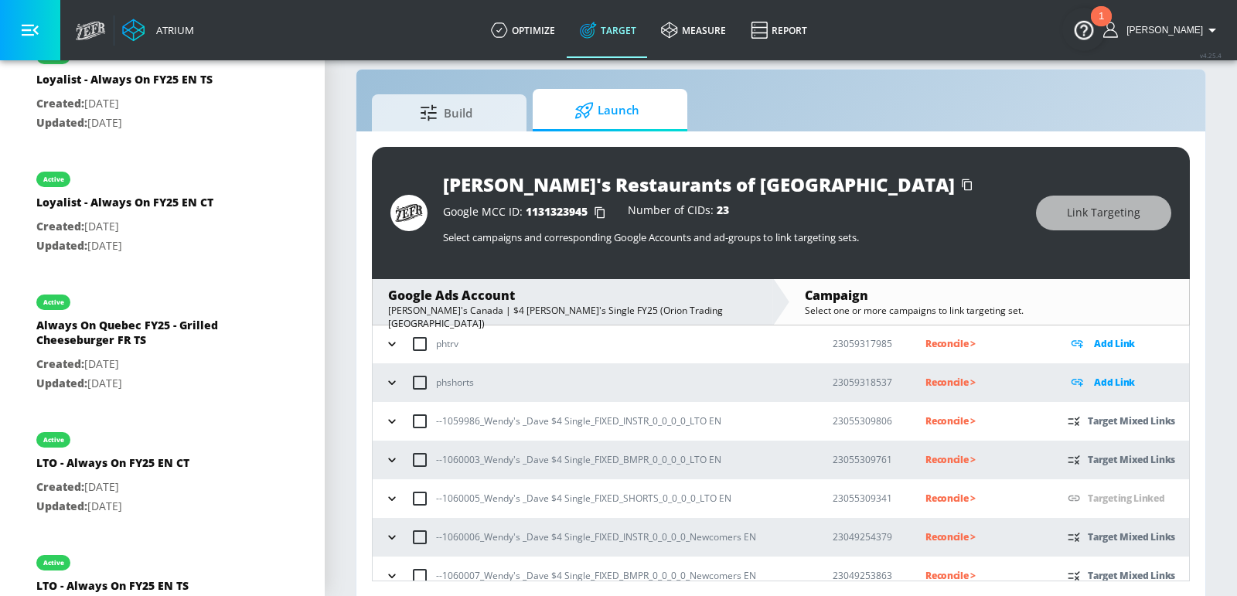
click at [394, 464] on icon "button" at bounding box center [391, 459] width 15 height 15
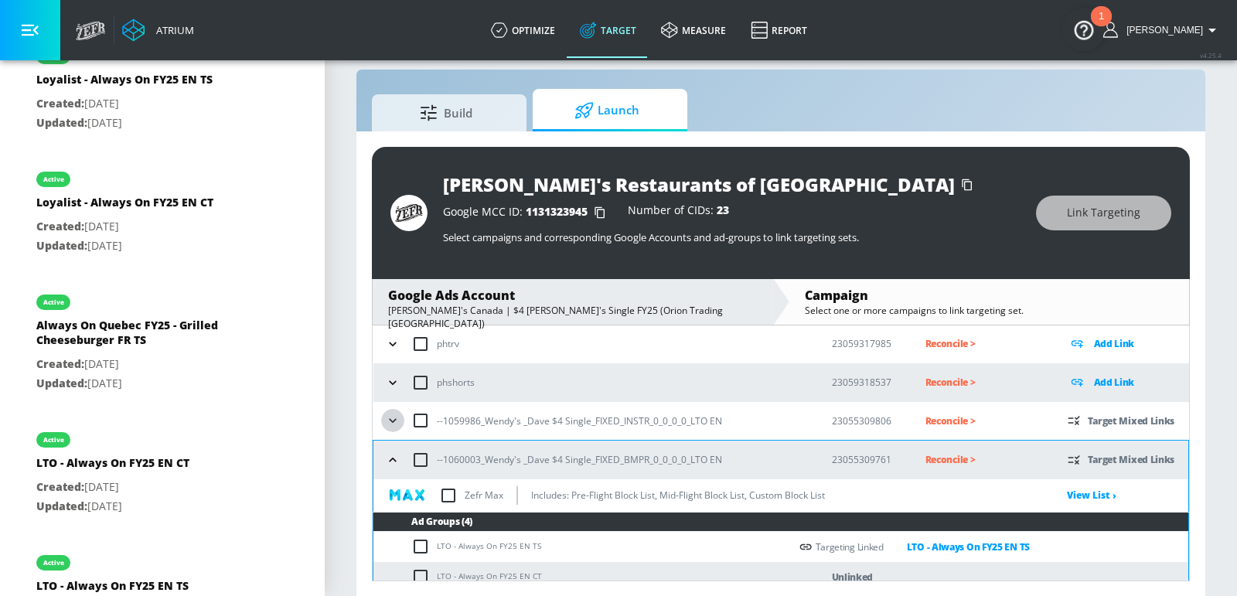
click at [393, 413] on icon "button" at bounding box center [392, 420] width 15 height 15
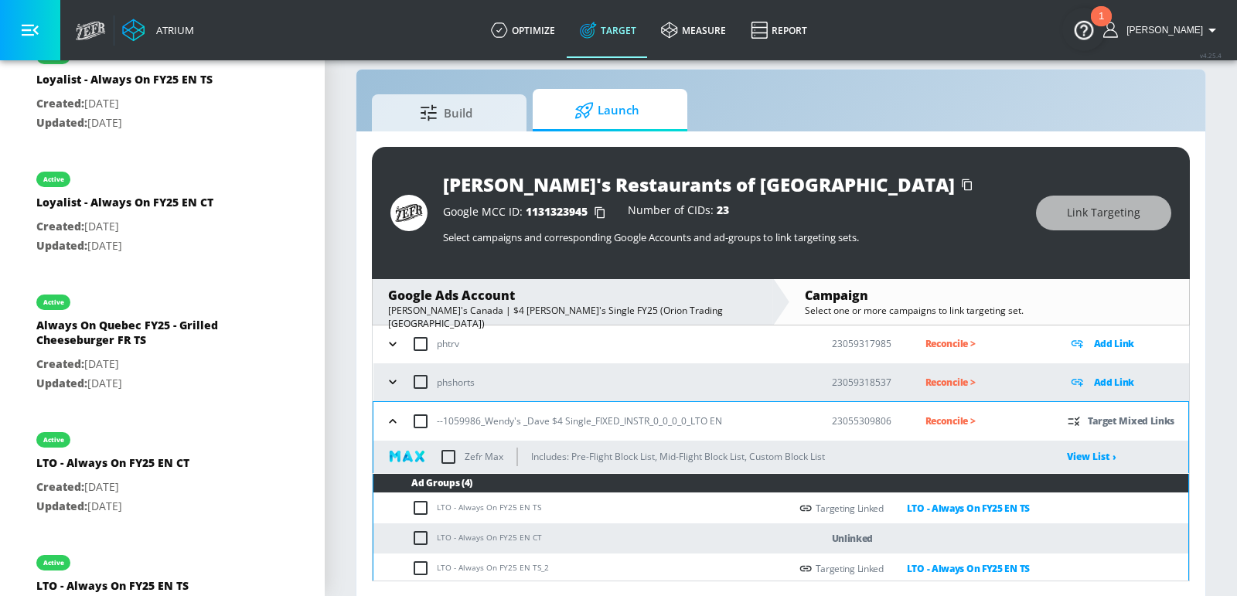
scroll to position [203, 0]
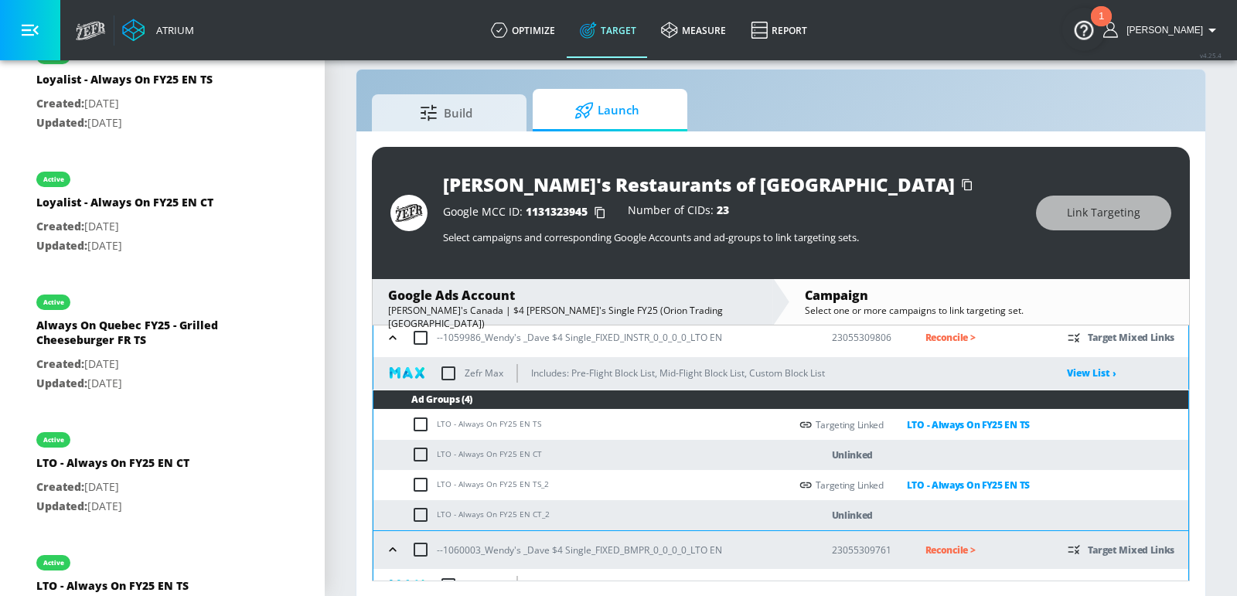
click at [465, 446] on td "LTO - Always On FY25 EN CT" at bounding box center [581, 455] width 416 height 30
copy td "LTO - Always On FY25 EN CT"
click at [417, 454] on input "checkbox" at bounding box center [424, 454] width 26 height 19
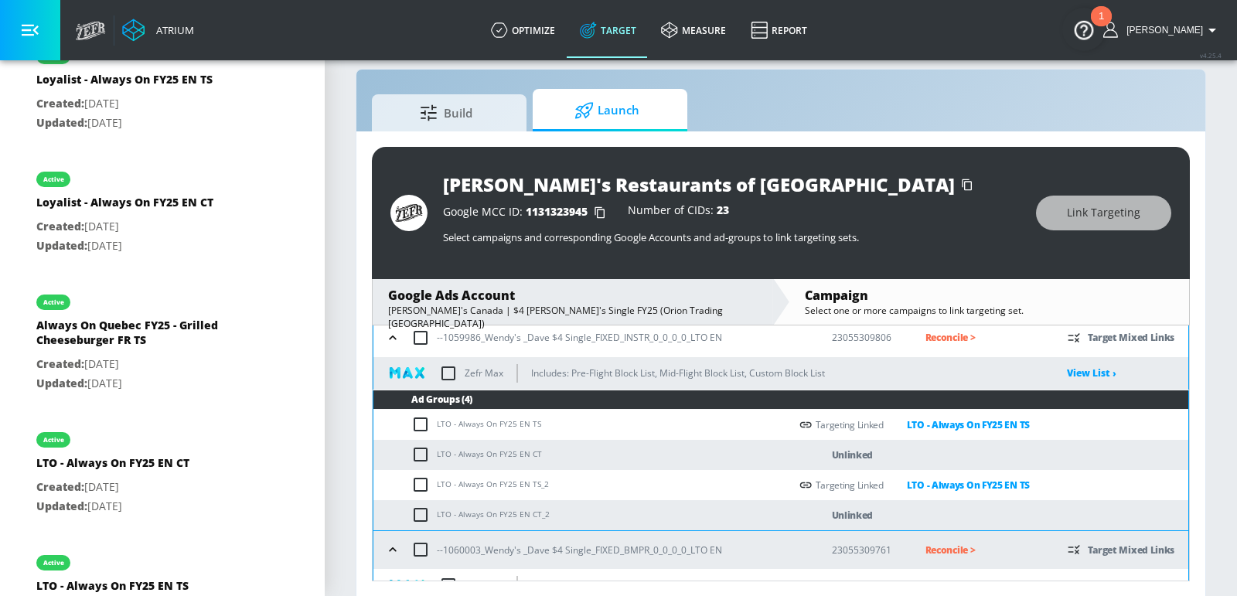
checkbox input "true"
click at [417, 517] on input "checkbox" at bounding box center [424, 515] width 26 height 19
checkbox input "true"
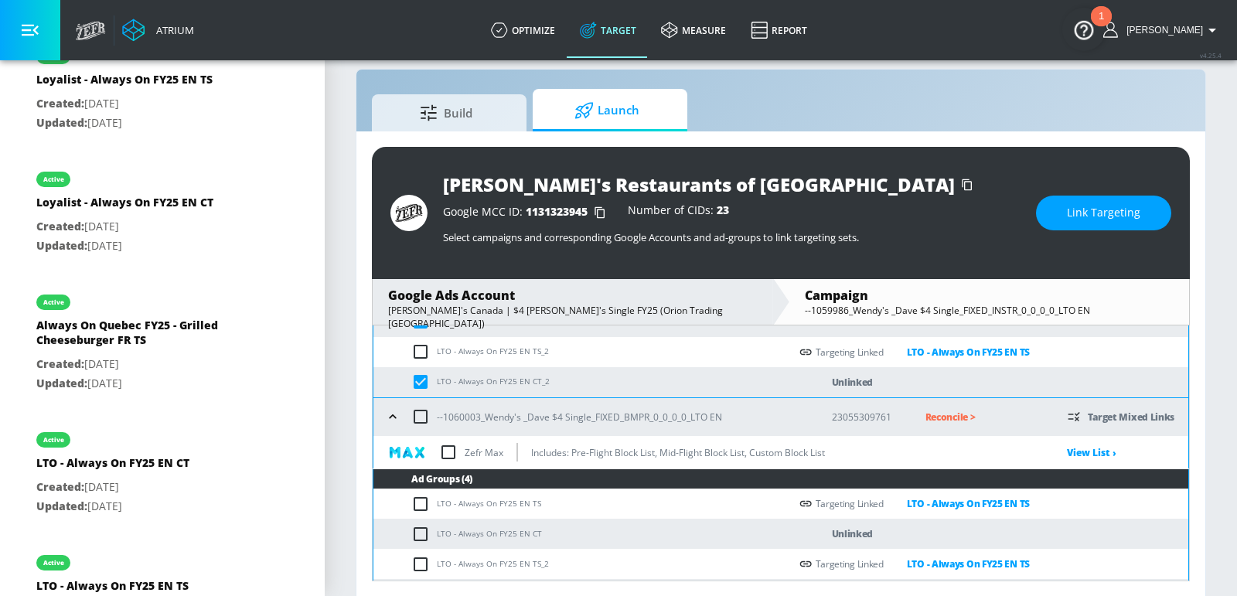
click at [420, 530] on input "checkbox" at bounding box center [424, 534] width 26 height 19
checkbox input "true"
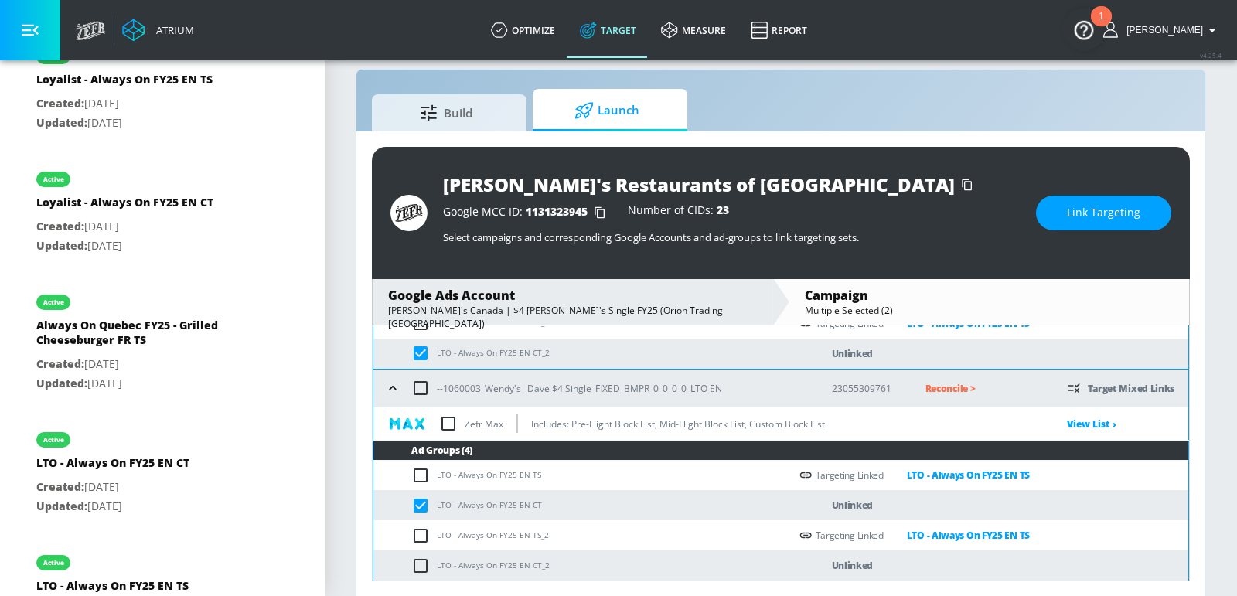
scroll to position [407, 0]
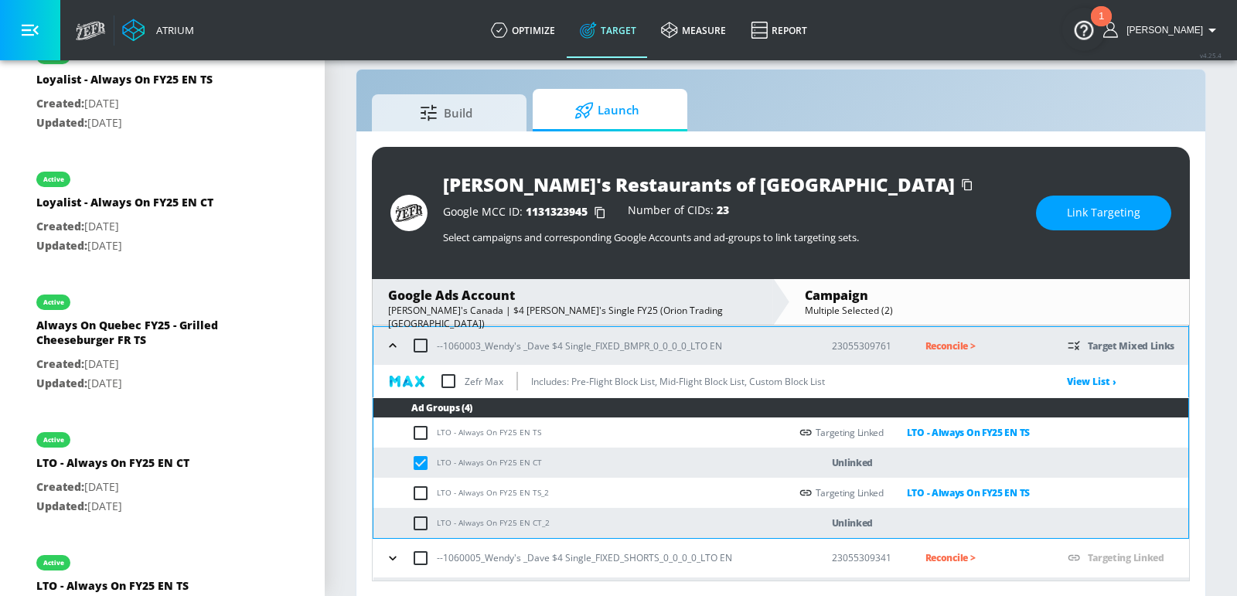
click at [424, 519] on input "checkbox" at bounding box center [424, 523] width 26 height 19
checkbox input "true"
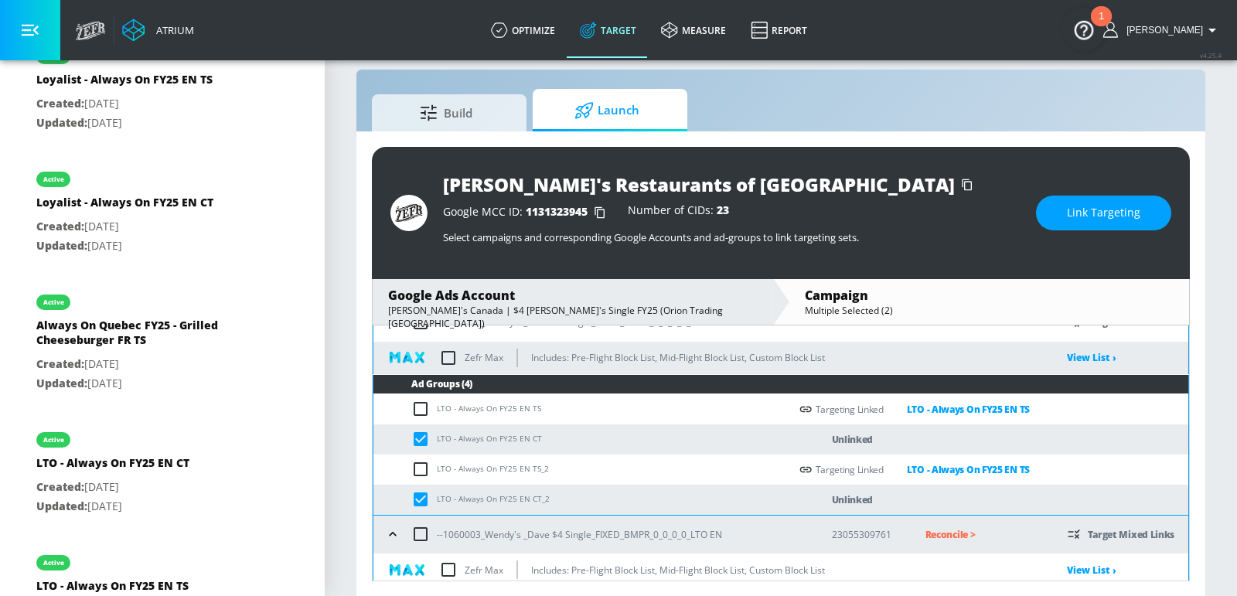
scroll to position [216, 0]
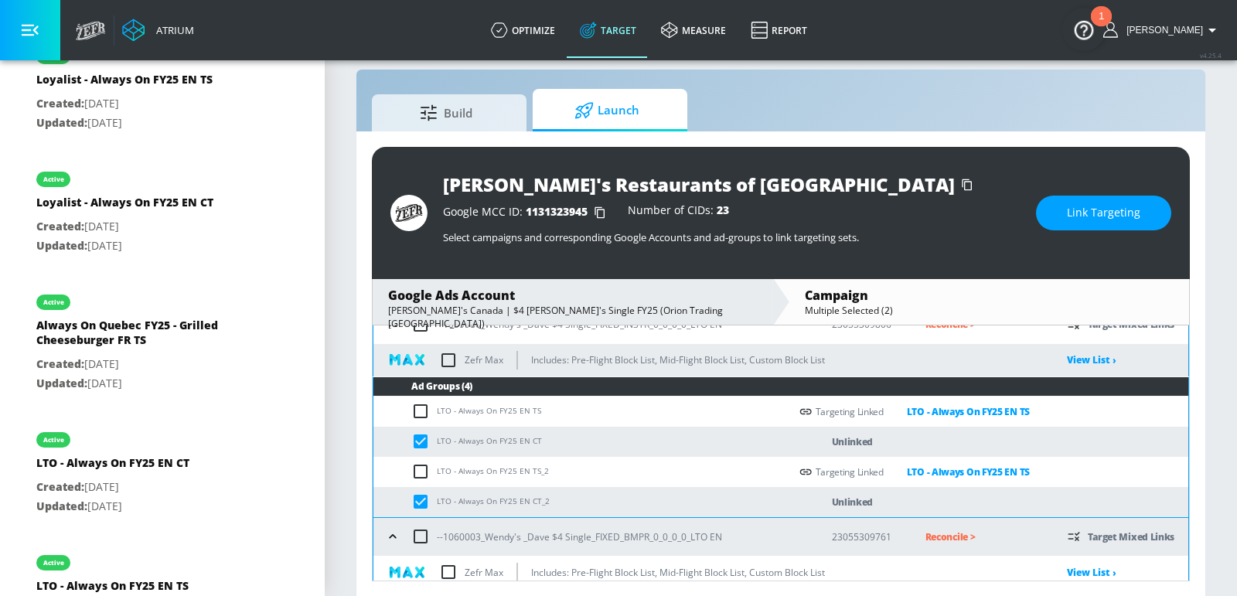
click at [1129, 210] on span "Link Targeting" at bounding box center [1103, 212] width 73 height 19
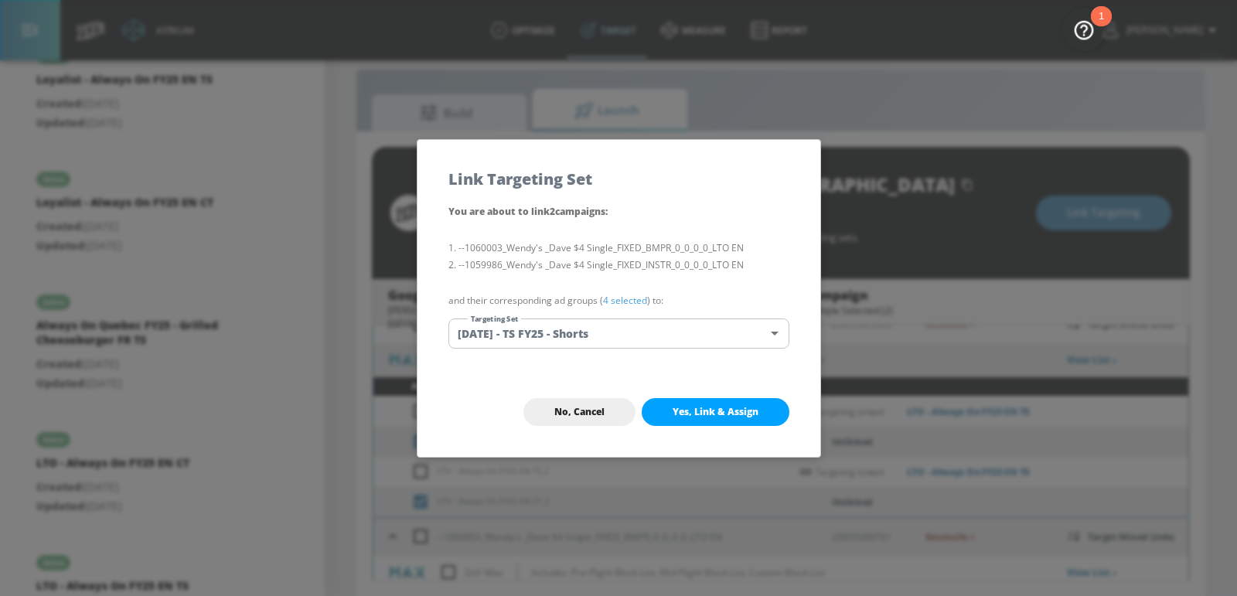
click at [592, 336] on body "Atrium optimize Target measure Report optimize Target measure Report v 4.25.4 […" at bounding box center [618, 288] width 1237 height 618
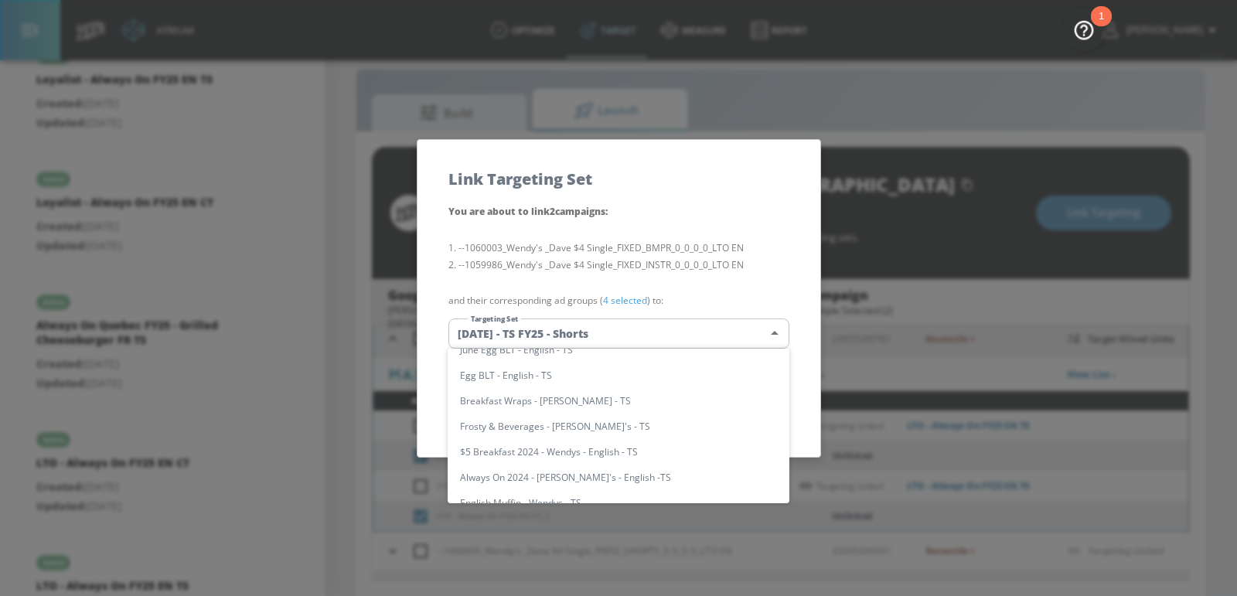
scroll to position [319, 0]
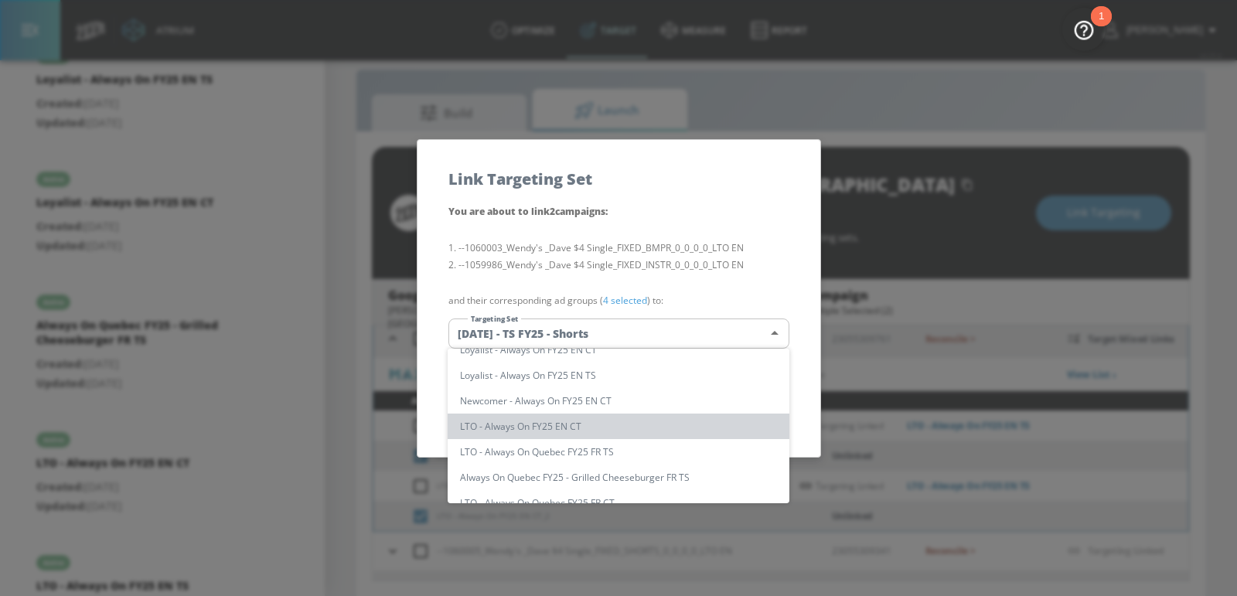
click at [553, 424] on li "LTO - Always On FY25 EN CT" at bounding box center [619, 427] width 342 height 26
type input "547918f2-8500-4ff7-a819-7d6a0f9f4a6b"
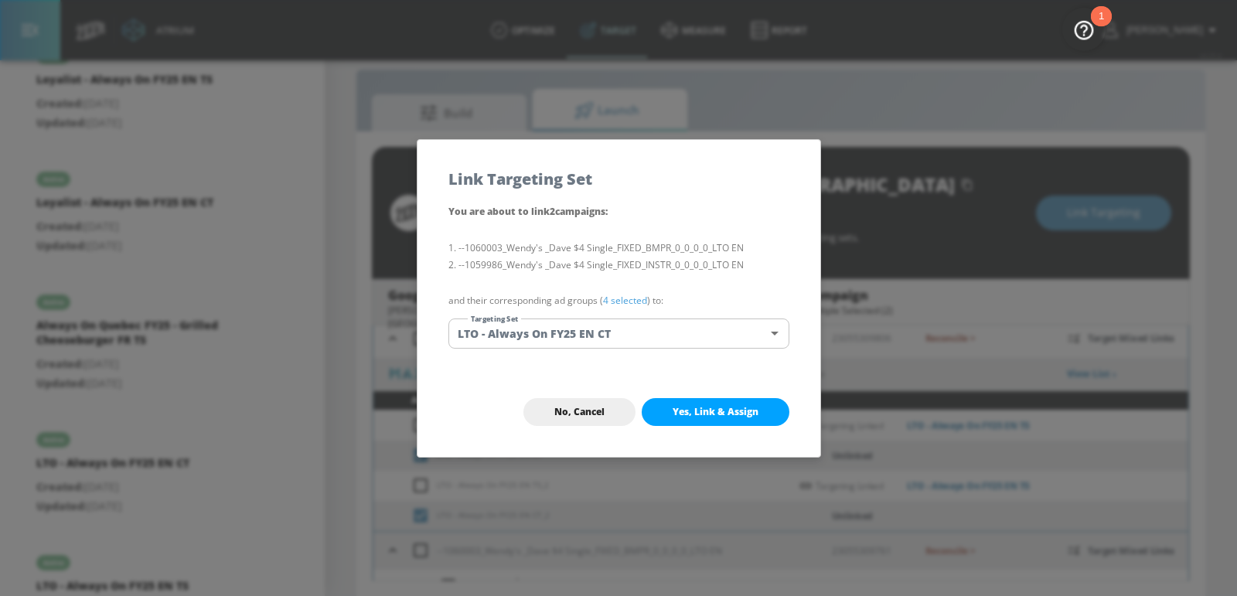
scroll to position [414, 0]
click at [719, 408] on span "Yes, Link & Assign" at bounding box center [715, 412] width 86 height 12
checkbox input "false"
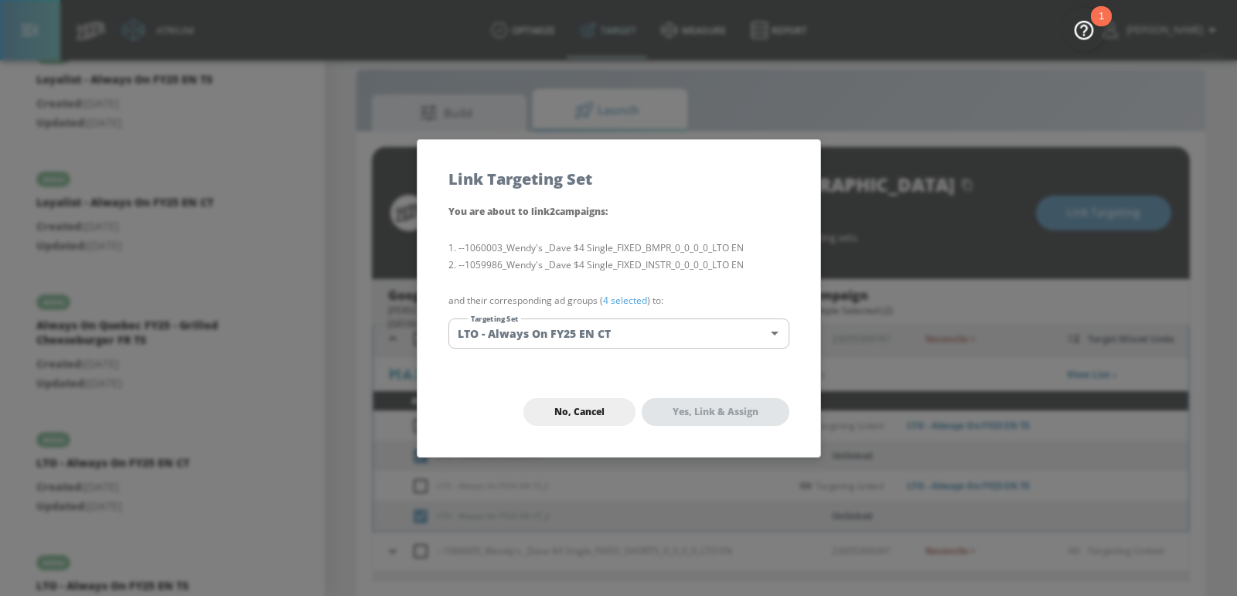
checkbox input "false"
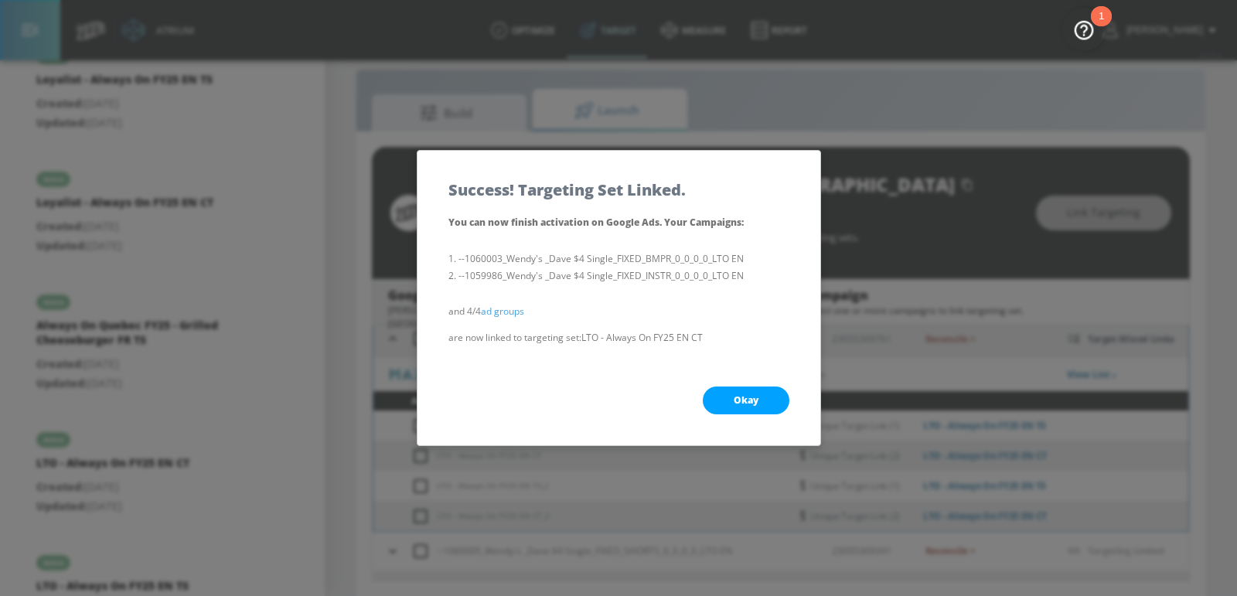
click at [746, 387] on button "Okay" at bounding box center [746, 400] width 87 height 28
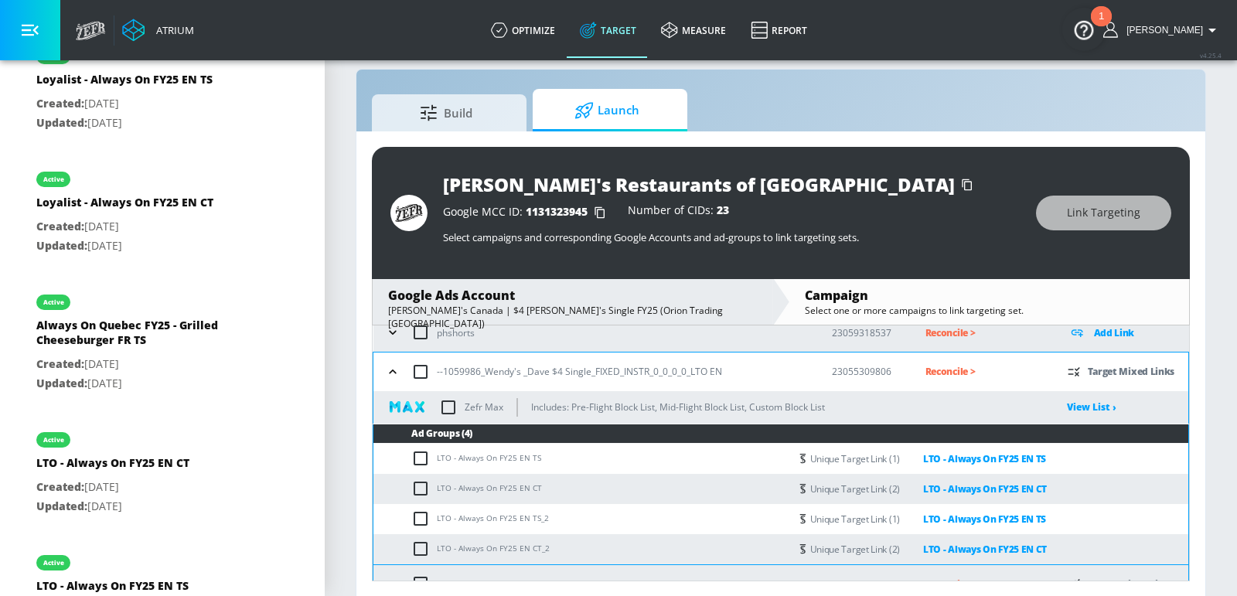
scroll to position [518, 0]
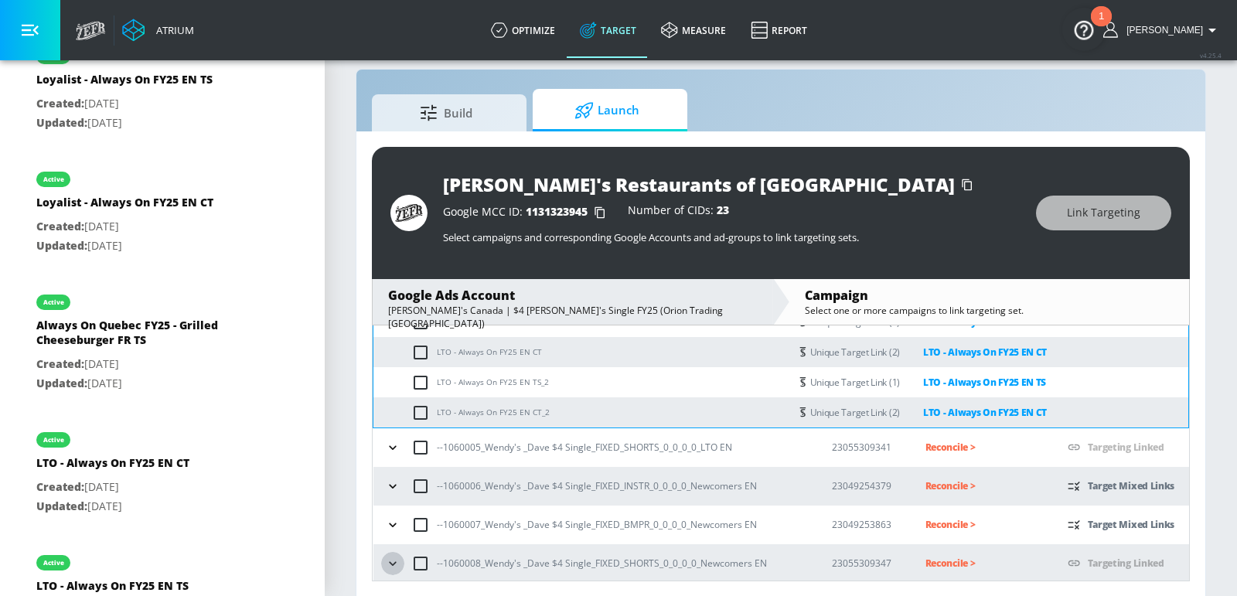
click at [399, 556] on icon "button" at bounding box center [392, 563] width 15 height 15
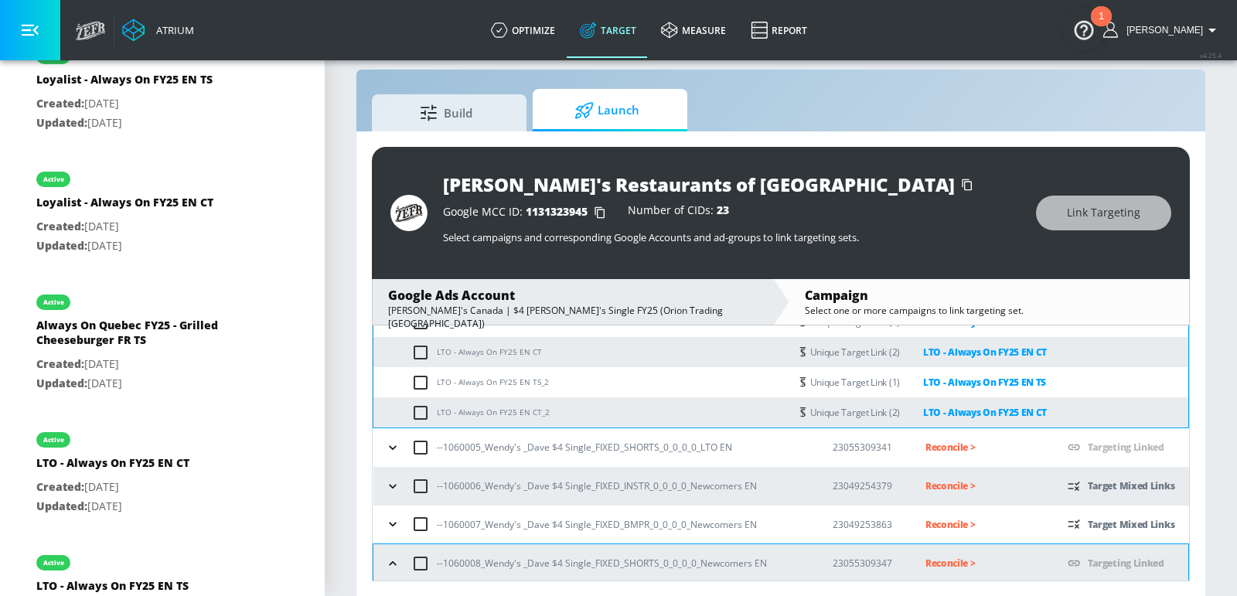
click at [398, 519] on icon "button" at bounding box center [392, 523] width 15 height 15
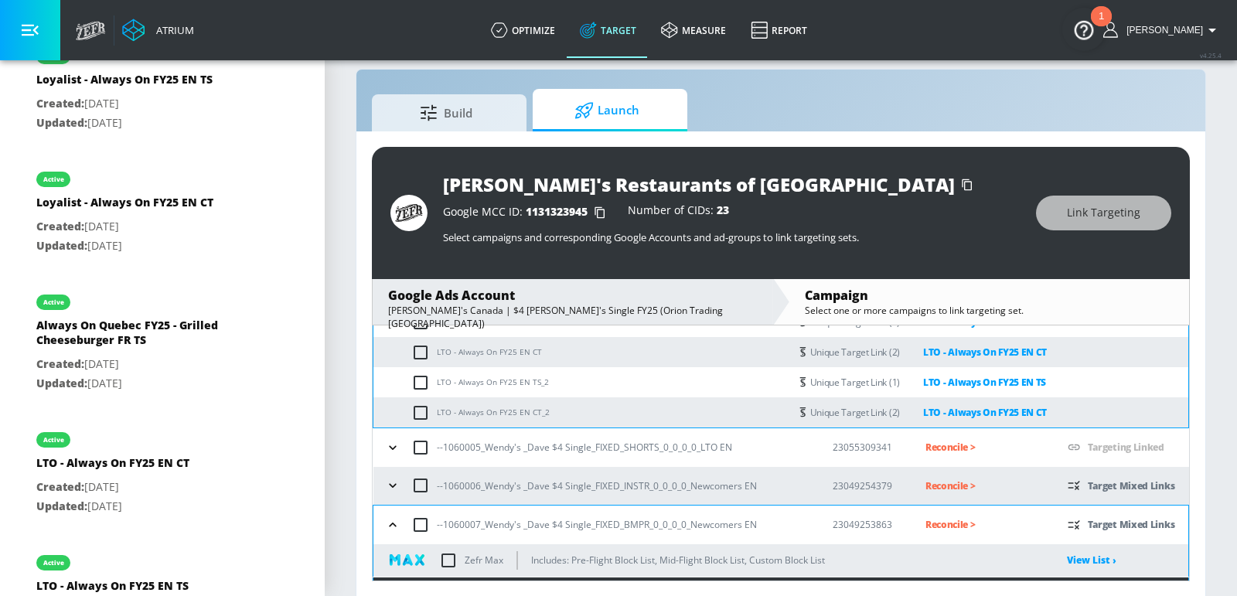
click at [397, 492] on button "button" at bounding box center [392, 485] width 23 height 23
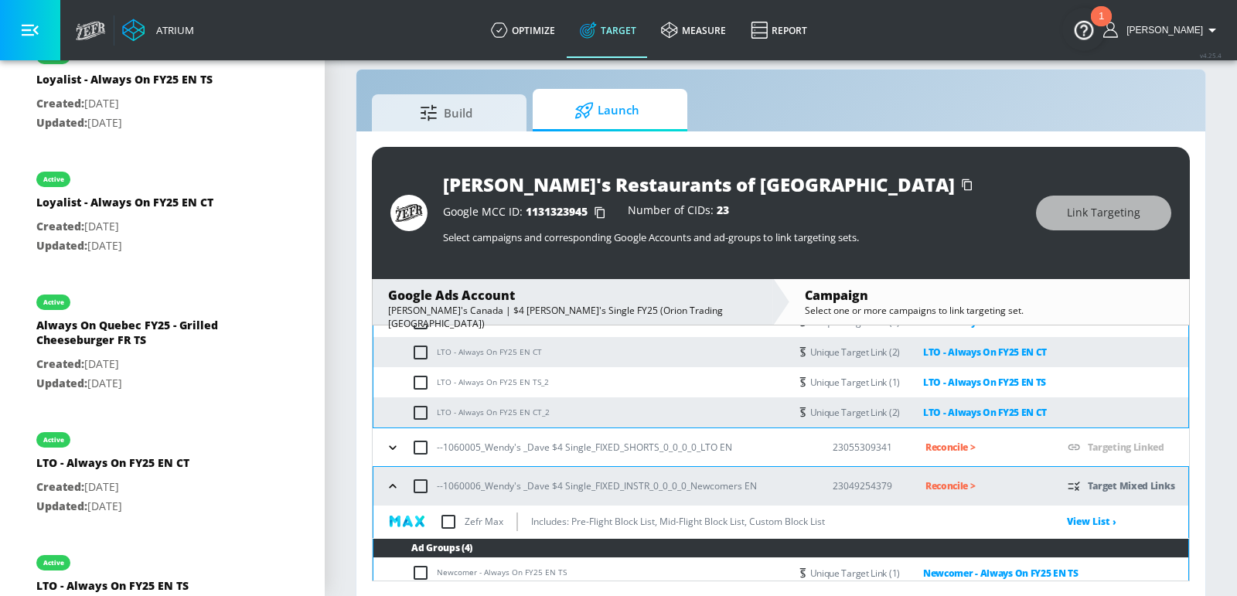
click at [389, 448] on icon "button" at bounding box center [392, 447] width 15 height 15
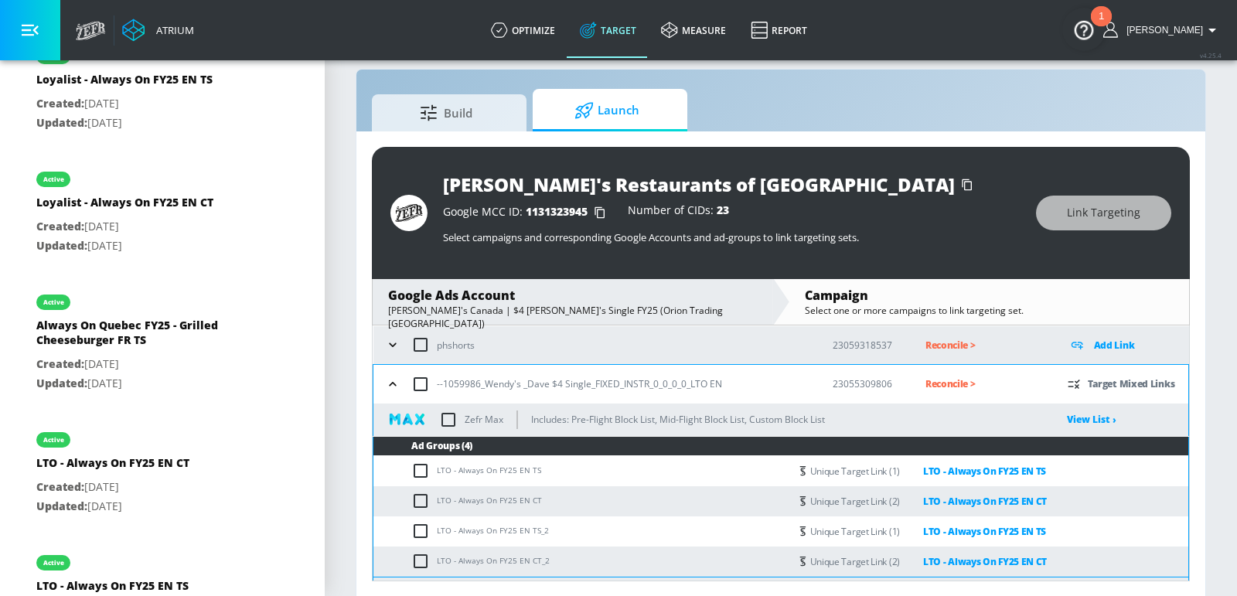
scroll to position [174, 0]
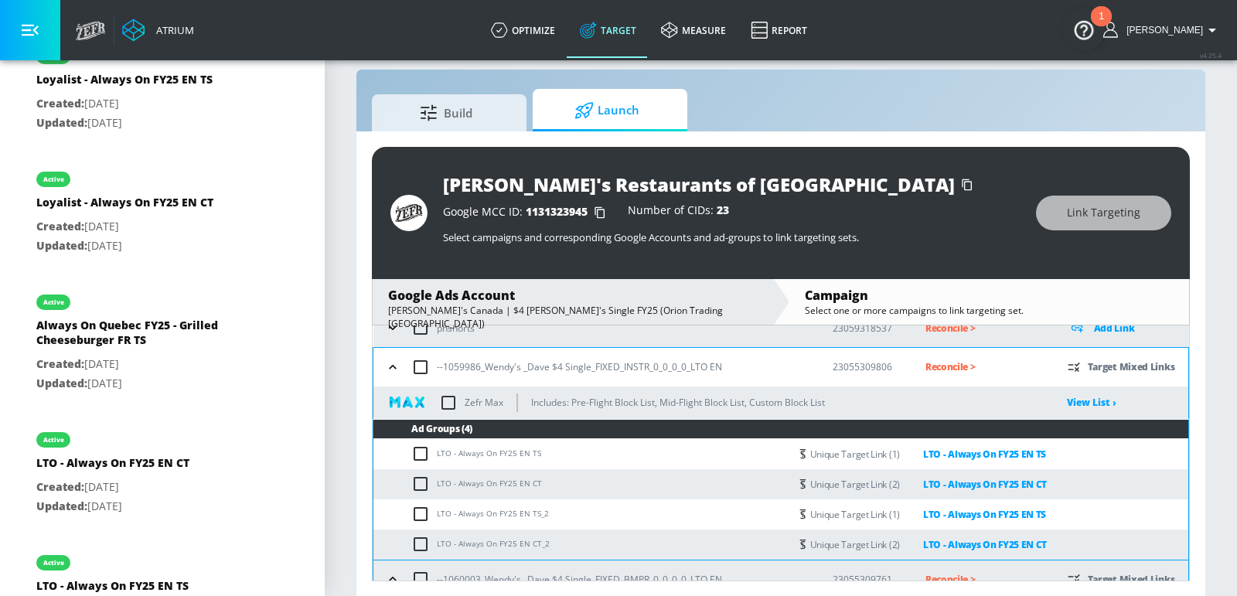
click at [449, 403] on input "checkbox" at bounding box center [448, 402] width 32 height 32
checkbox input "true"
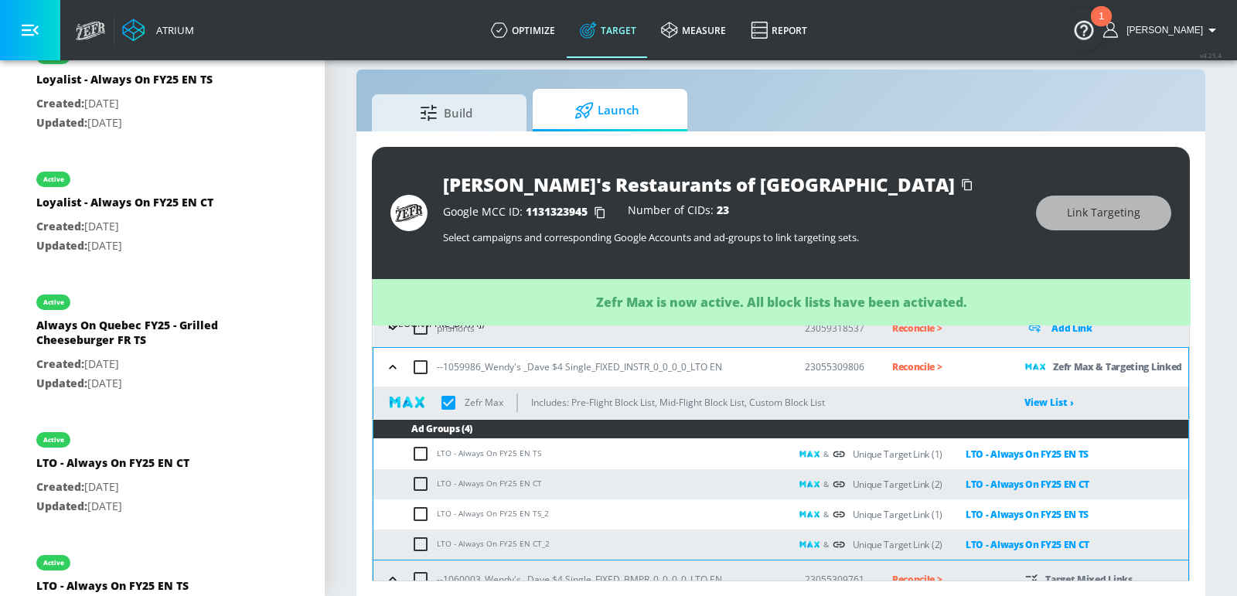
click at [904, 364] on p "Reconcile >" at bounding box center [946, 367] width 108 height 18
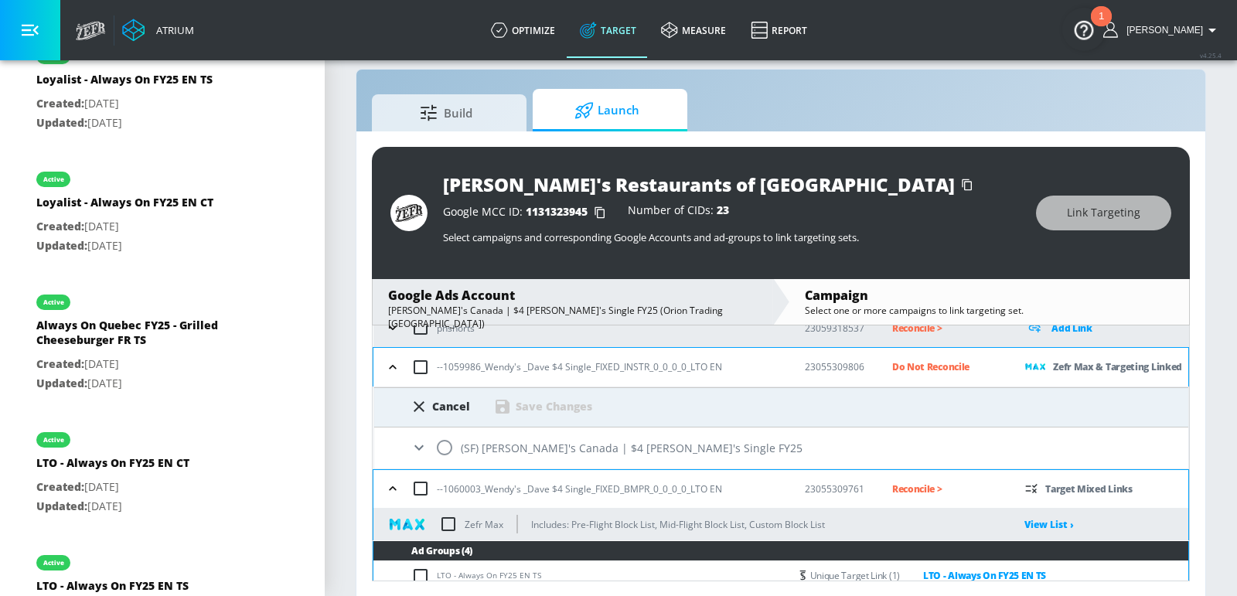
click at [448, 452] on input "radio" at bounding box center [444, 447] width 32 height 32
radio input "true"
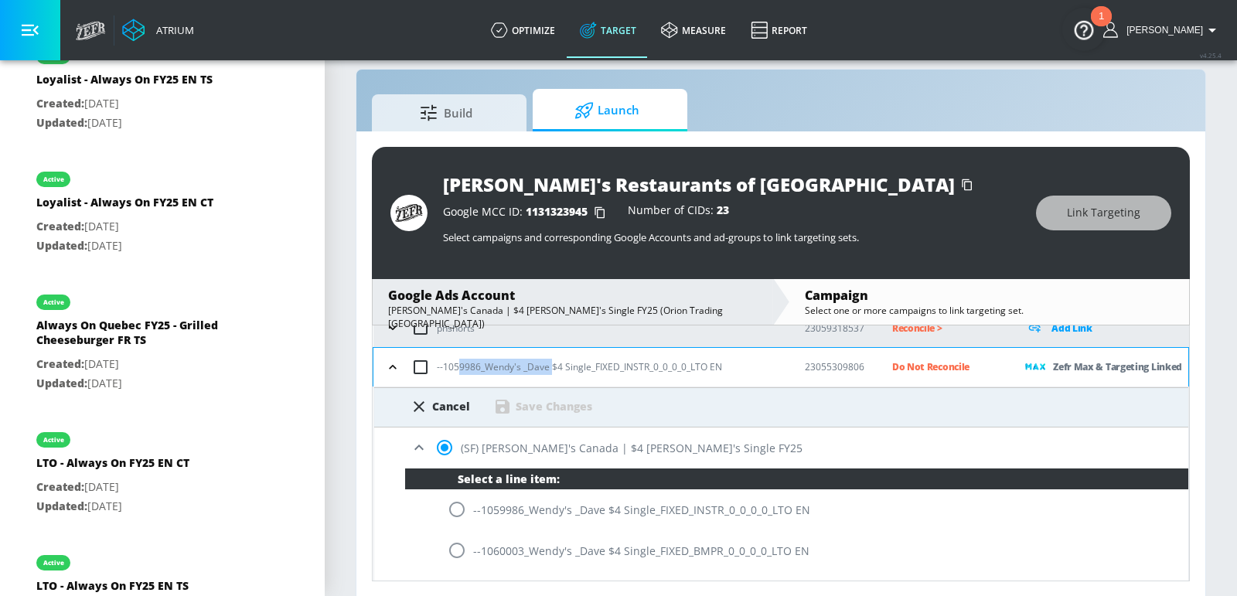
drag, startPoint x: 550, startPoint y: 365, endPoint x: 456, endPoint y: 365, distance: 94.3
click at [456, 365] on p "--1059986_Wendy's _Dave $4 Single_FIXED_INSTR_0_0_0_0_LTO EN" at bounding box center [579, 367] width 285 height 16
copy p "9986_Wendy's _Dave"
click at [458, 515] on input "radio" at bounding box center [457, 509] width 32 height 32
radio input "true"
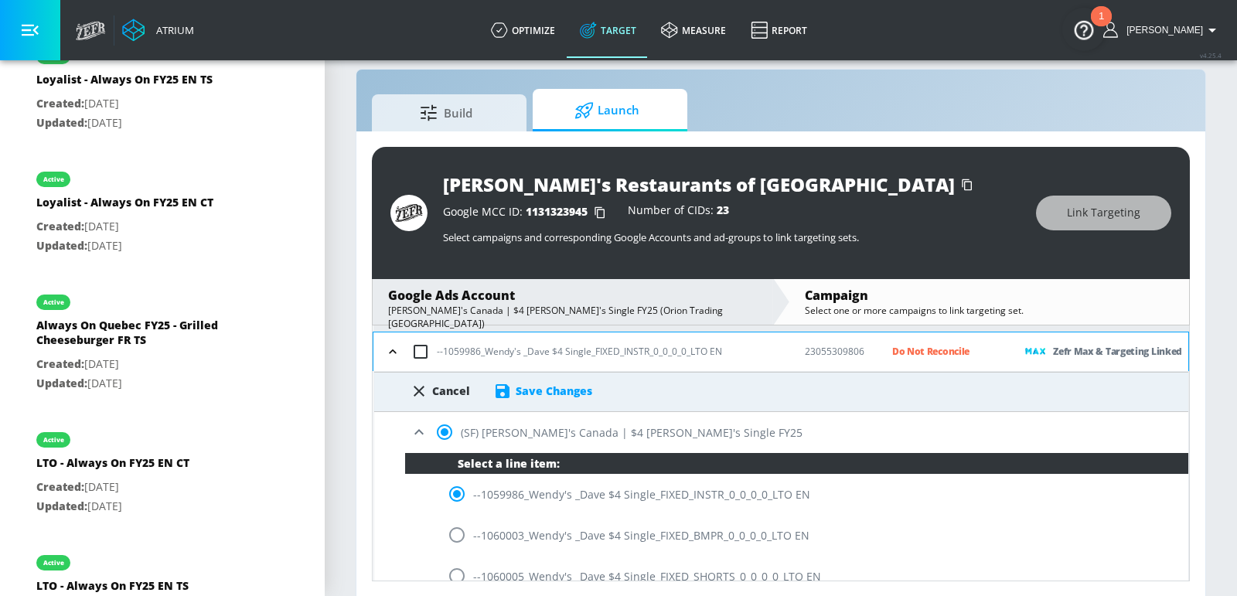
scroll to position [195, 0]
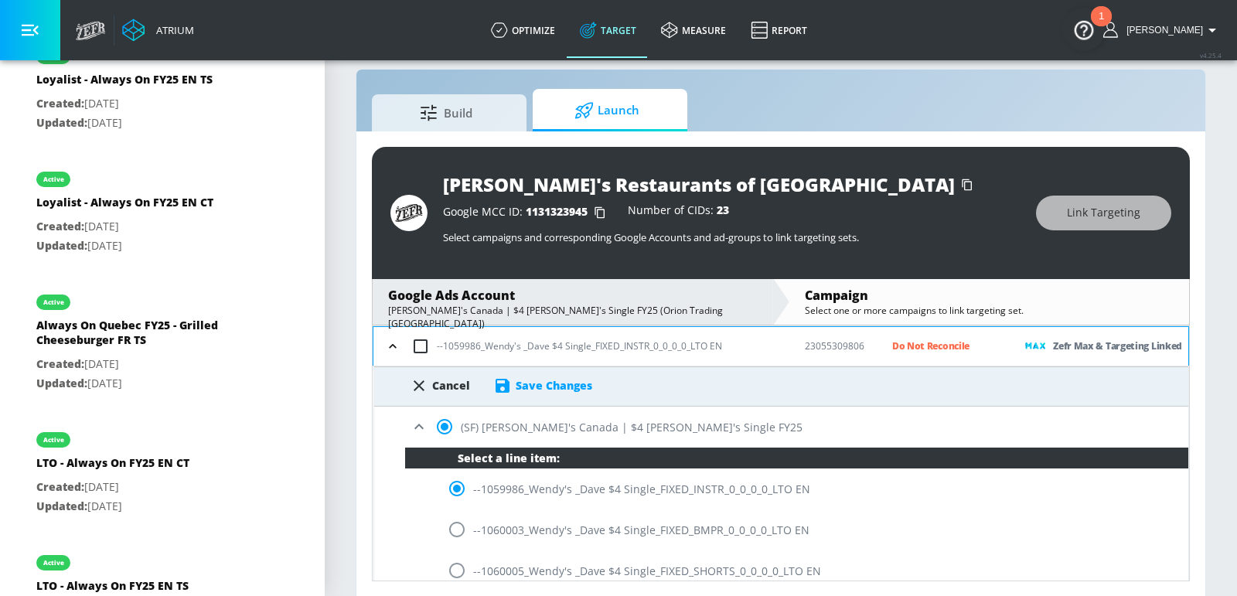
click at [540, 393] on div "Cancel Save Changes" at bounding box center [781, 386] width 814 height 40
click at [530, 369] on div "Cancel Save Changes" at bounding box center [781, 381] width 814 height 28
click at [538, 380] on div "Save Changes" at bounding box center [554, 385] width 77 height 15
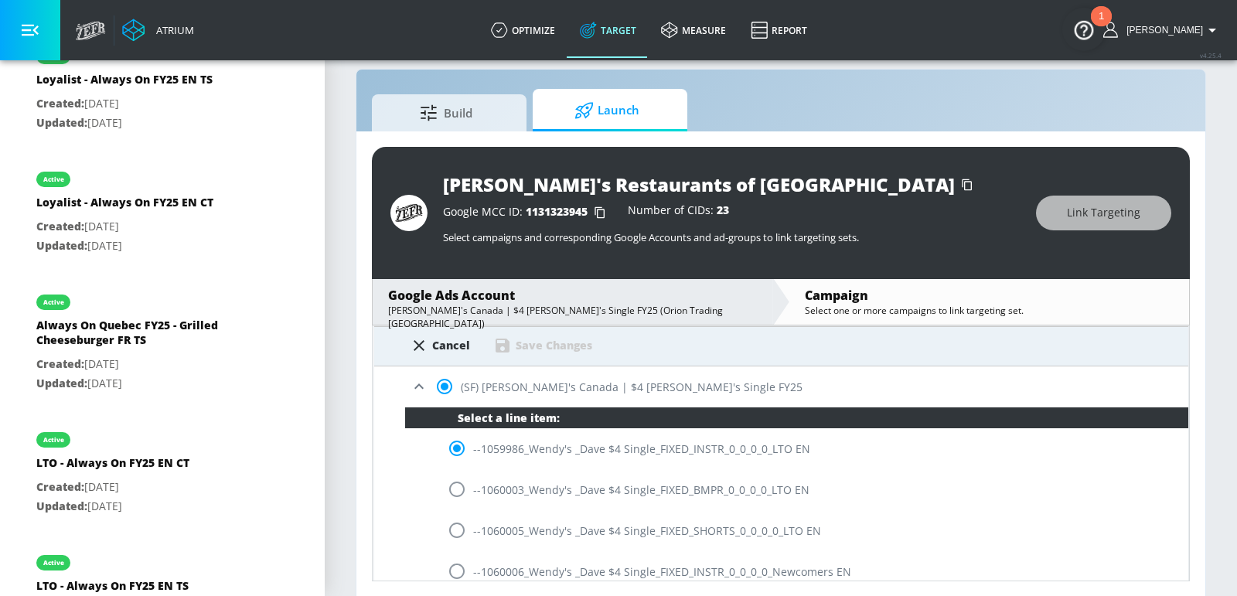
scroll to position [184, 0]
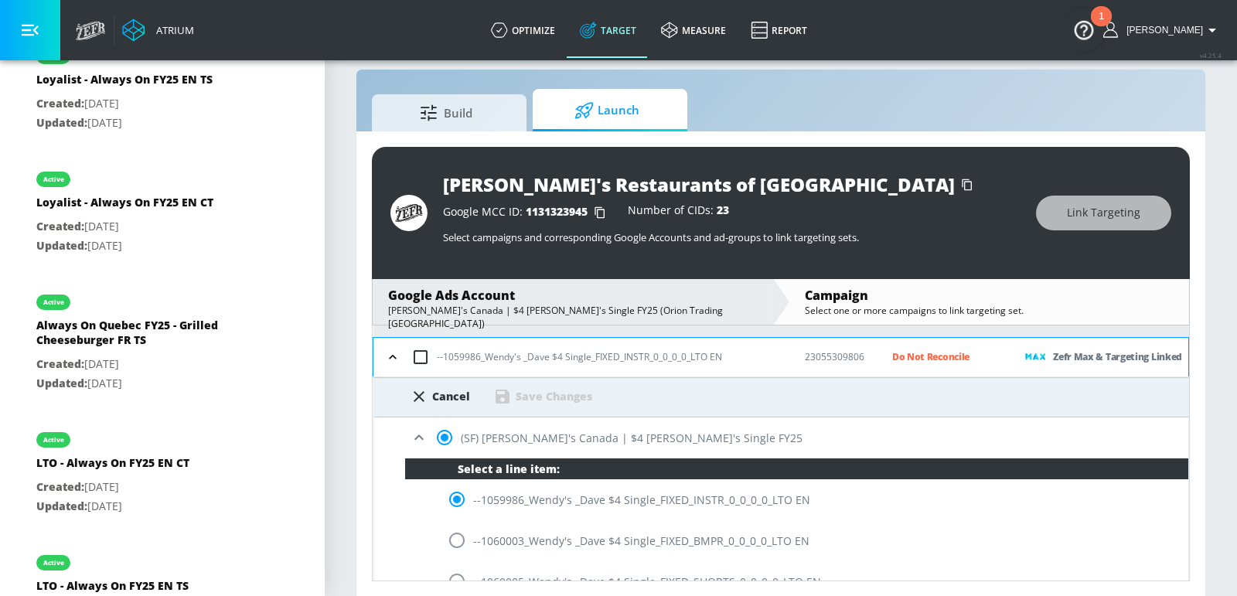
click at [545, 428] on div "(SF) [PERSON_NAME]'s Canada | $4 [PERSON_NAME]'s Single FY25" at bounding box center [781, 437] width 814 height 41
click at [455, 393] on div "Cancel" at bounding box center [451, 396] width 38 height 15
radio input "false"
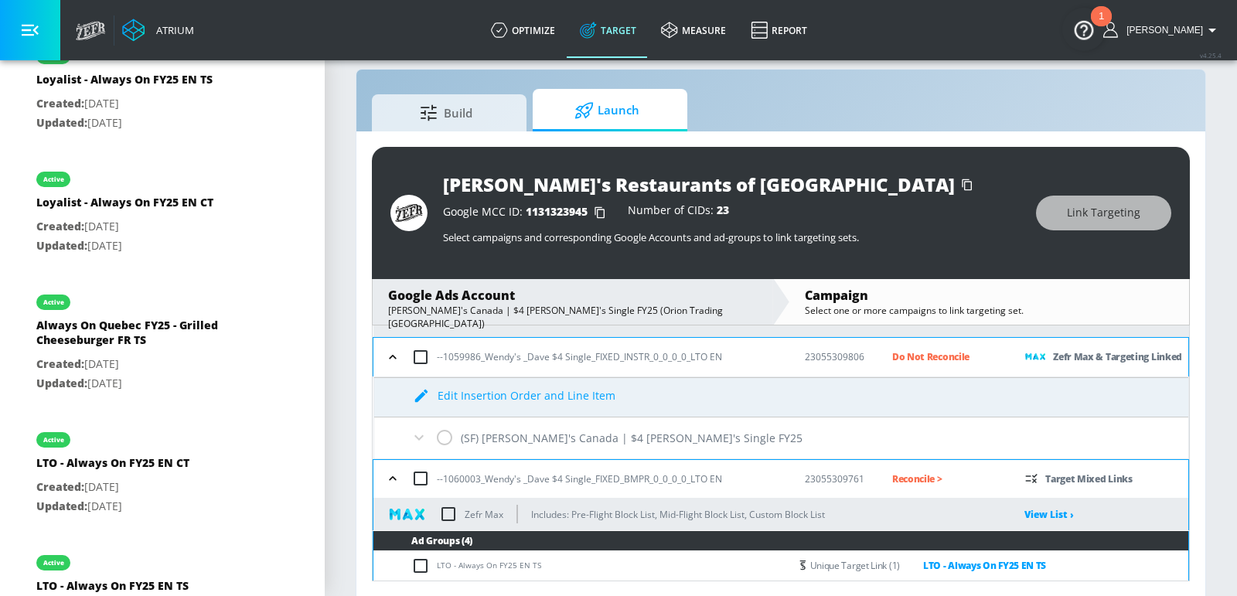
click at [486, 429] on div "(SF) [PERSON_NAME]'s Canada | $4 [PERSON_NAME]'s Single FY25" at bounding box center [781, 437] width 814 height 41
click at [441, 431] on div "(SF) [PERSON_NAME]'s Canada | $4 [PERSON_NAME]'s Single FY25" at bounding box center [781, 437] width 814 height 41
click at [932, 350] on p "Do Not Reconcile" at bounding box center [946, 357] width 108 height 18
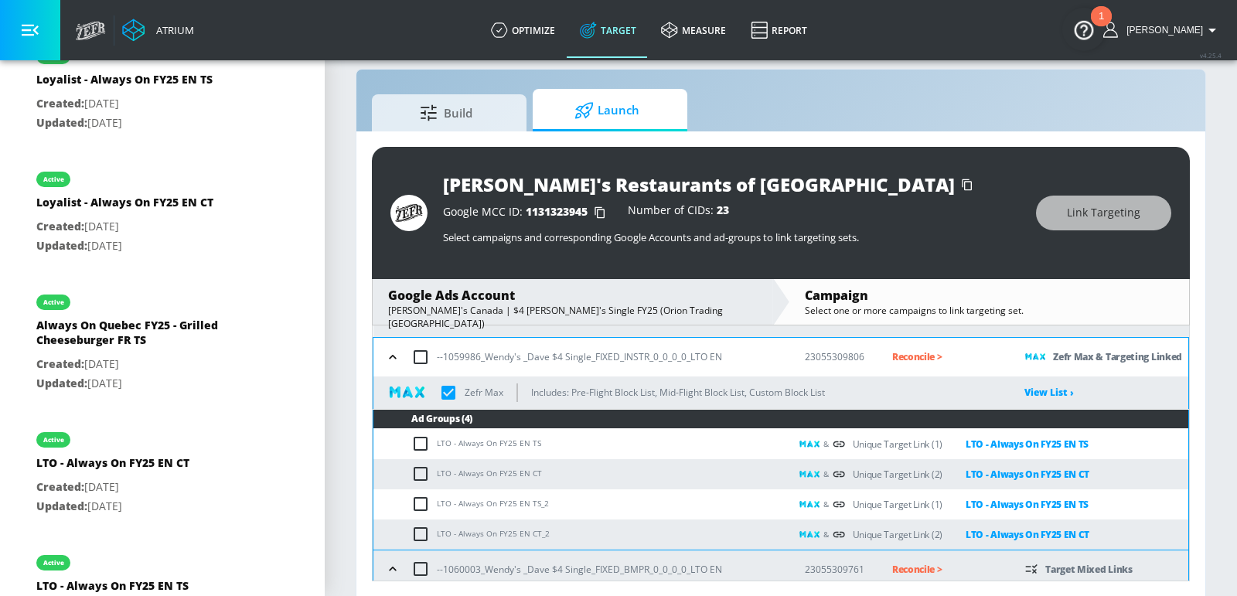
click at [912, 359] on p "Reconcile >" at bounding box center [946, 357] width 108 height 18
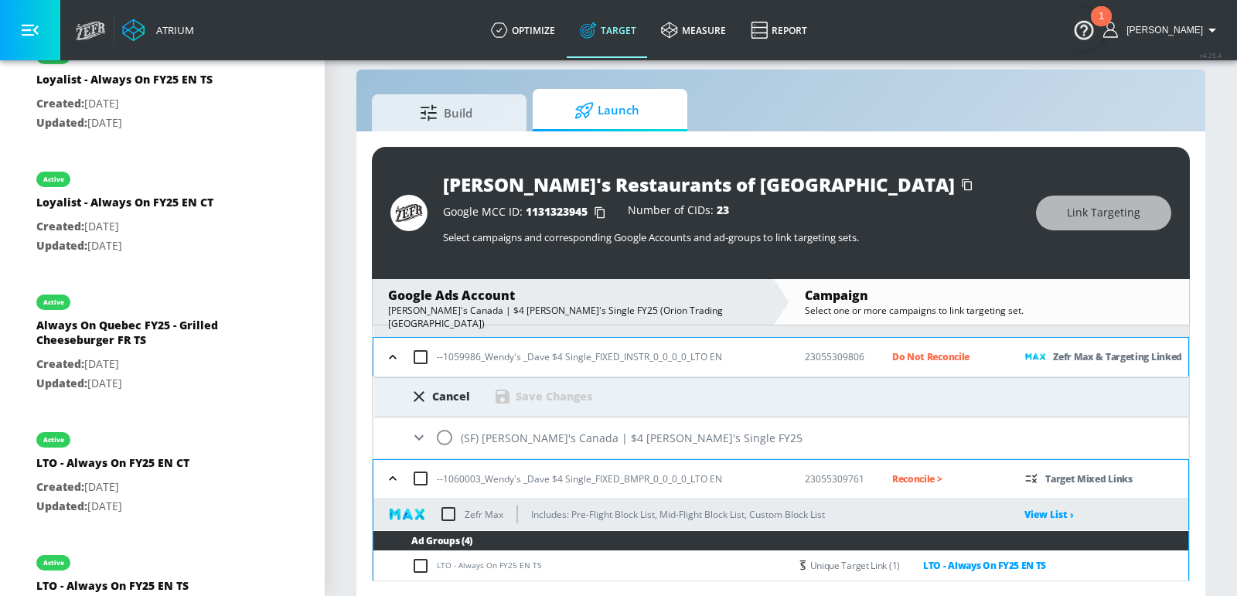
click at [499, 435] on div "(SF) [PERSON_NAME]'s Canada | $4 [PERSON_NAME]'s Single FY25" at bounding box center [781, 437] width 814 height 41
click at [451, 435] on input "radio" at bounding box center [444, 437] width 32 height 32
radio input "true"
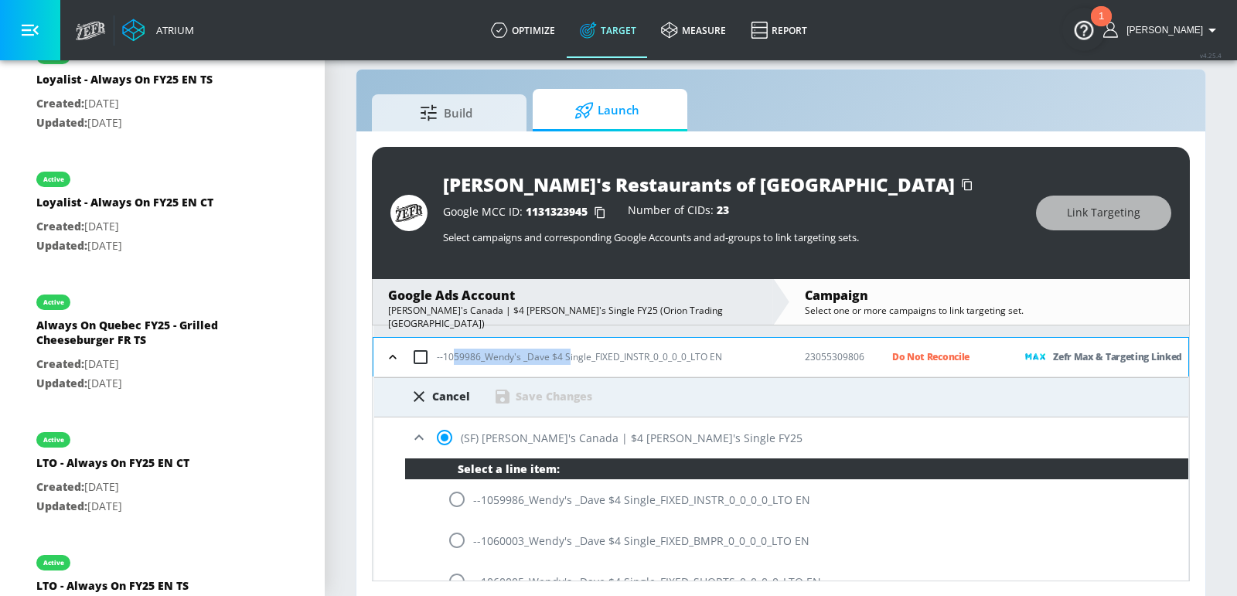
drag, startPoint x: 567, startPoint y: 356, endPoint x: 448, endPoint y: 354, distance: 118.3
click at [448, 354] on p "--1059986_Wendy's _Dave $4 Single_FIXED_INSTR_0_0_0_0_LTO EN" at bounding box center [579, 357] width 285 height 16
copy p "059986_Wendy's _Dave $4 S"
click at [461, 502] on input "radio" at bounding box center [457, 499] width 32 height 32
radio input "true"
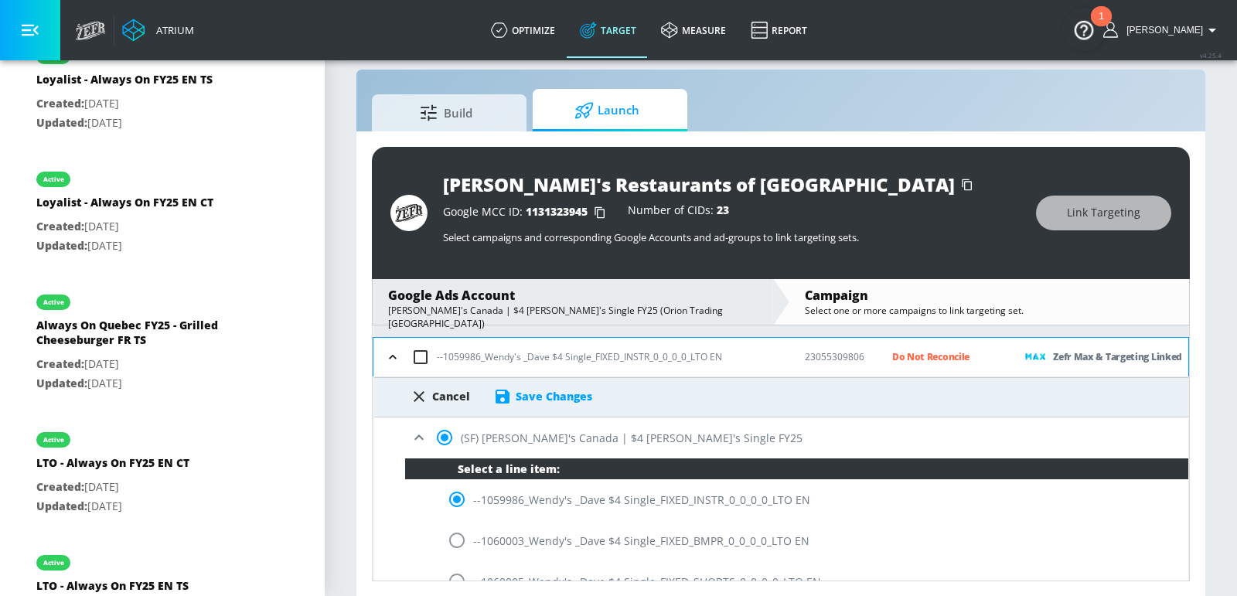
click at [530, 397] on div "Save Changes" at bounding box center [554, 396] width 77 height 15
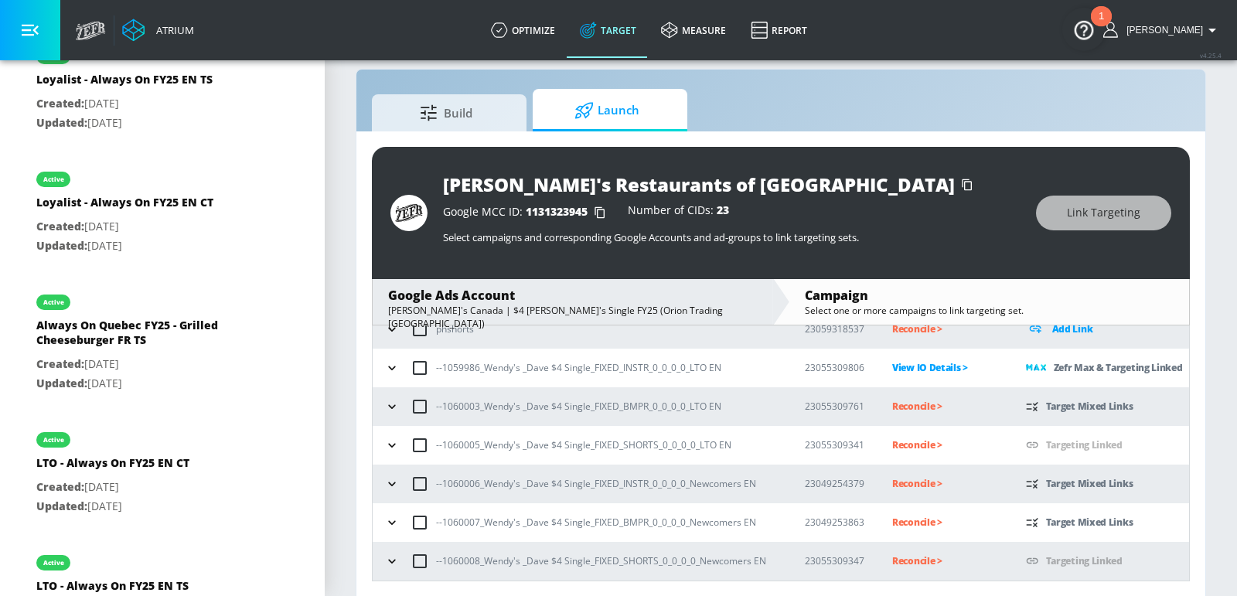
scroll to position [172, 0]
click at [391, 412] on icon "button" at bounding box center [391, 407] width 15 height 15
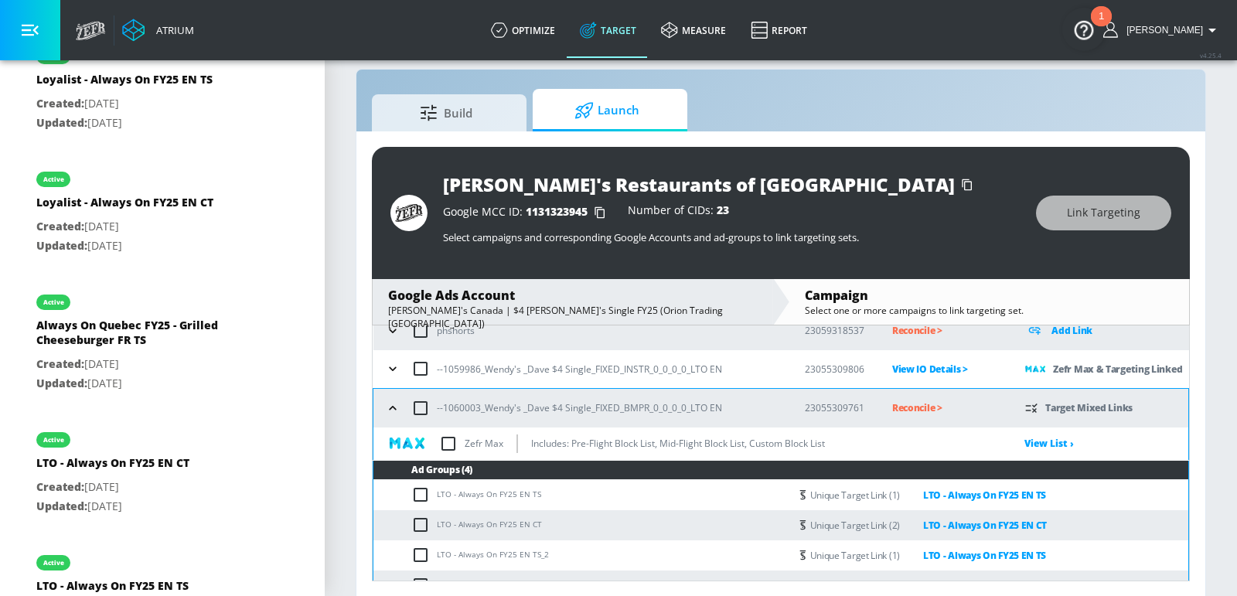
scroll to position [215, 0]
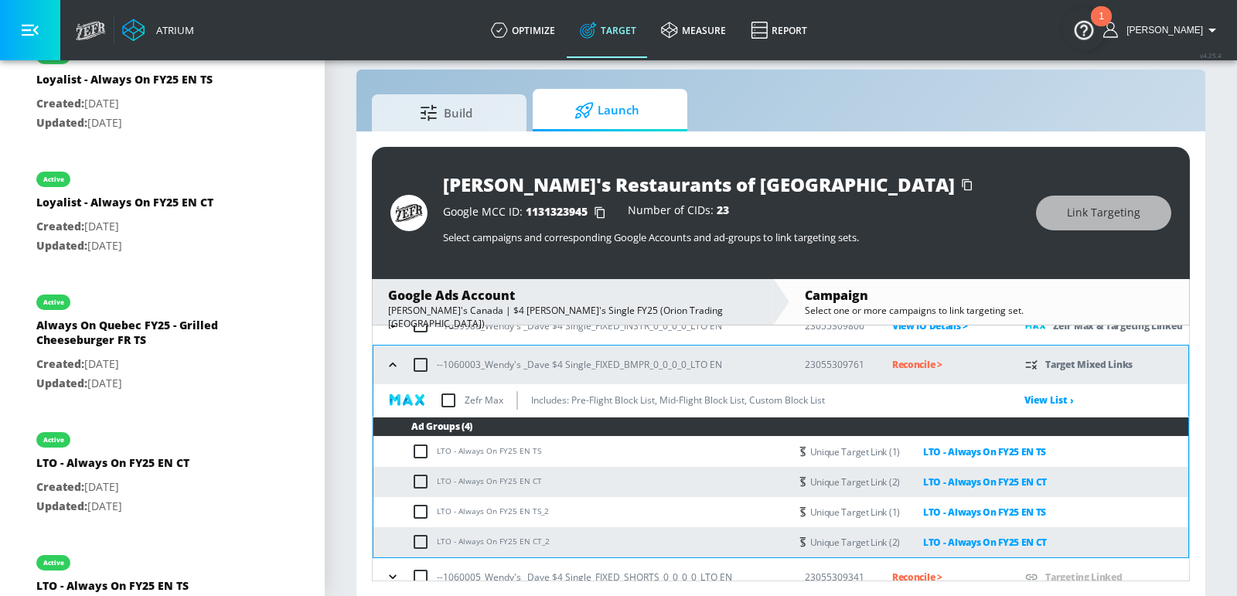
click at [448, 403] on input "checkbox" at bounding box center [448, 400] width 32 height 32
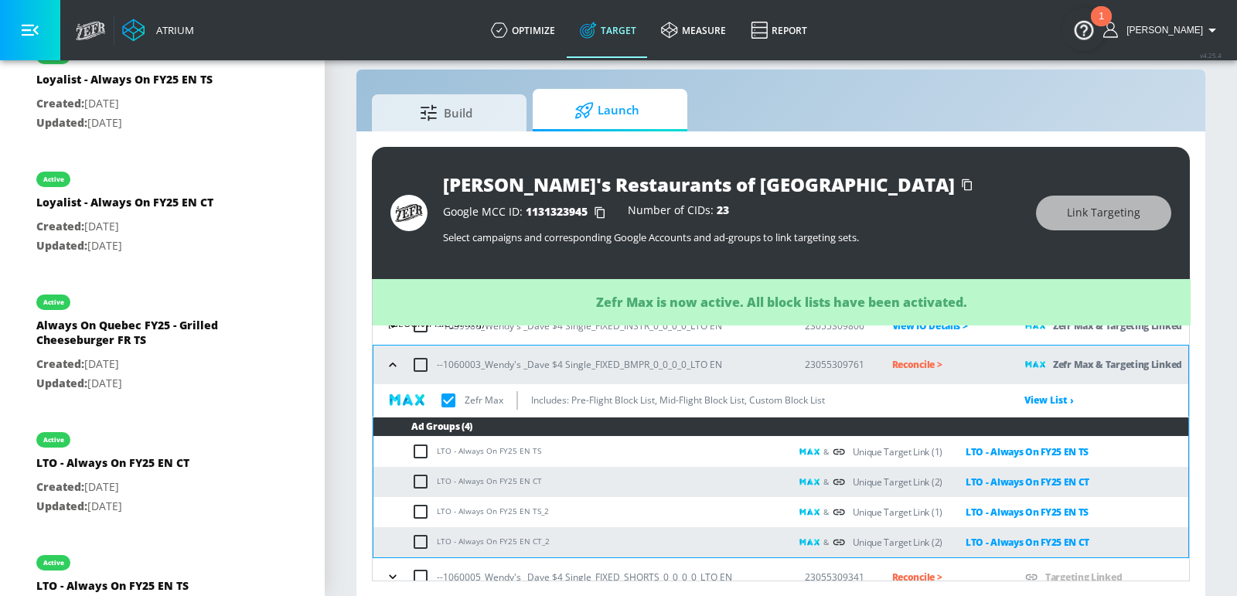
checkbox input "true"
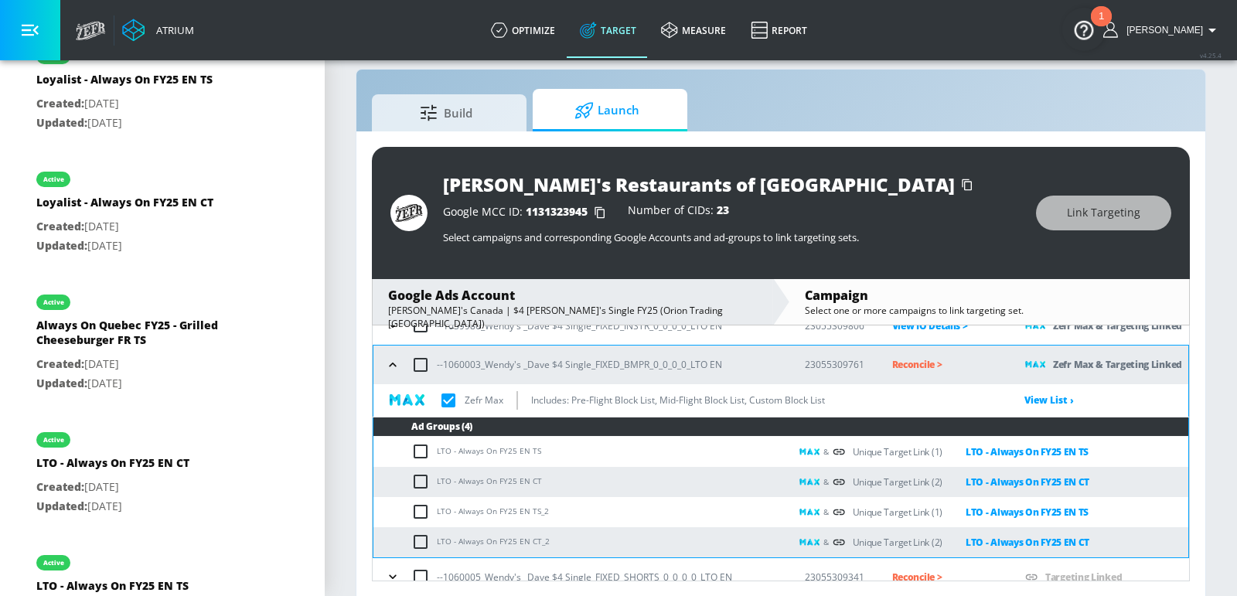
click at [391, 370] on button "button" at bounding box center [392, 364] width 23 height 23
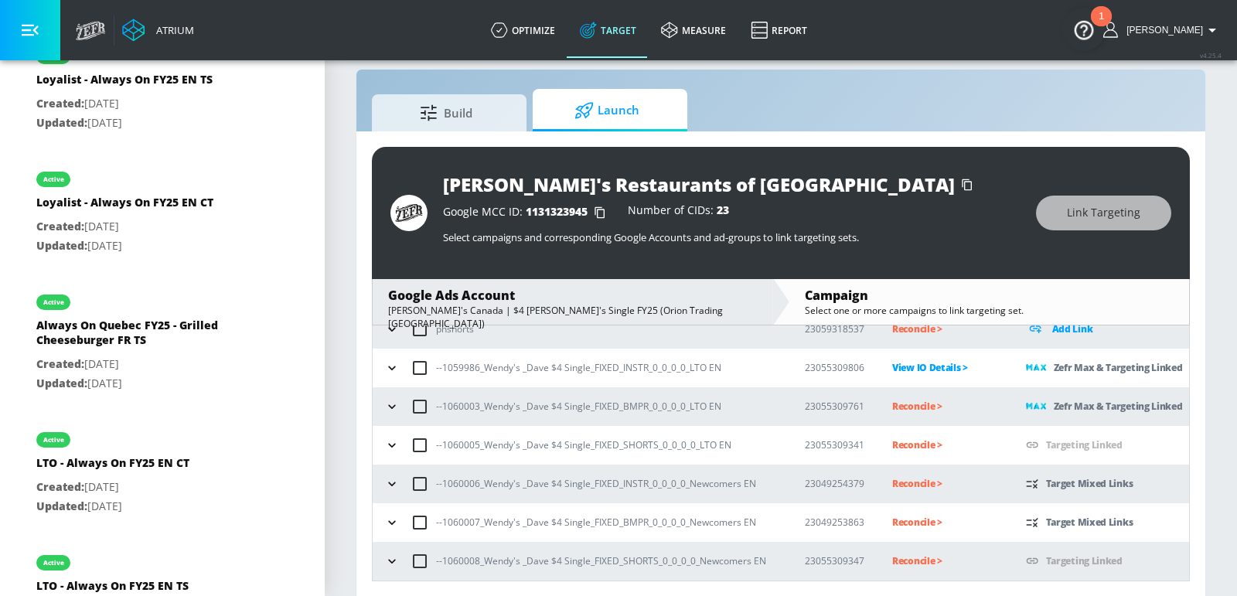
scroll to position [172, 0]
click at [392, 560] on icon "button" at bounding box center [391, 562] width 15 height 15
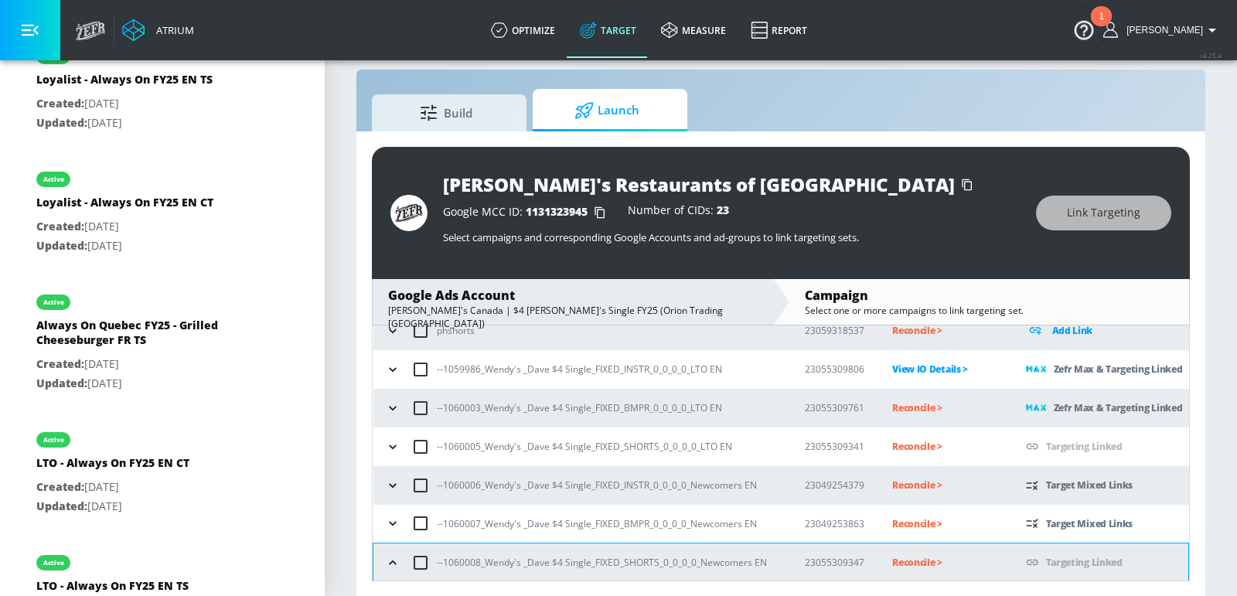
click at [392, 523] on icon "button" at bounding box center [392, 523] width 15 height 15
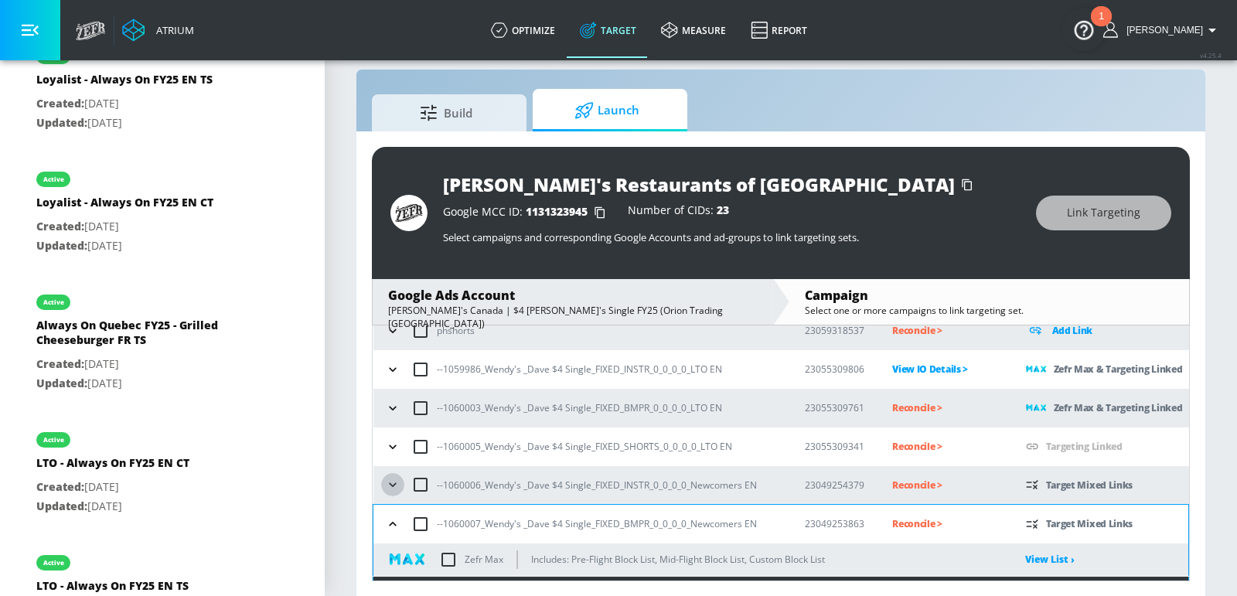
click at [392, 480] on icon "button" at bounding box center [392, 484] width 15 height 15
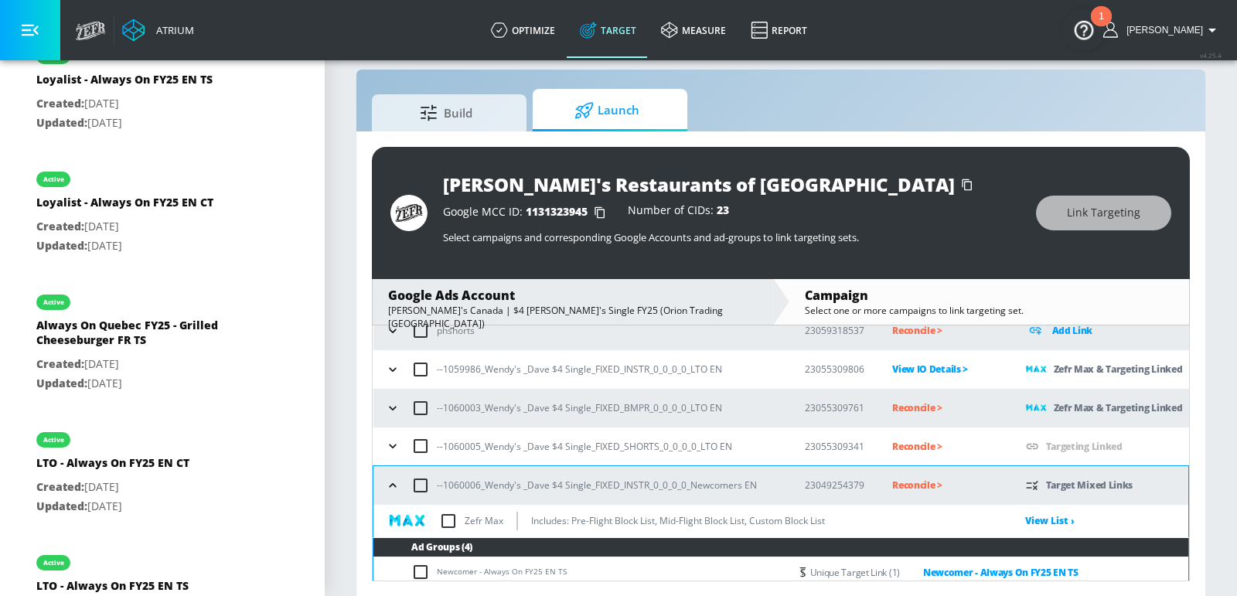
click at [389, 438] on icon "button" at bounding box center [392, 445] width 15 height 15
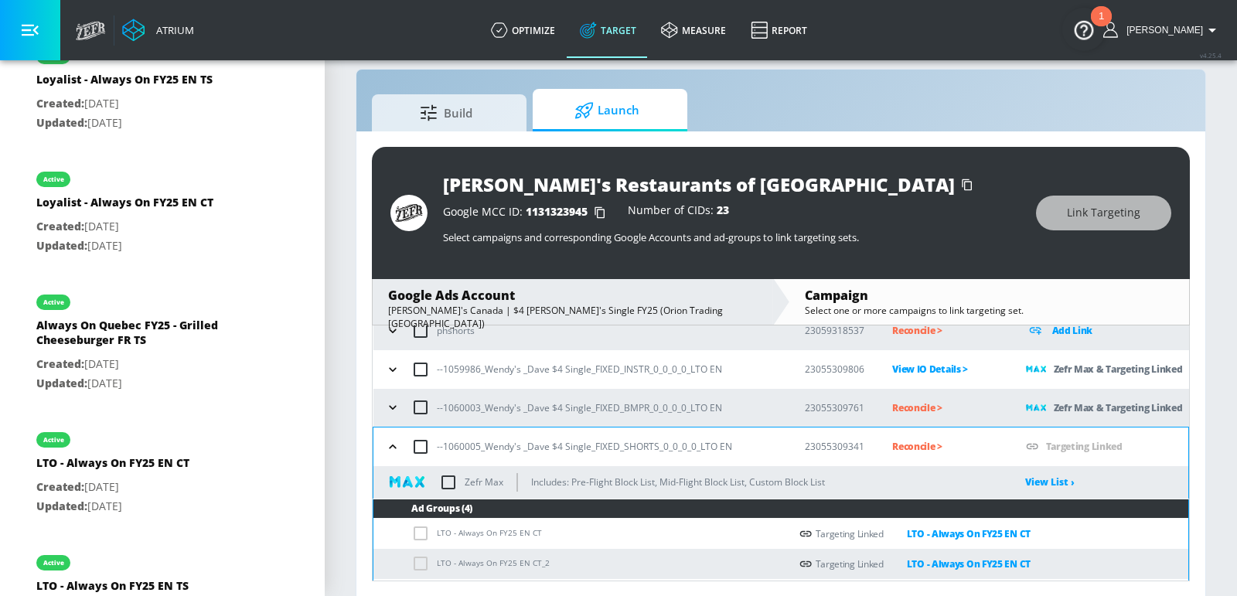
click at [389, 406] on icon "button" at bounding box center [392, 408] width 7 height 4
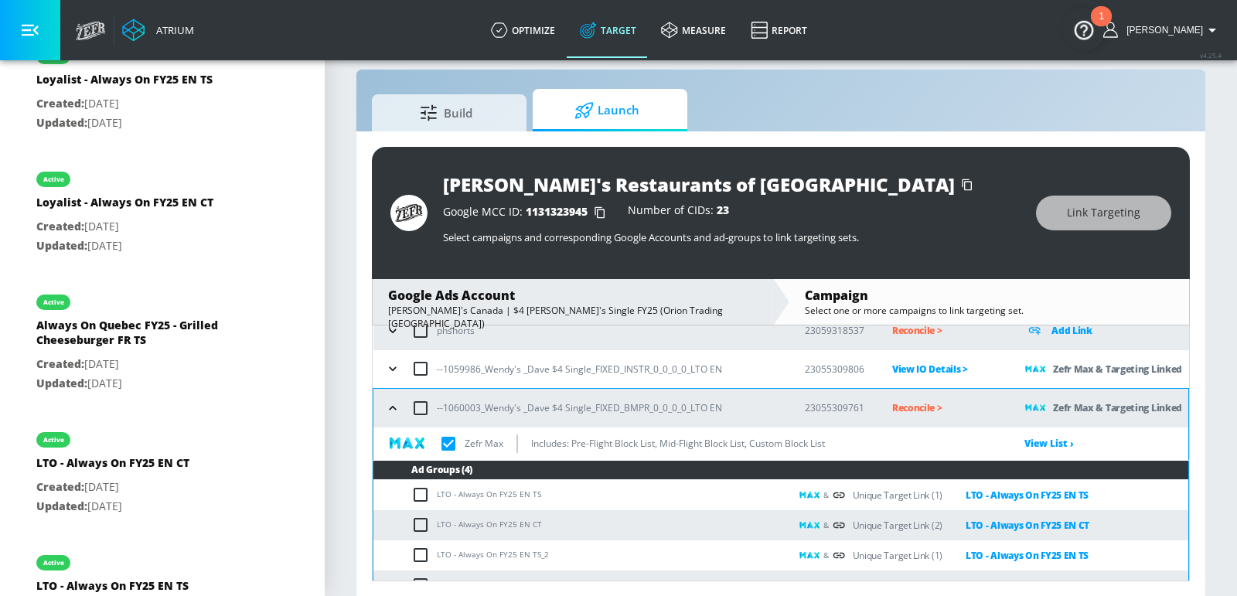
click at [391, 406] on icon "button" at bounding box center [392, 408] width 7 height 4
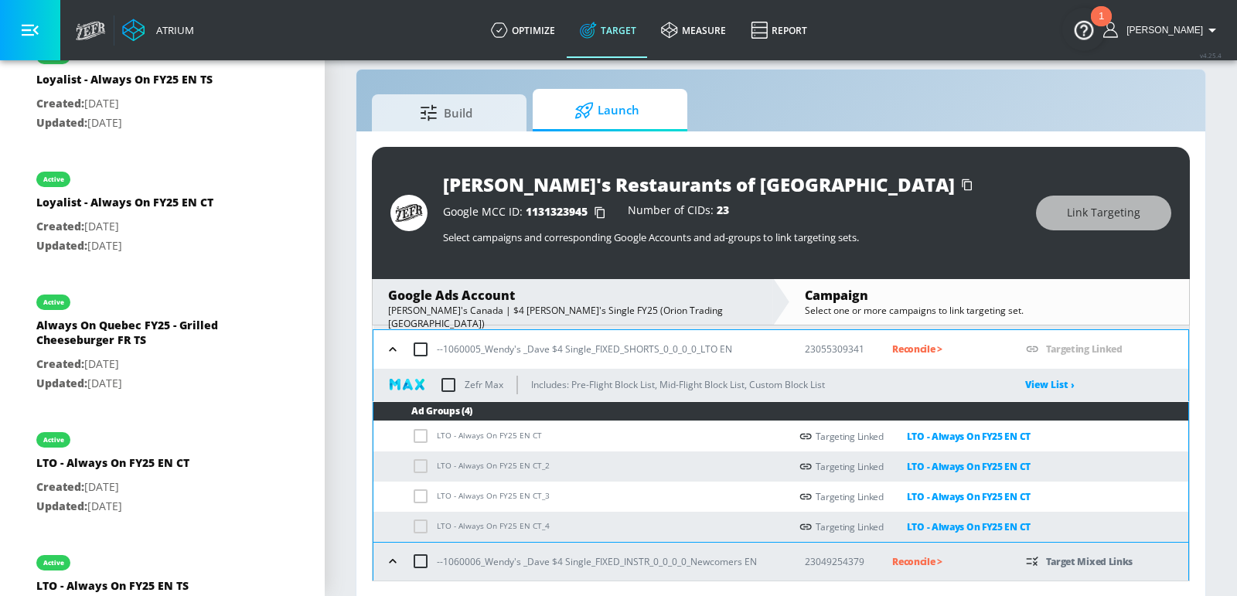
scroll to position [274, 0]
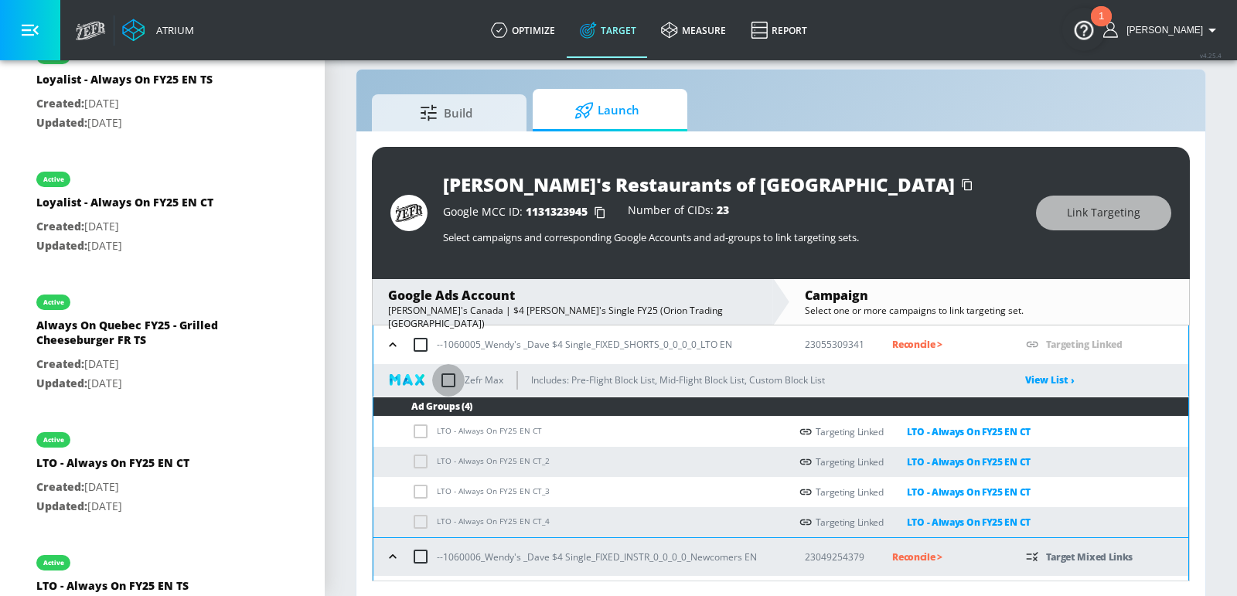
click at [459, 376] on input "checkbox" at bounding box center [448, 380] width 32 height 32
checkbox input "true"
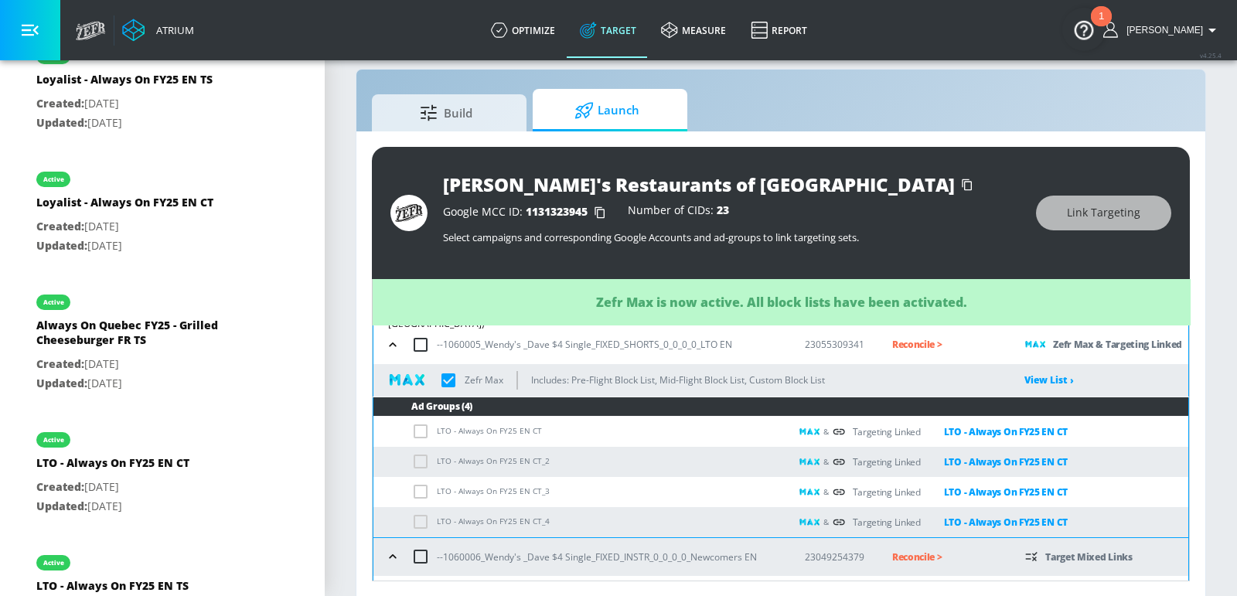
click at [388, 346] on icon "button" at bounding box center [392, 344] width 15 height 15
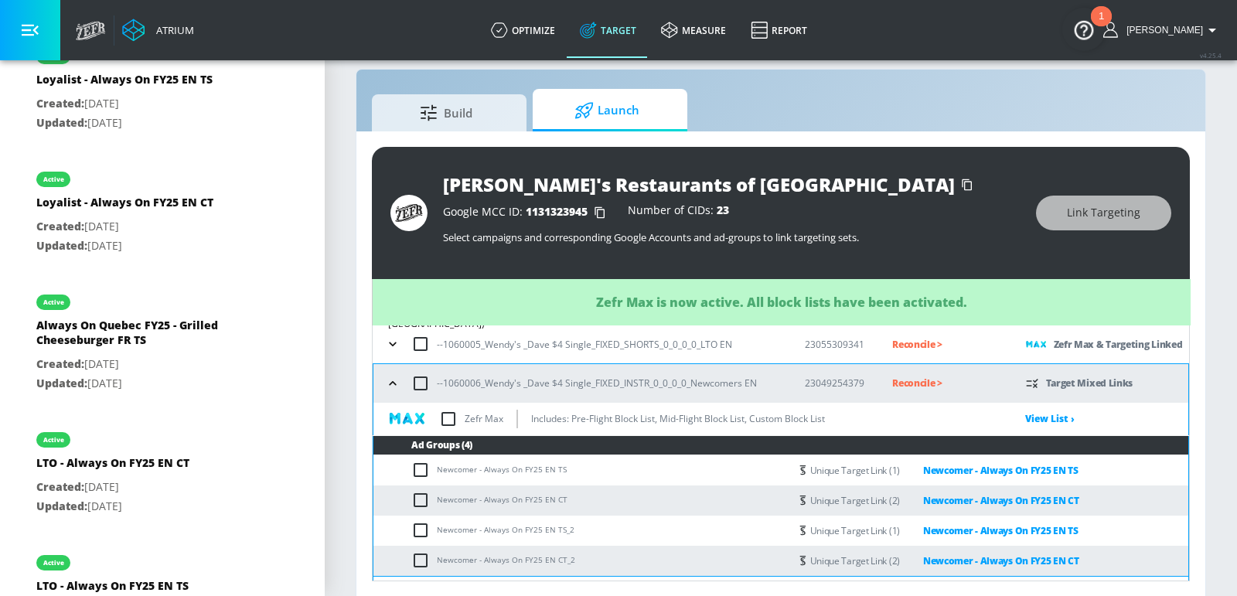
scroll to position [273, 0]
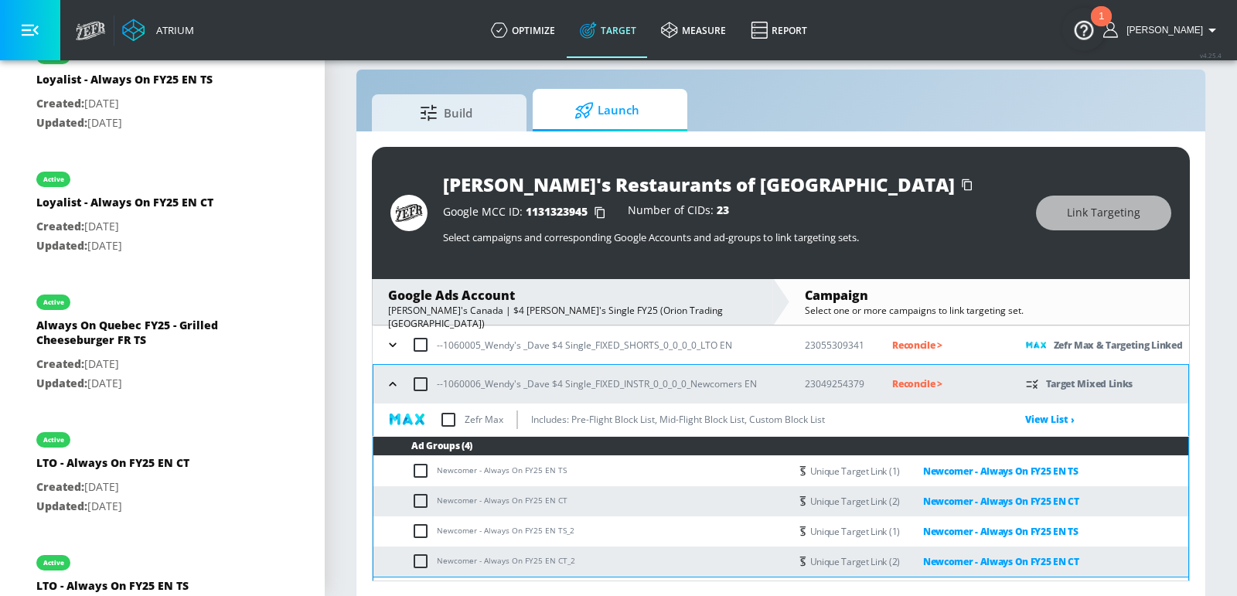
click at [468, 420] on p "Zefr Max" at bounding box center [484, 419] width 39 height 16
click at [442, 419] on input "checkbox" at bounding box center [448, 419] width 32 height 32
checkbox input "true"
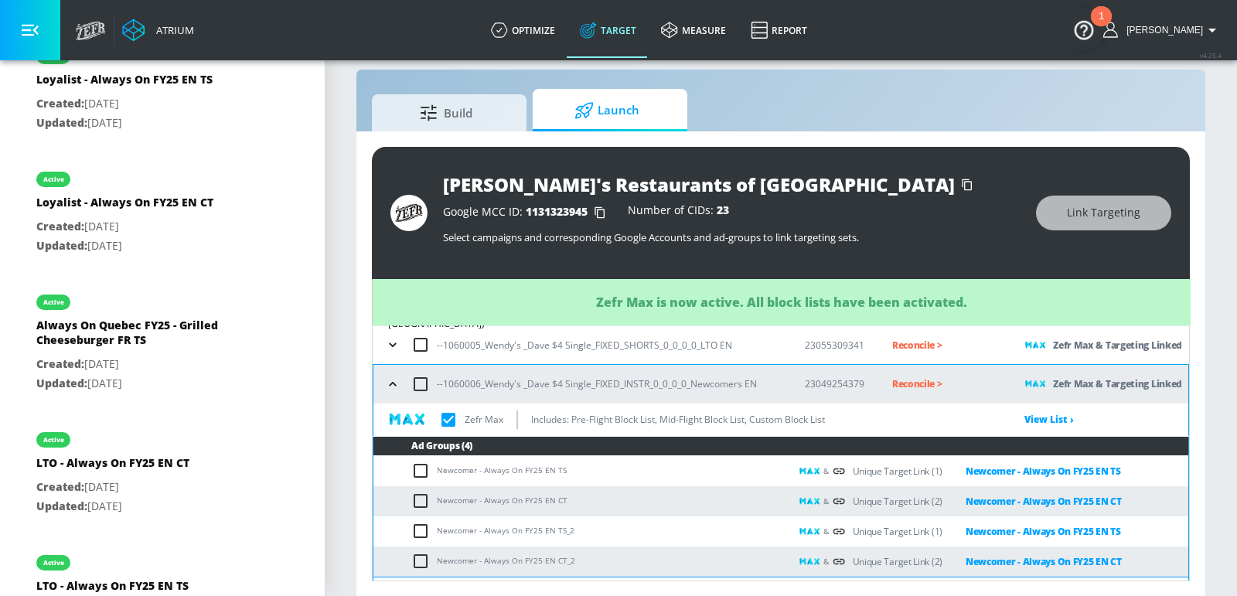
click at [390, 386] on icon "button" at bounding box center [392, 383] width 15 height 15
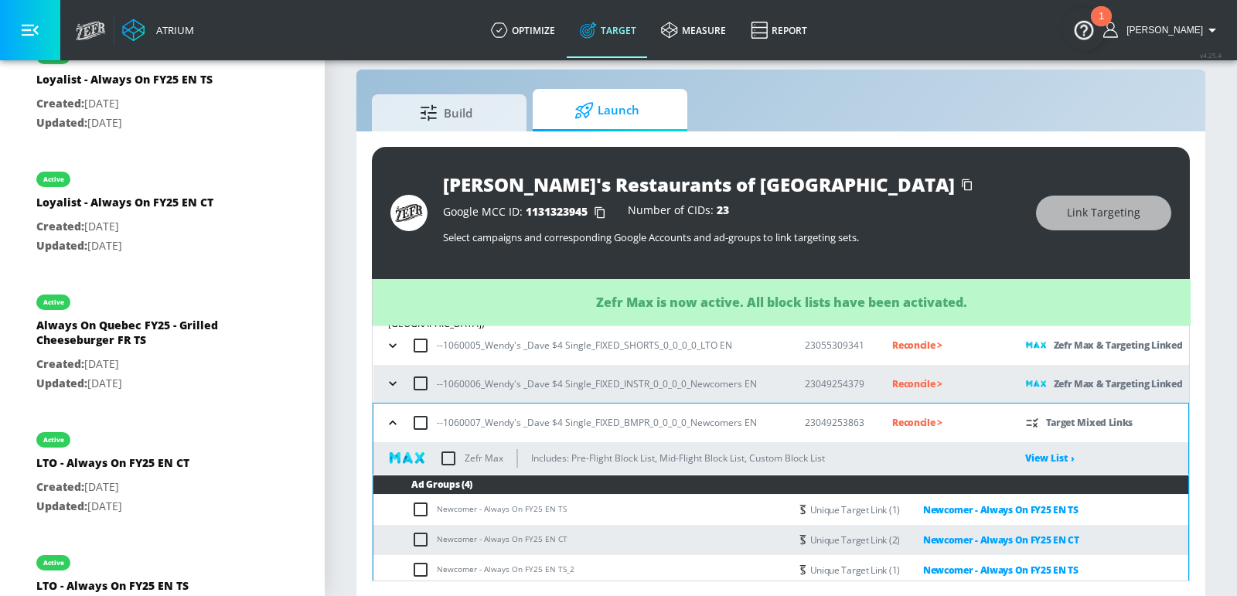
scroll to position [274, 0]
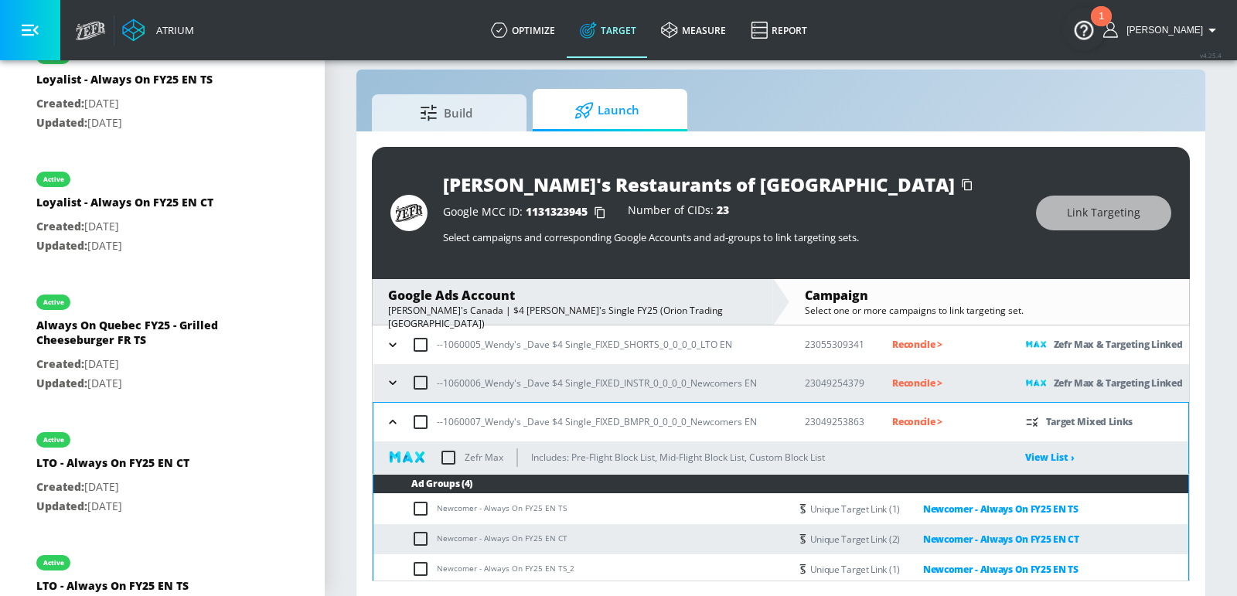
click at [451, 458] on input "checkbox" at bounding box center [448, 457] width 32 height 32
checkbox input "true"
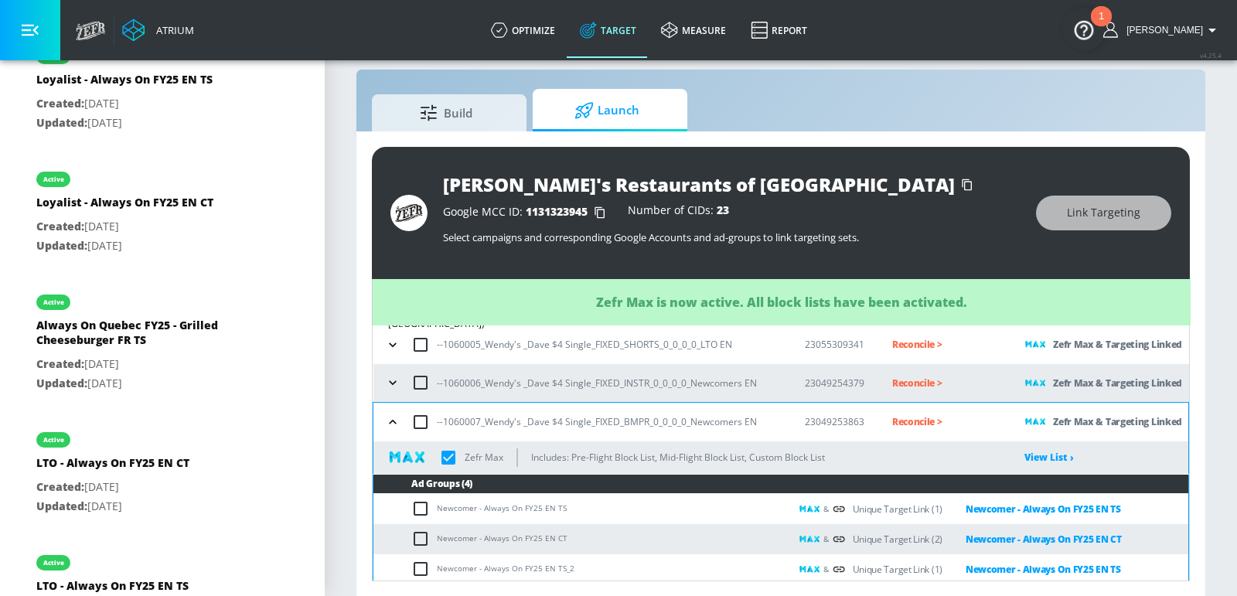
click at [393, 424] on icon "button" at bounding box center [392, 421] width 15 height 15
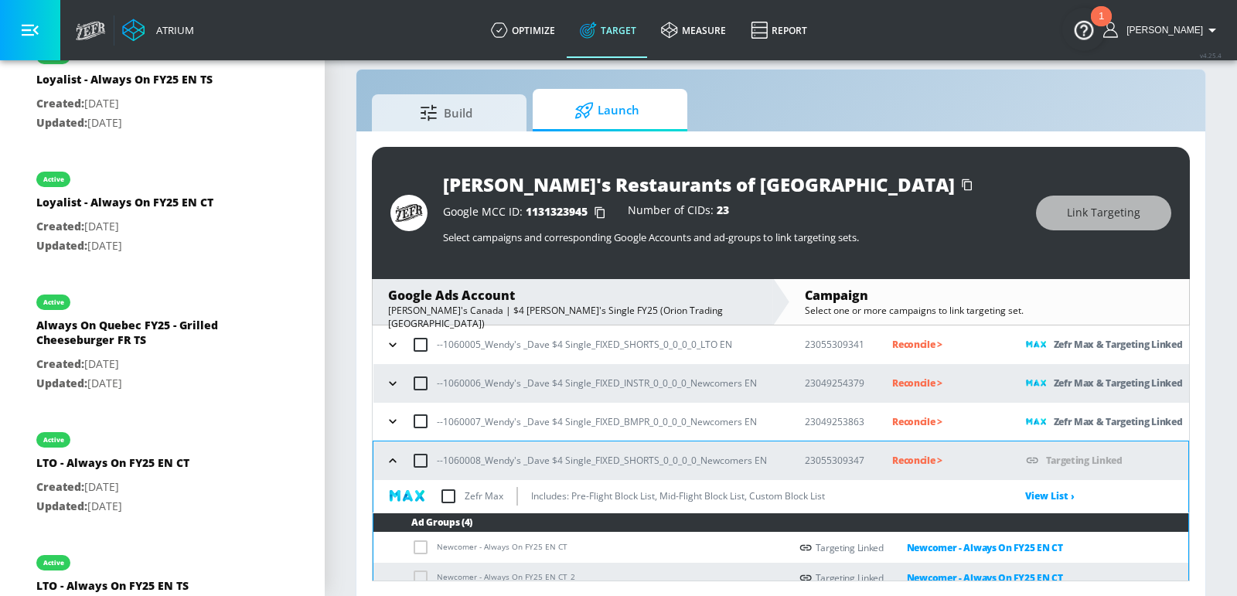
click at [453, 494] on input "checkbox" at bounding box center [448, 496] width 32 height 32
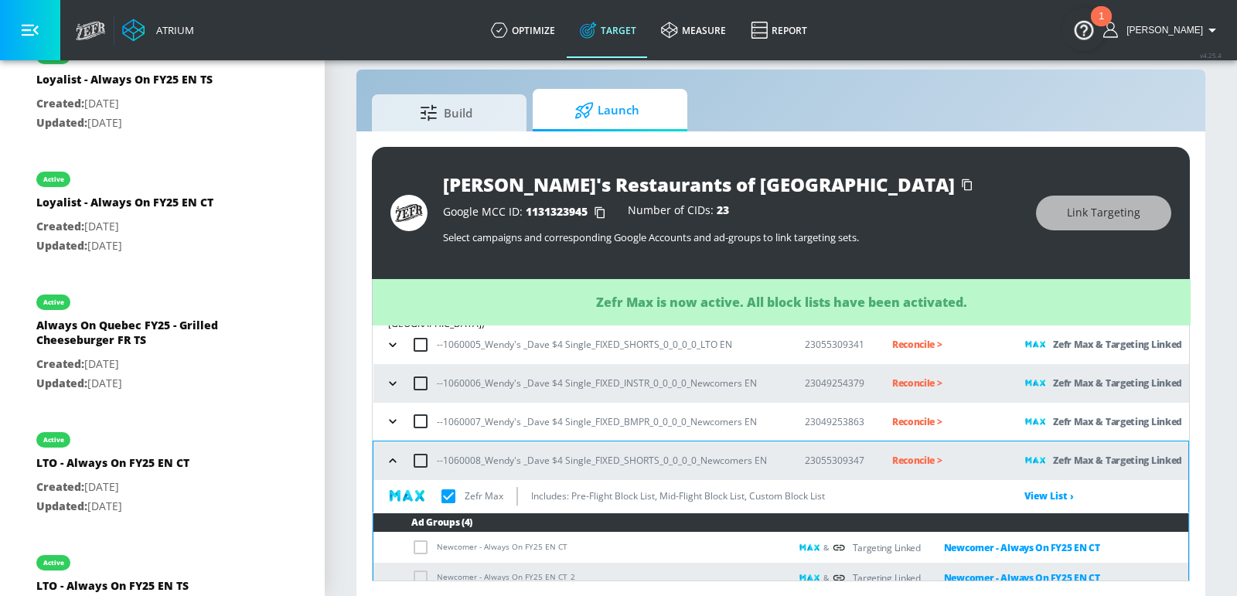
checkbox input "true"
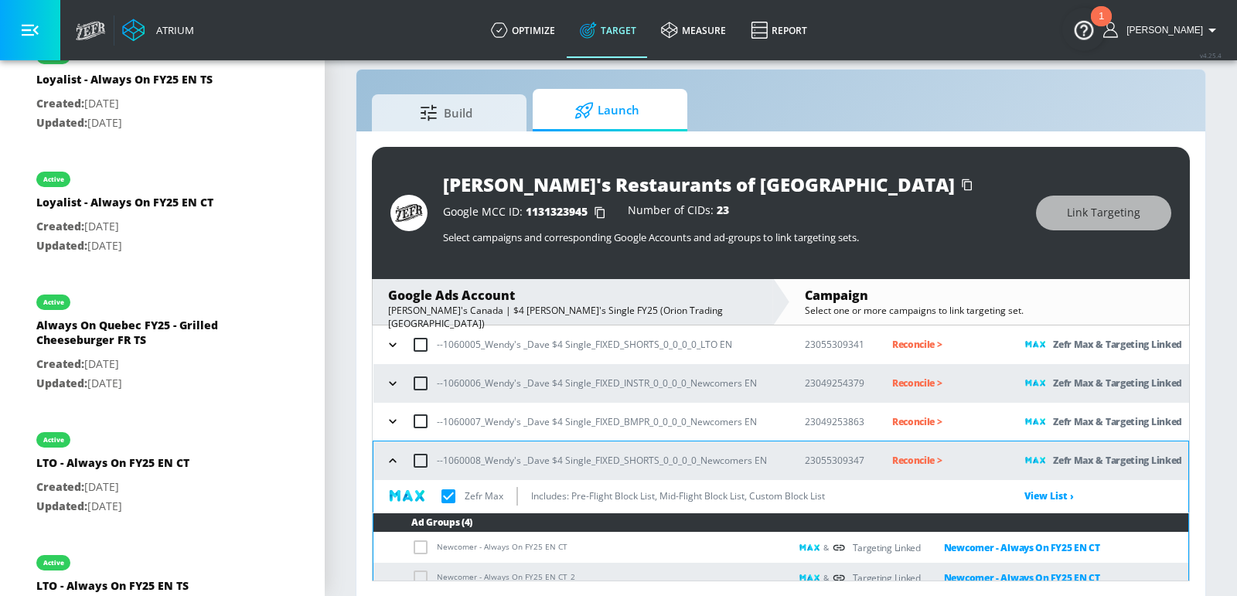
click at [390, 462] on icon "button" at bounding box center [392, 460] width 15 height 15
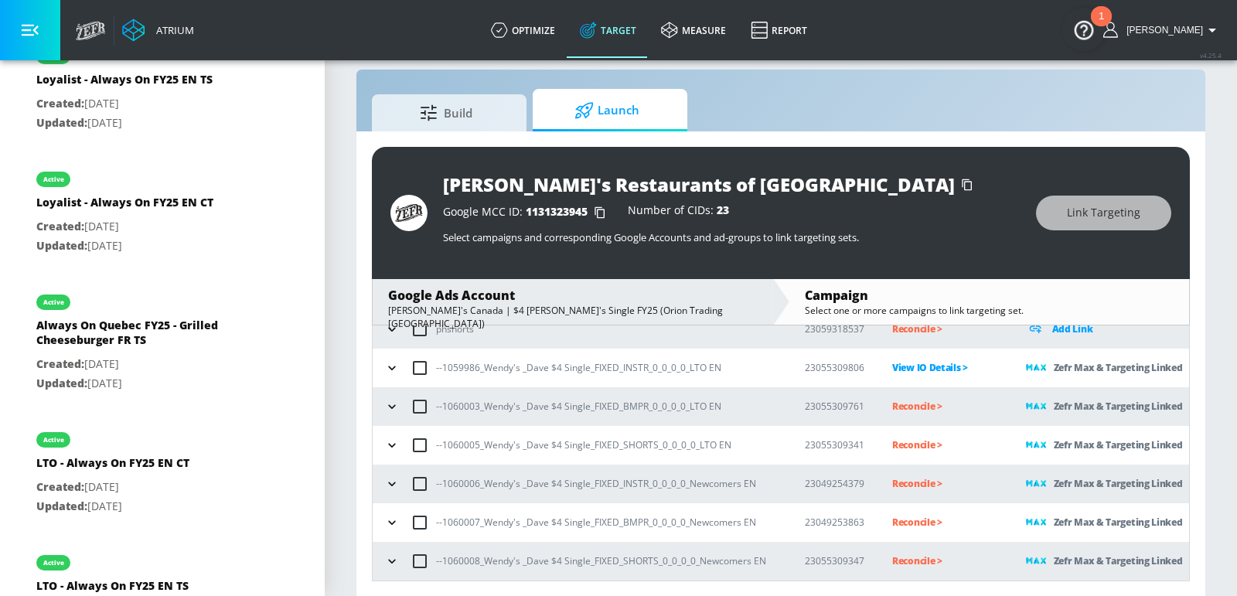
scroll to position [172, 0]
click at [402, 560] on button "button" at bounding box center [391, 562] width 23 height 23
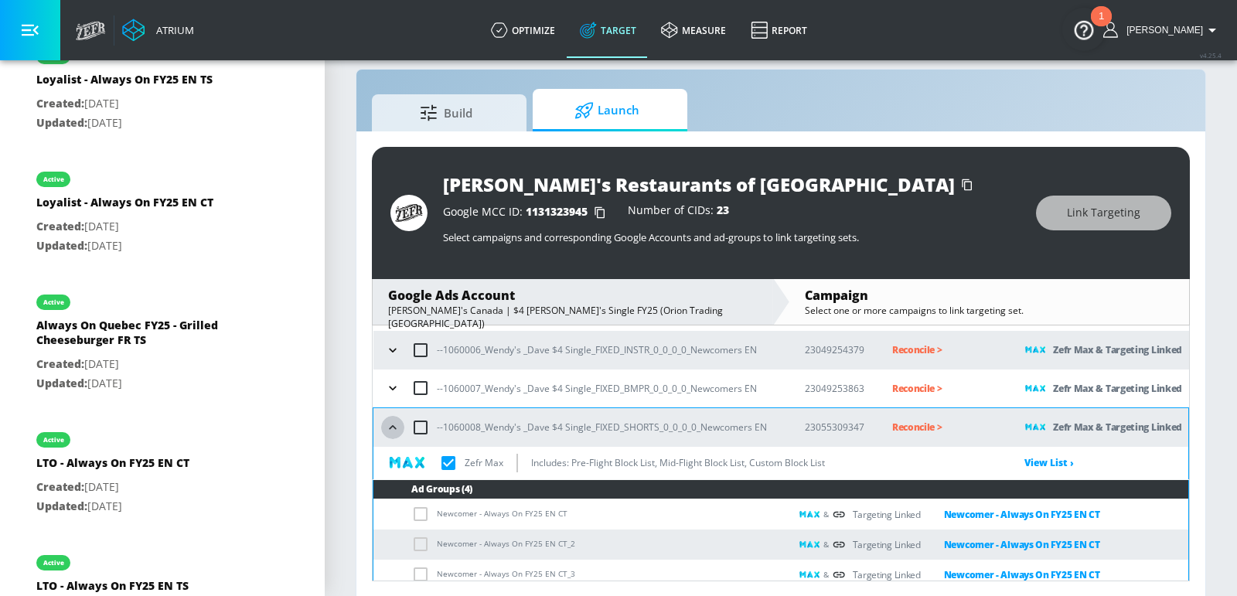
click at [392, 430] on icon "button" at bounding box center [392, 427] width 15 height 15
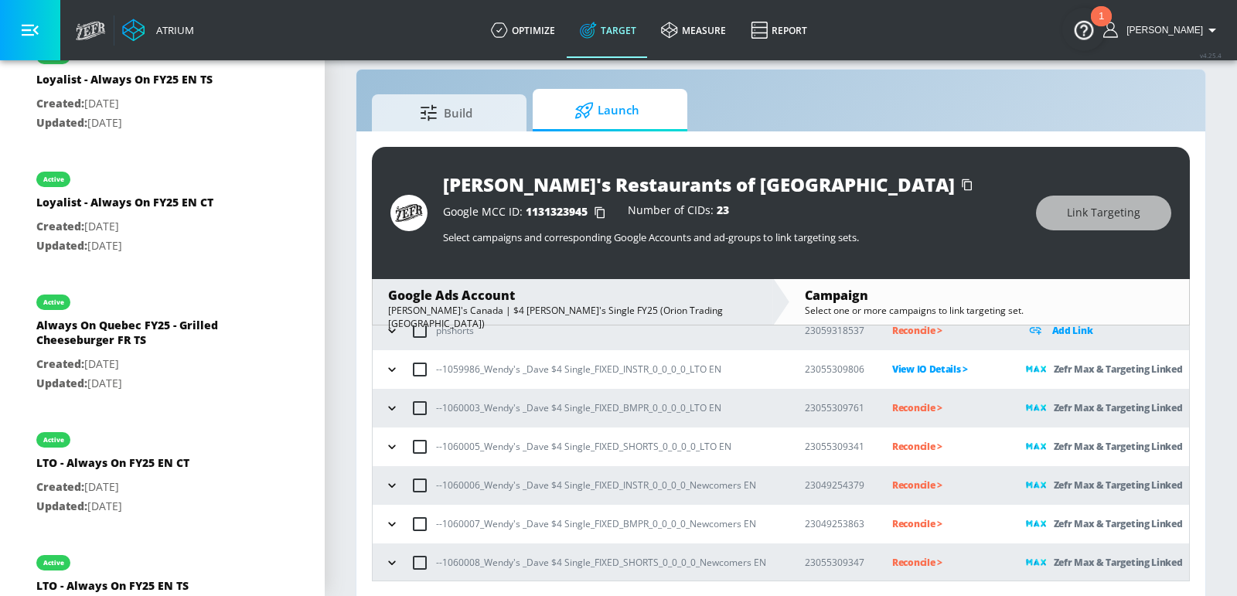
click at [910, 415] on td "Reconcile >" at bounding box center [934, 408] width 134 height 39
drag, startPoint x: 594, startPoint y: 410, endPoint x: 450, endPoint y: 414, distance: 143.8
click at [450, 414] on p "--1060003_Wendy's _Dave $4 Single_FIXED_BMPR_0_0_0_0_LTO EN" at bounding box center [578, 408] width 285 height 16
copy p "60003_Wendy's _Dave $4 Single_"
click at [904, 407] on p "Reconcile >" at bounding box center [946, 408] width 109 height 18
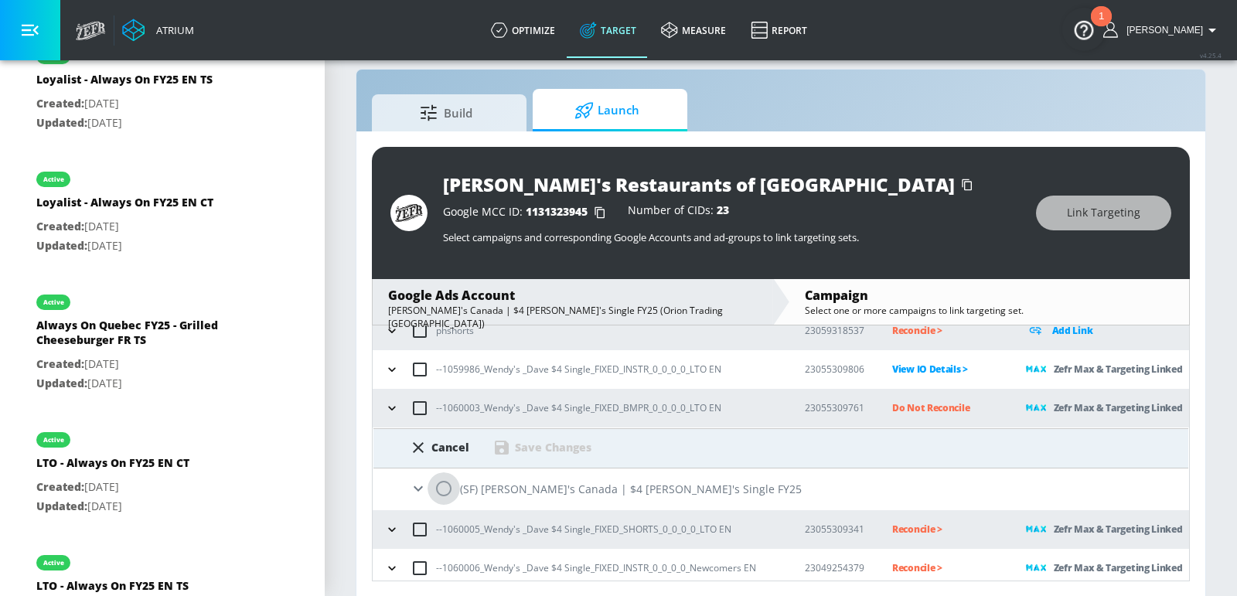
click at [449, 486] on input "radio" at bounding box center [443, 488] width 32 height 32
radio input "true"
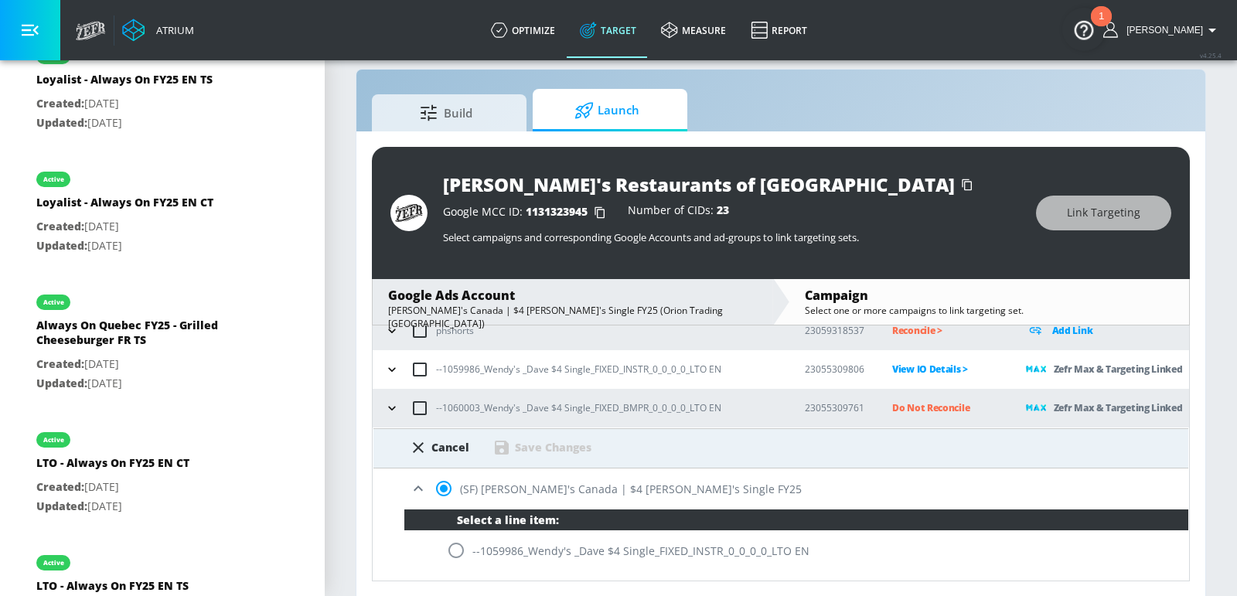
scroll to position [309, 0]
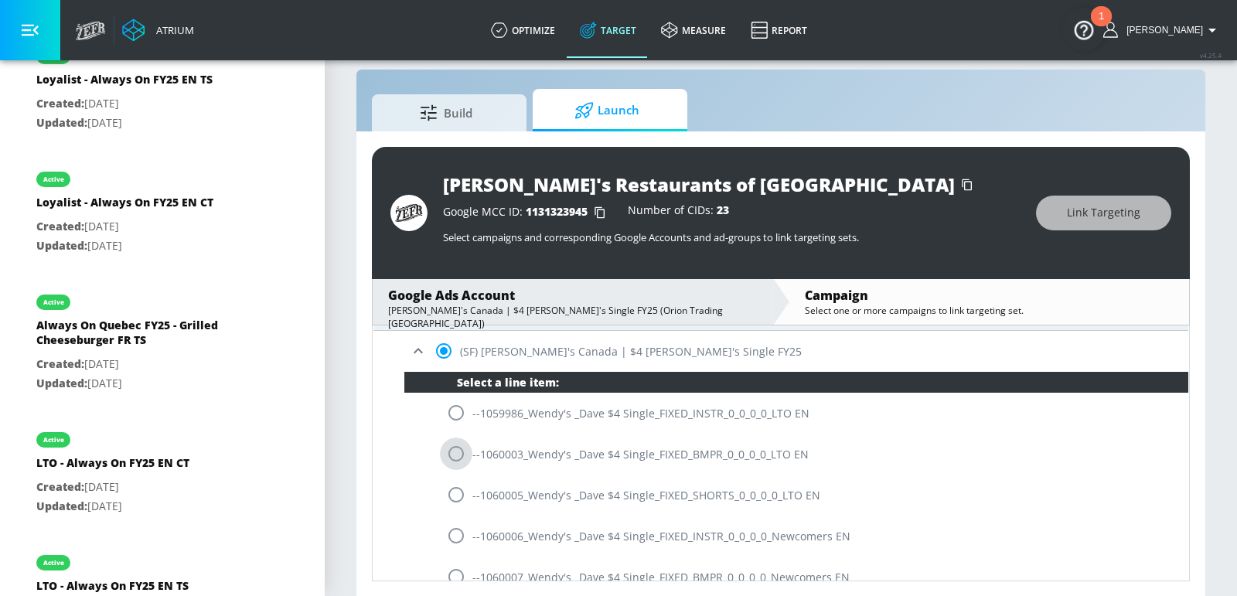
click at [454, 456] on input "radio" at bounding box center [456, 453] width 32 height 32
radio input "true"
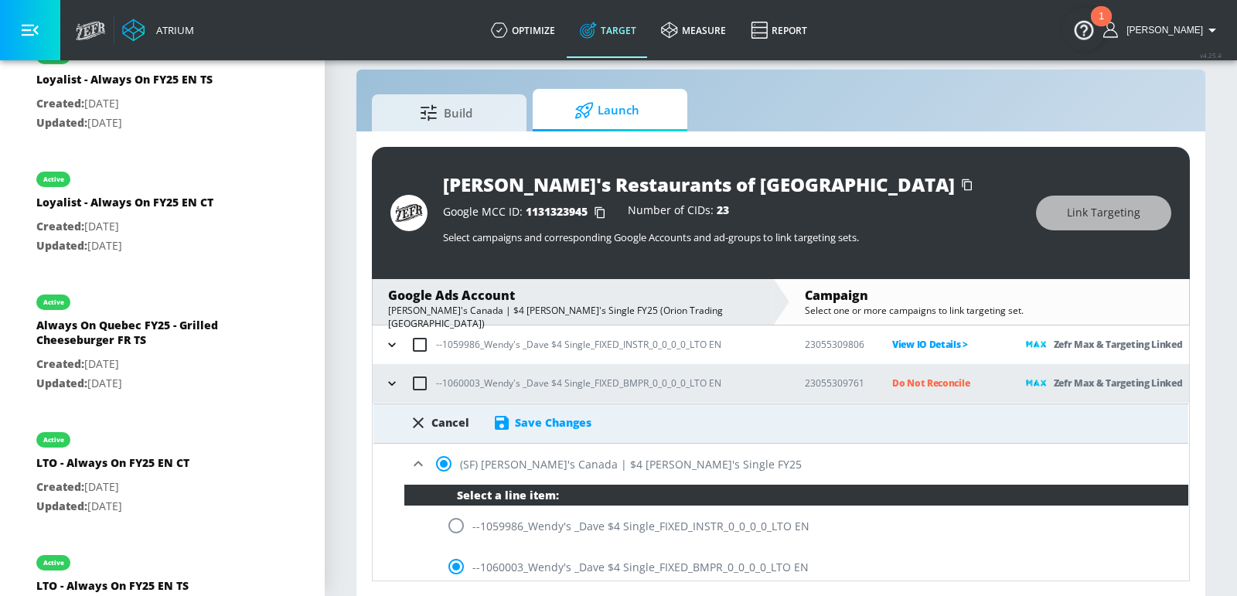
scroll to position [192, 0]
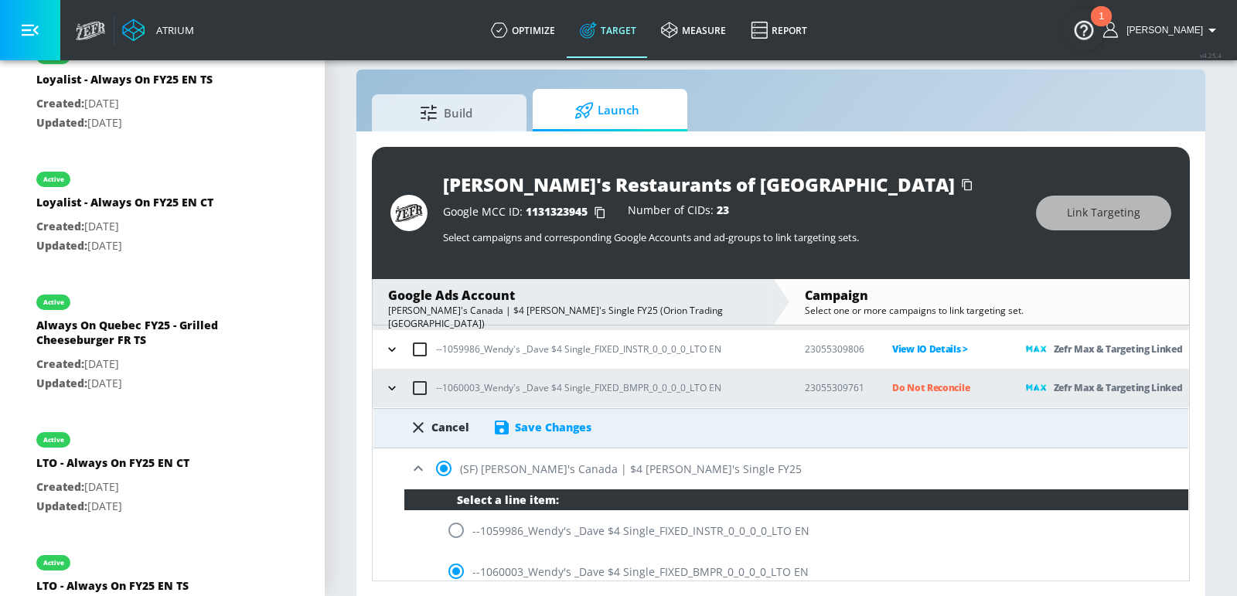
click at [523, 420] on div "Save Changes" at bounding box center [553, 427] width 77 height 15
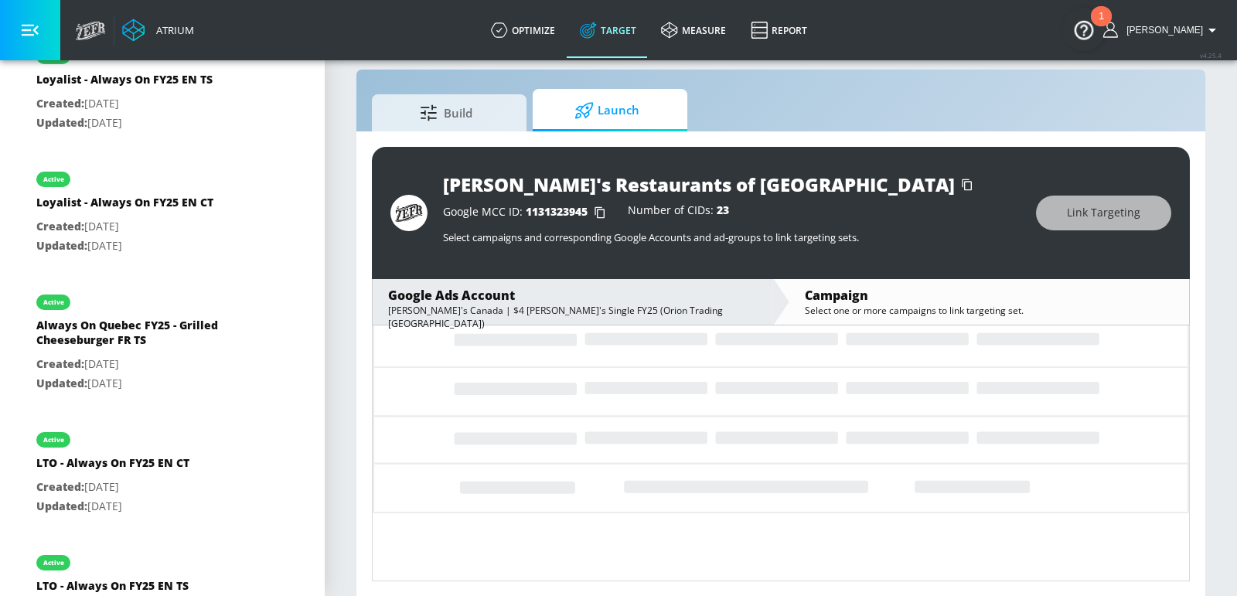
scroll to position [172, 0]
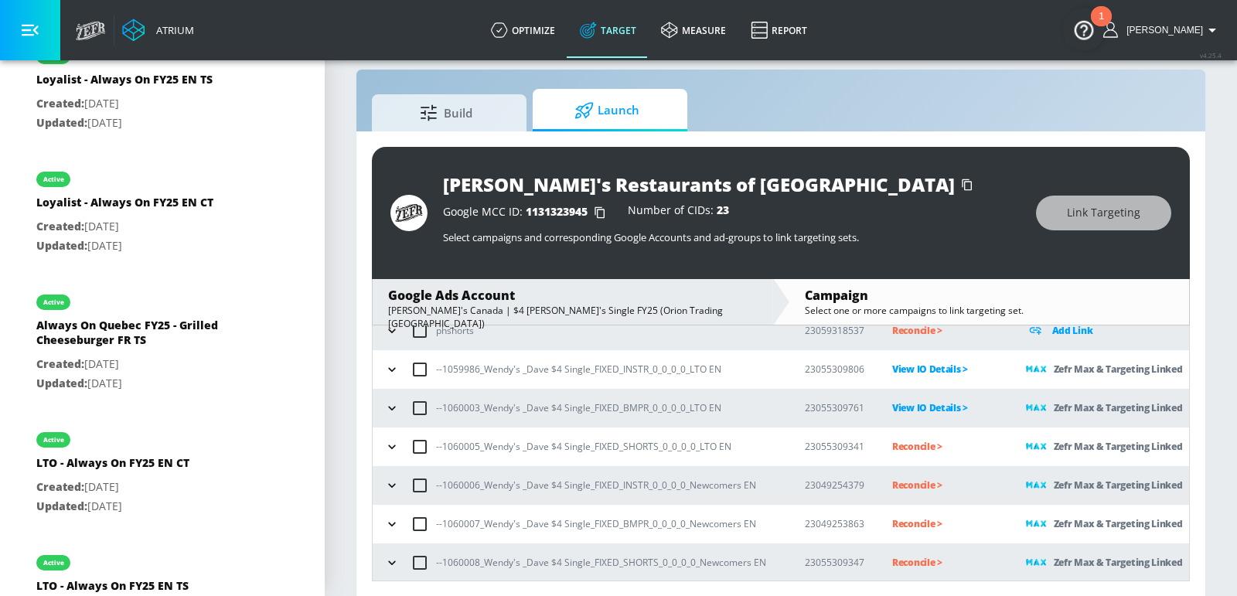
click at [921, 451] on p "Reconcile >" at bounding box center [946, 446] width 109 height 18
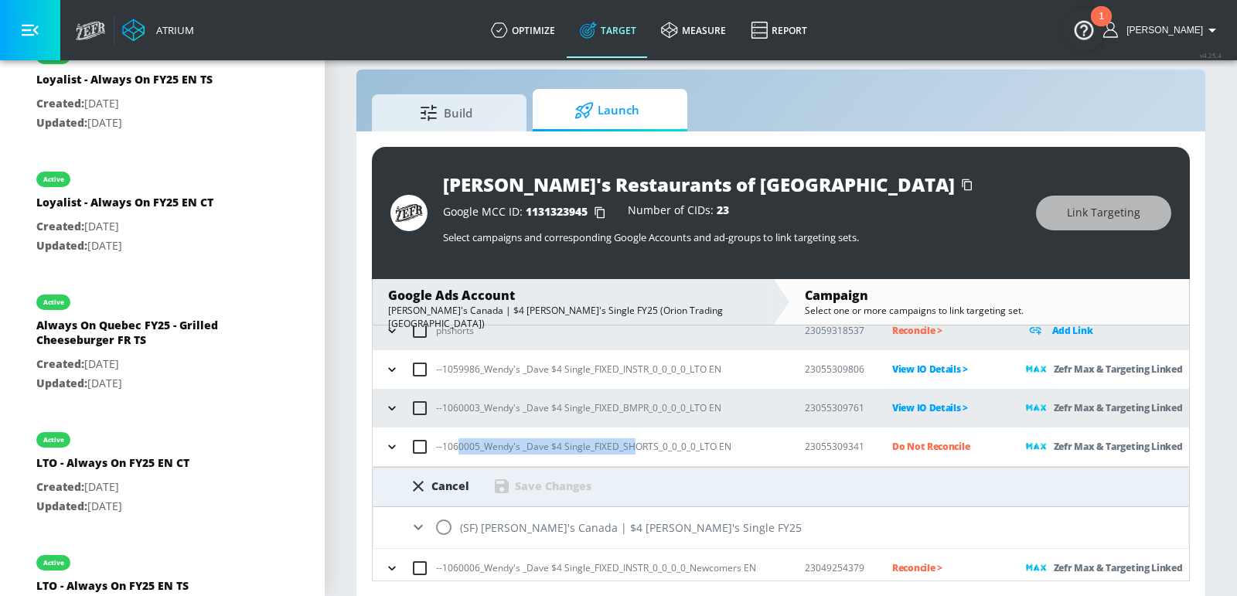
drag, startPoint x: 632, startPoint y: 443, endPoint x: 457, endPoint y: 447, distance: 174.7
click at [457, 447] on p "--1060005_Wendy's _Dave $4 Single_FIXED_SHORTS_0_0_0_0_LTO EN" at bounding box center [583, 446] width 295 height 16
copy p "0005_Wendy's _Dave $4 Single_FIXED_SH"
click at [444, 528] on input "radio" at bounding box center [443, 527] width 32 height 32
radio input "true"
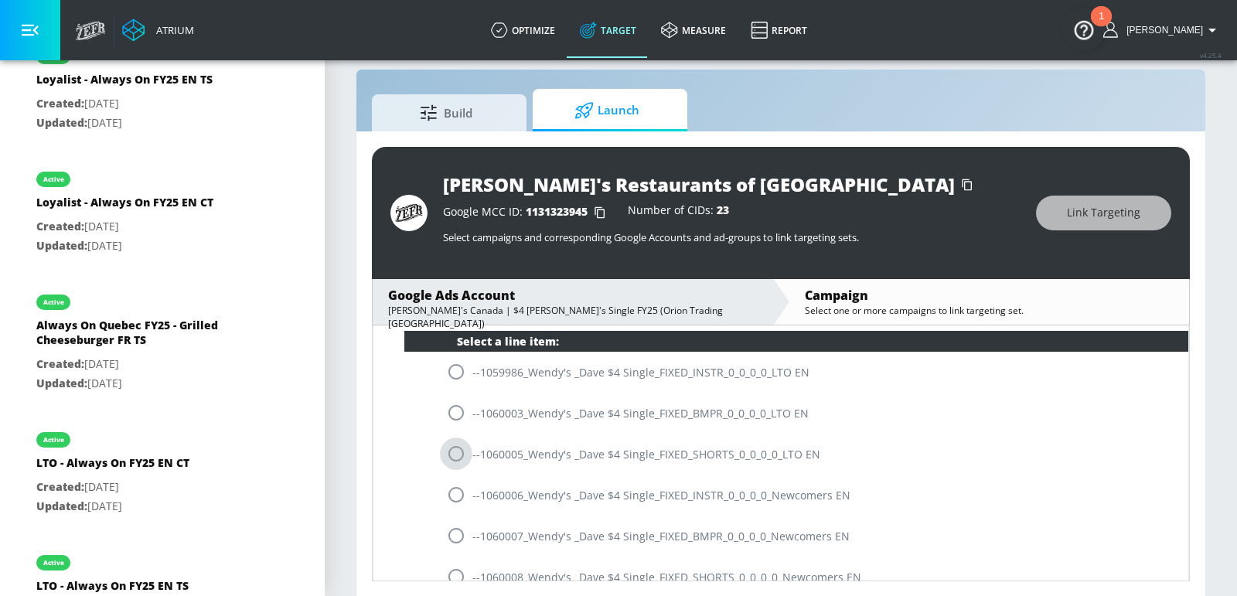
click at [453, 455] on input "radio" at bounding box center [456, 453] width 32 height 32
radio input "true"
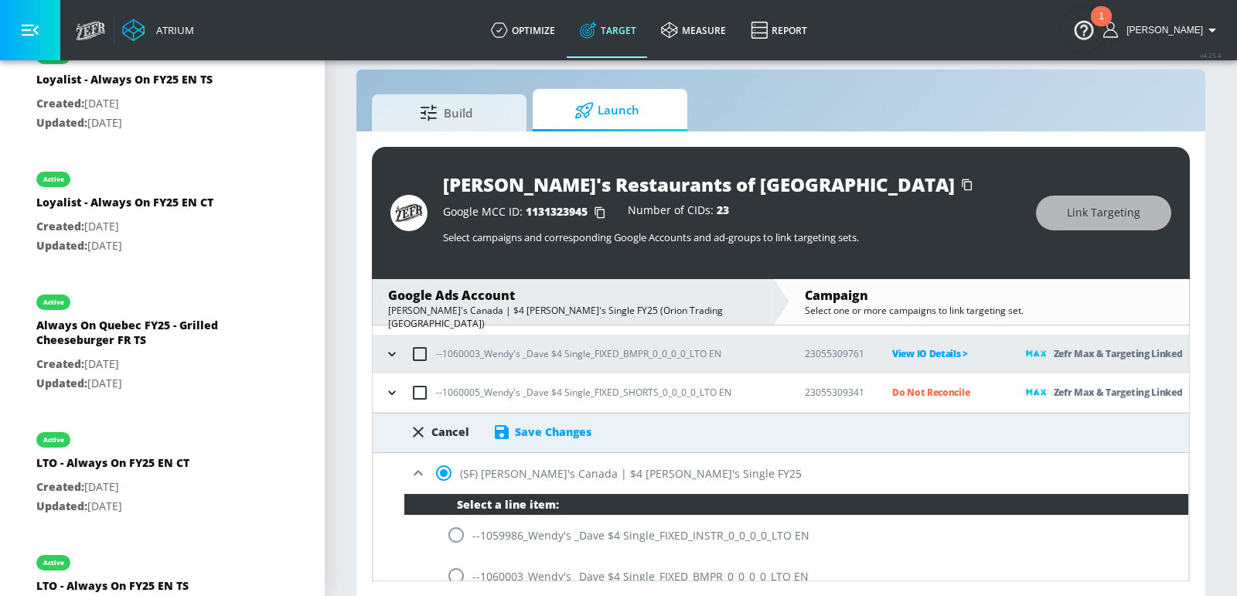
click at [546, 430] on div "Save Changes" at bounding box center [553, 431] width 77 height 15
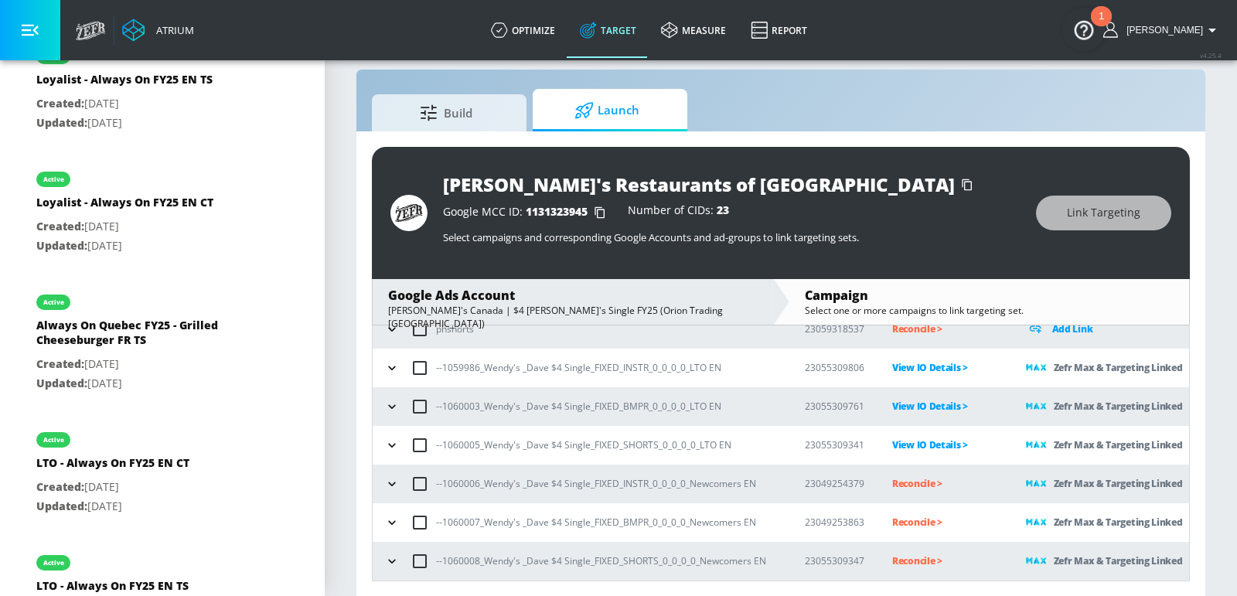
scroll to position [172, 0]
click at [918, 483] on p "Reconcile >" at bounding box center [946, 485] width 109 height 18
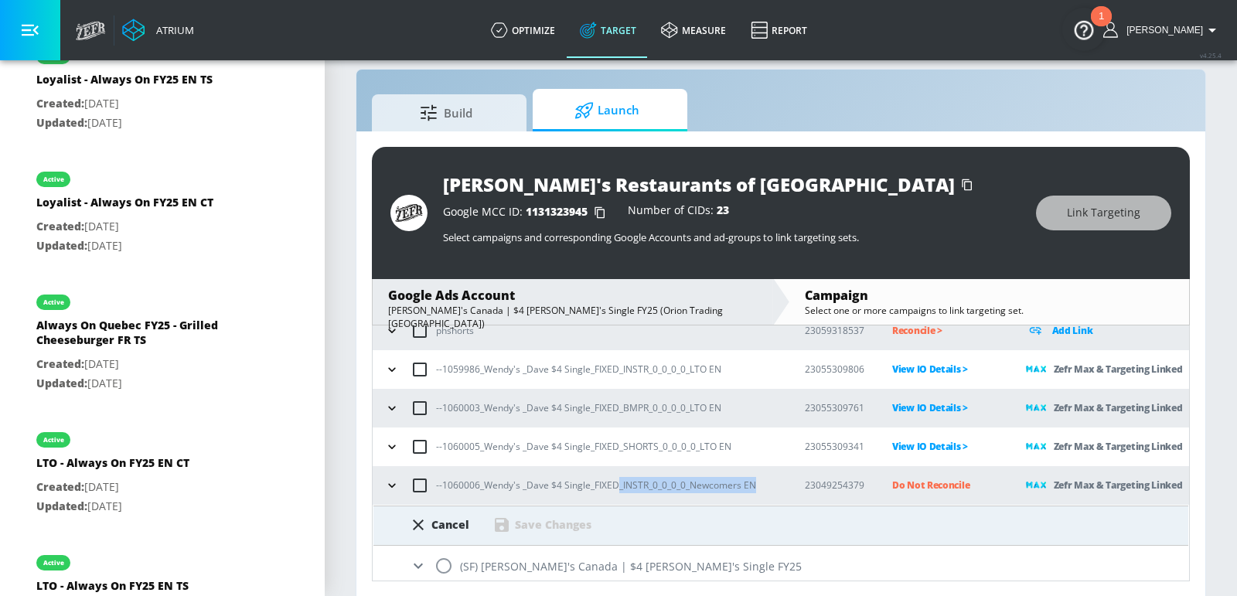
drag, startPoint x: 613, startPoint y: 488, endPoint x: 448, endPoint y: 497, distance: 165.7
click at [448, 497] on div "--1060006_Wendy's _Dave $4 Single_FIXED_INSTR_0_0_0_0_Newcomers EN" at bounding box center [580, 485] width 400 height 32
drag, startPoint x: 445, startPoint y: 486, endPoint x: 646, endPoint y: 499, distance: 201.4
click at [646, 499] on div "--1060006_Wendy's _Dave $4 Single_FIXED_INSTR_0_0_0_0_Newcomers EN" at bounding box center [580, 485] width 400 height 32
click at [633, 490] on p "--1060006_Wendy's _Dave $4 Single_FIXED_INSTR_0_0_0_0_Newcomers EN" at bounding box center [596, 485] width 320 height 16
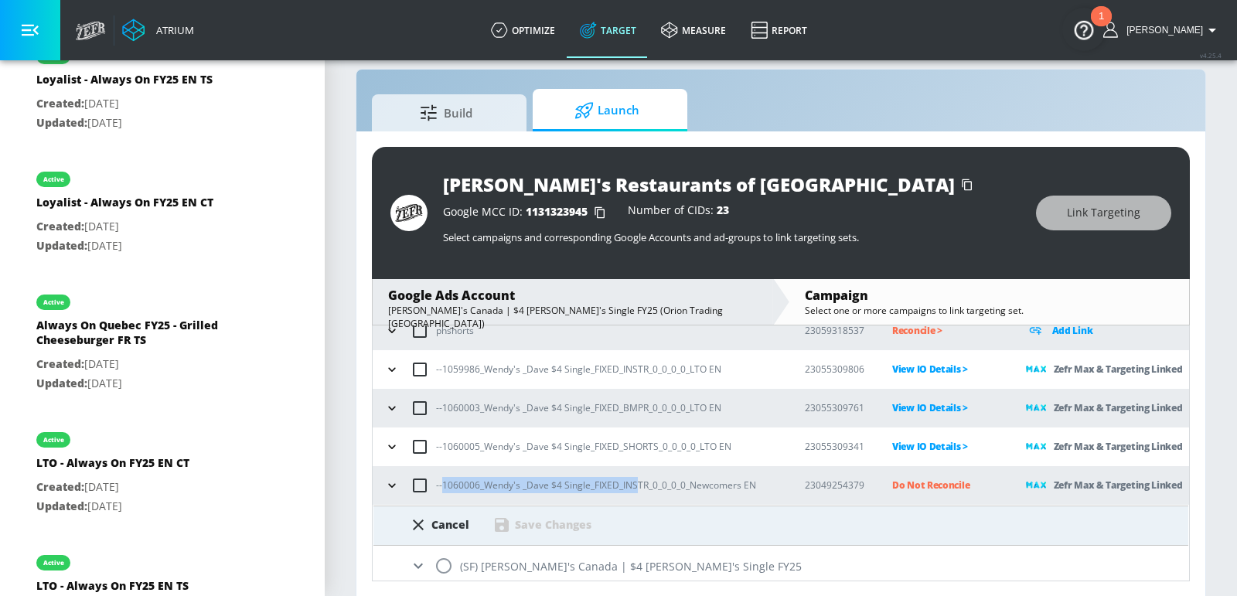
drag, startPoint x: 633, startPoint y: 481, endPoint x: 442, endPoint y: 490, distance: 191.1
click at [442, 490] on p "--1060006_Wendy's _Dave $4 Single_FIXED_INSTR_0_0_0_0_Newcomers EN" at bounding box center [596, 485] width 320 height 16
click at [446, 563] on input "radio" at bounding box center [443, 566] width 32 height 32
radio input "true"
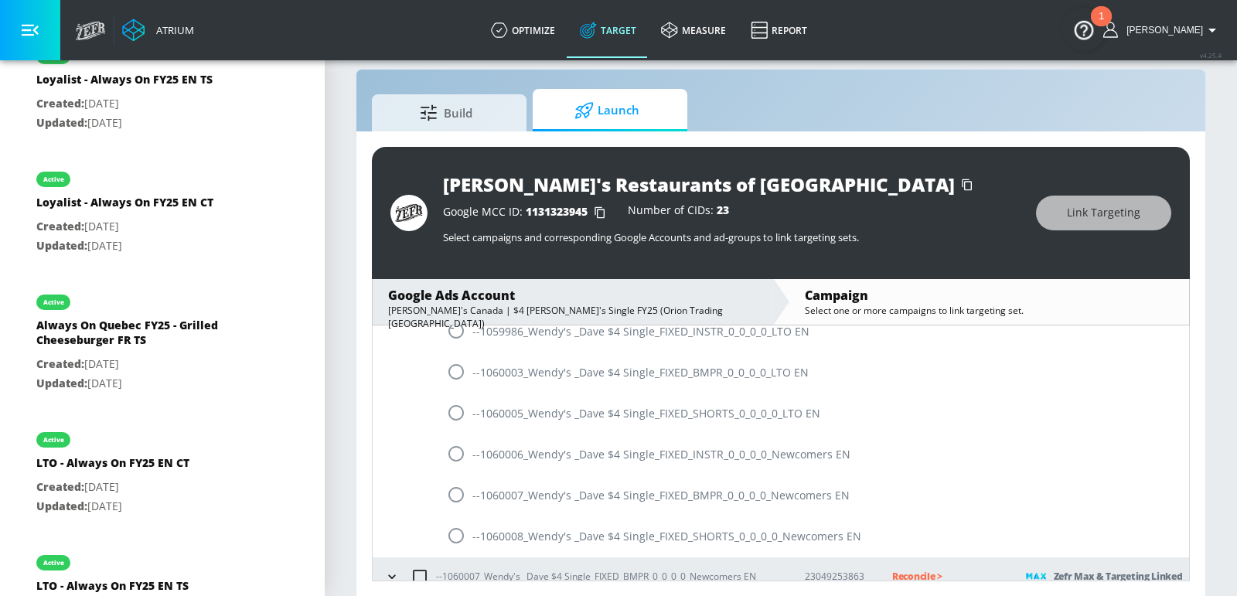
click at [453, 454] on input "radio" at bounding box center [456, 453] width 32 height 32
radio input "true"
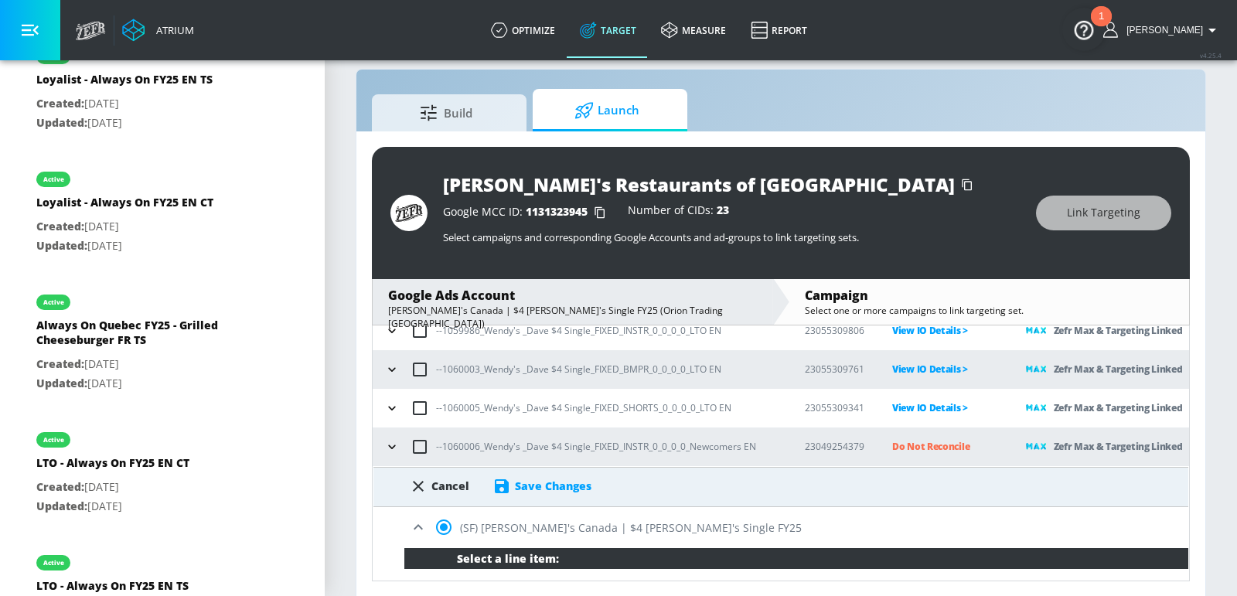
click at [553, 479] on div "Save Changes" at bounding box center [553, 485] width 77 height 15
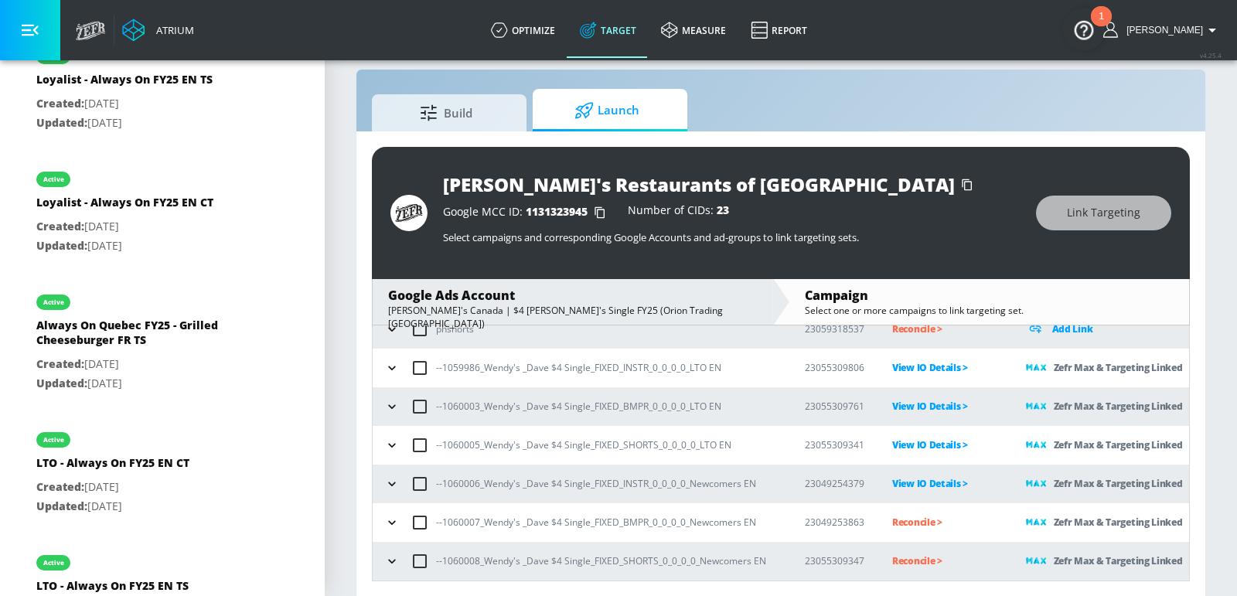
scroll to position [172, 0]
click at [888, 509] on td "Reconcile >" at bounding box center [934, 524] width 134 height 39
click at [904, 526] on p "Reconcile >" at bounding box center [946, 524] width 109 height 18
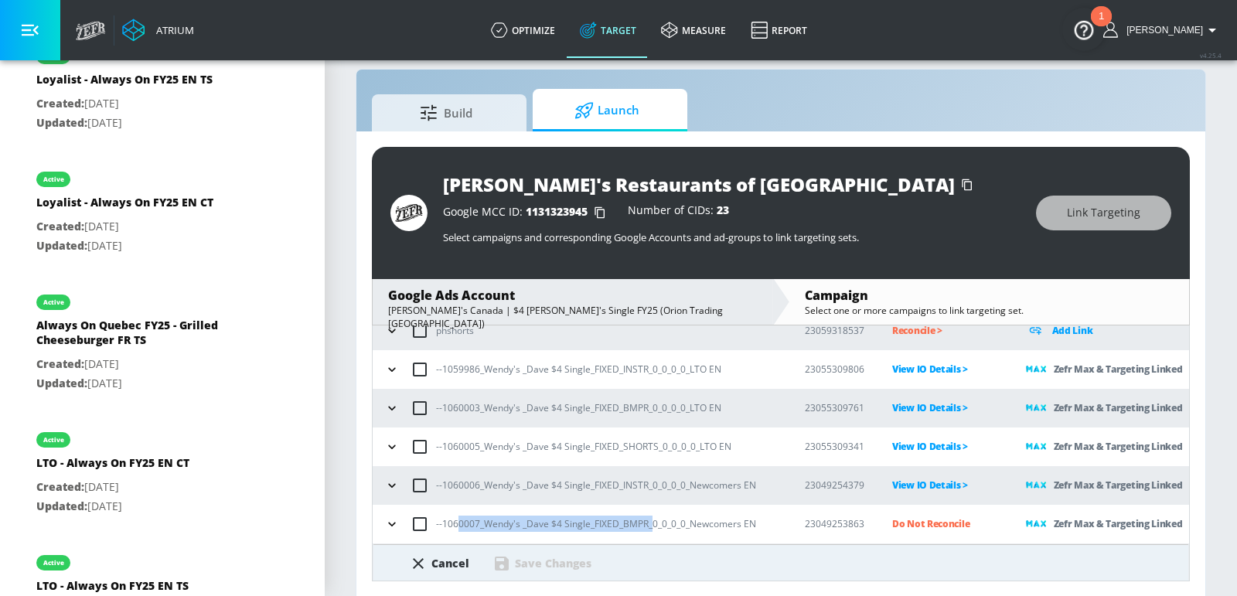
drag, startPoint x: 650, startPoint y: 520, endPoint x: 455, endPoint y: 521, distance: 194.8
click at [455, 522] on p "--1060007_Wendy's _Dave $4 Single_FIXED_BMPR_0_0_0_0_Newcomers EN" at bounding box center [596, 524] width 320 height 16
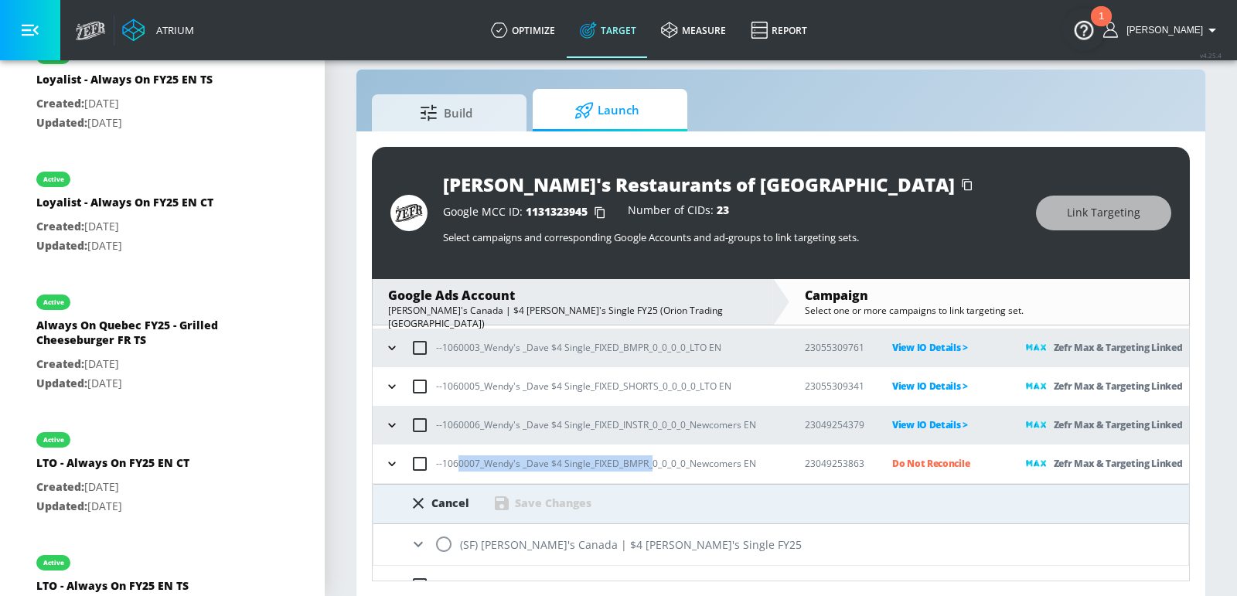
click at [444, 544] on input "radio" at bounding box center [443, 544] width 32 height 32
radio input "true"
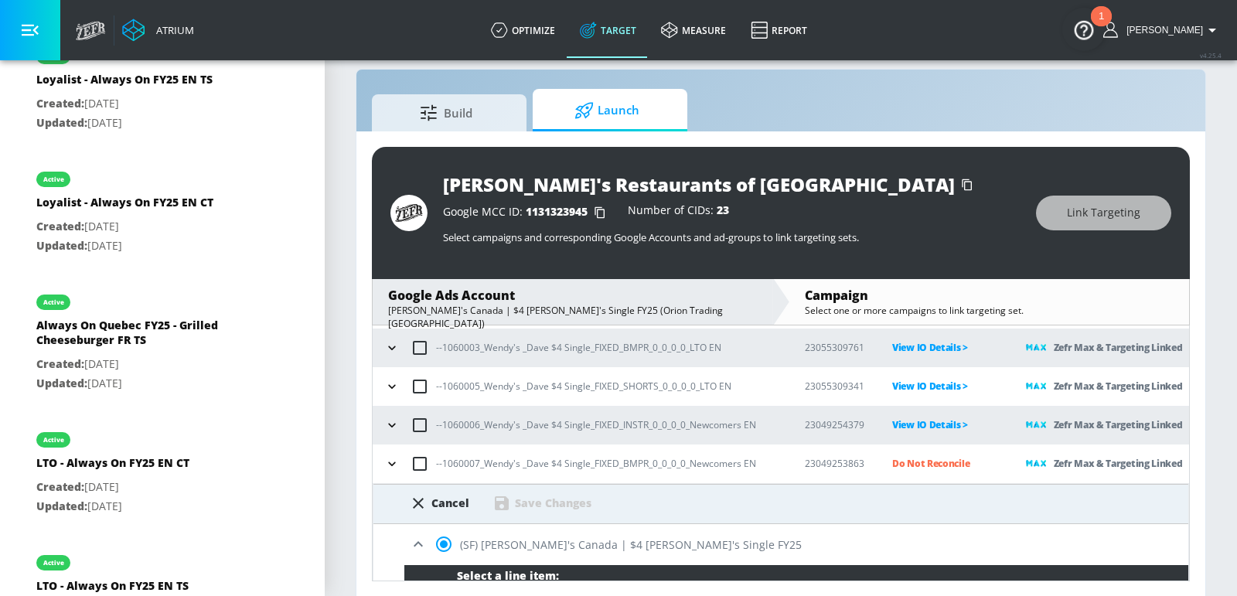
scroll to position [521, 0]
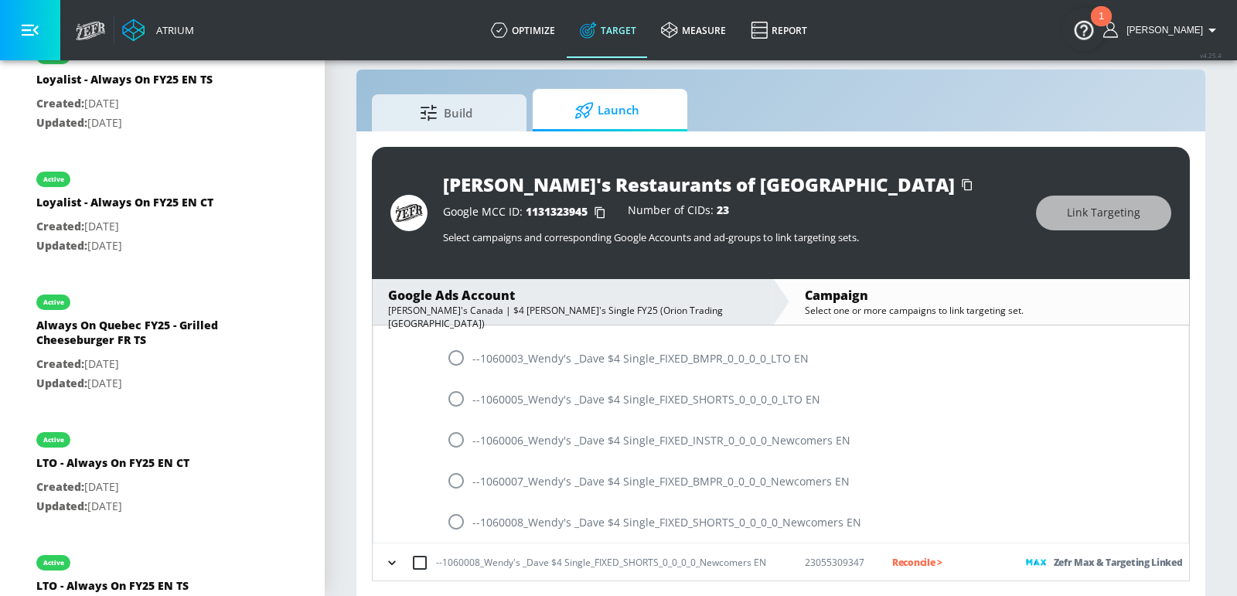
click at [457, 479] on input "radio" at bounding box center [456, 481] width 32 height 32
radio input "true"
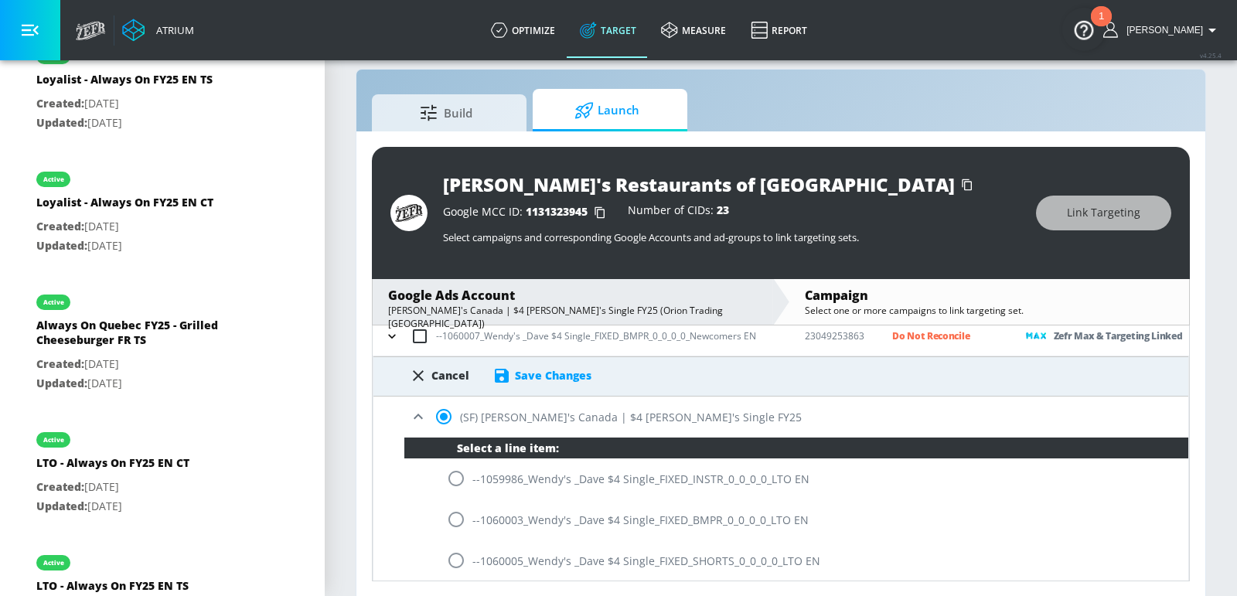
scroll to position [360, 0]
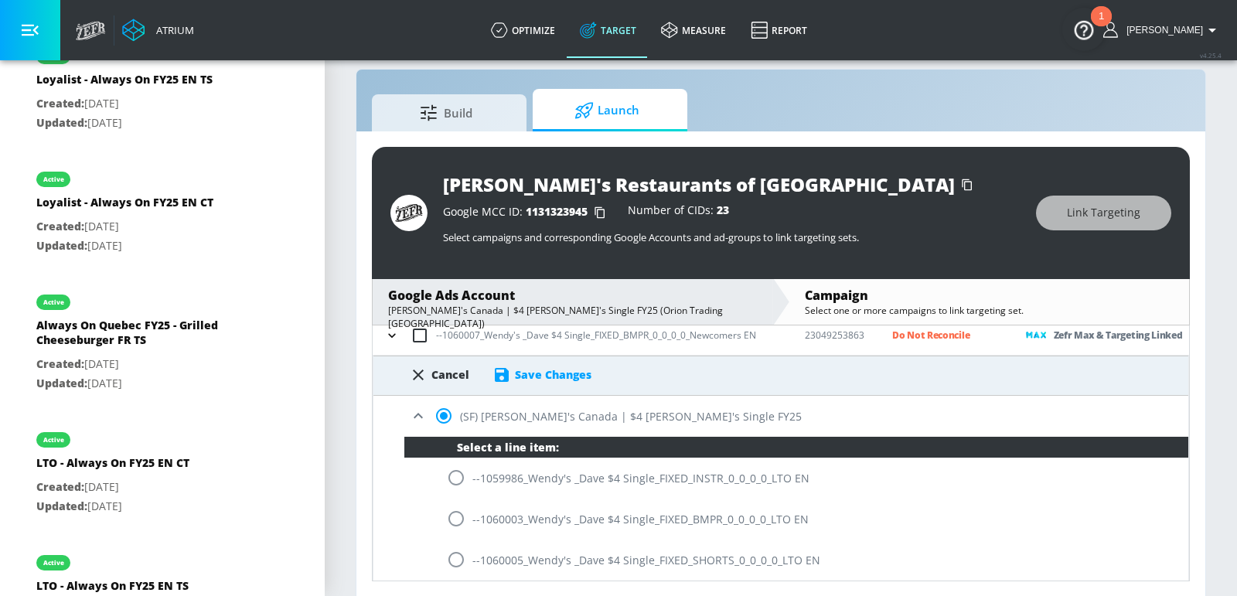
click at [553, 378] on div "Save Changes" at bounding box center [553, 374] width 77 height 15
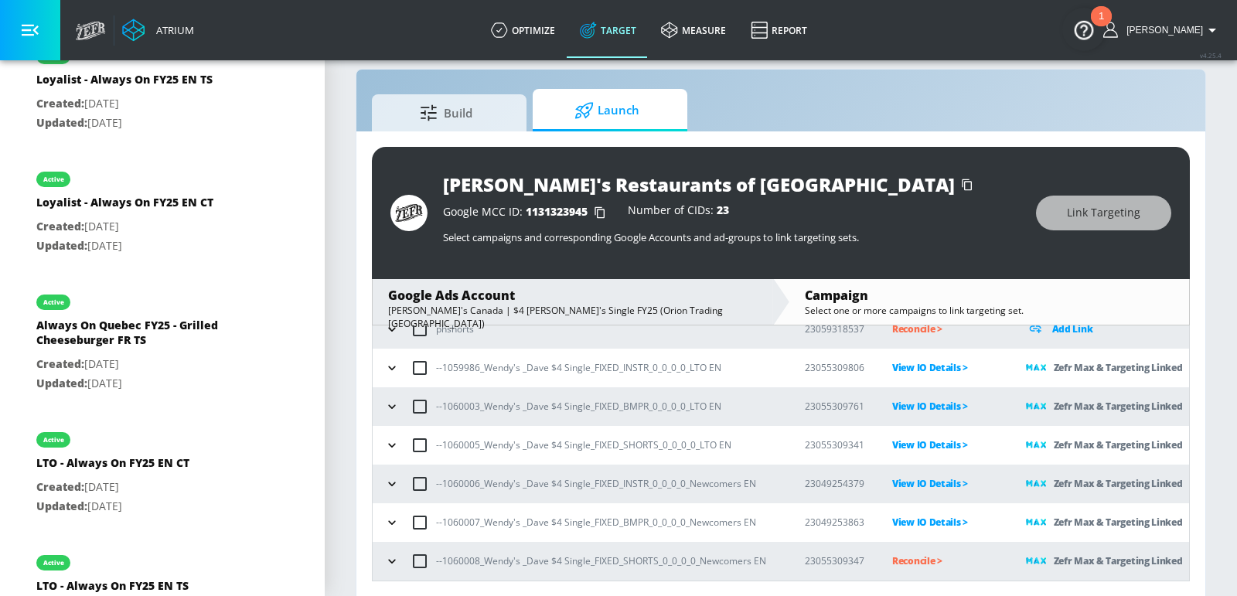
scroll to position [172, 0]
click at [914, 565] on p "Reconcile >" at bounding box center [946, 562] width 109 height 18
drag, startPoint x: 600, startPoint y: 562, endPoint x: 453, endPoint y: 562, distance: 146.9
click at [453, 562] on p "--1060008_Wendy's _Dave $4 Single_FIXED_SHORTS_0_0_0_0_Newcomers EN" at bounding box center [601, 562] width 330 height 16
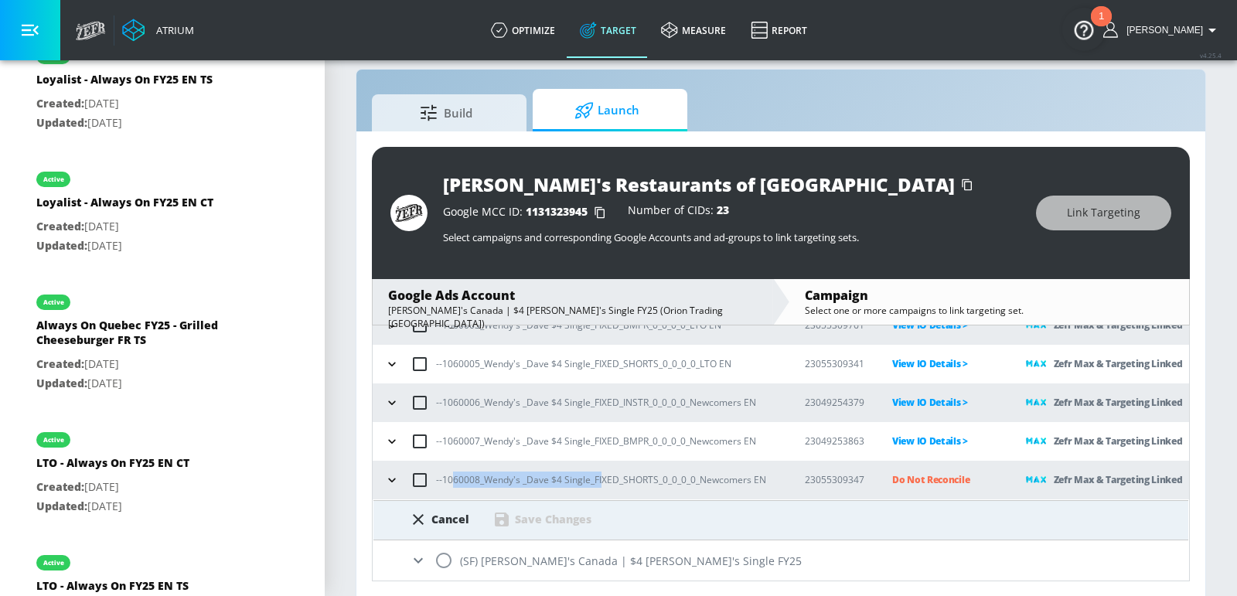
click at [441, 550] on input "radio" at bounding box center [443, 560] width 32 height 32
radio input "true"
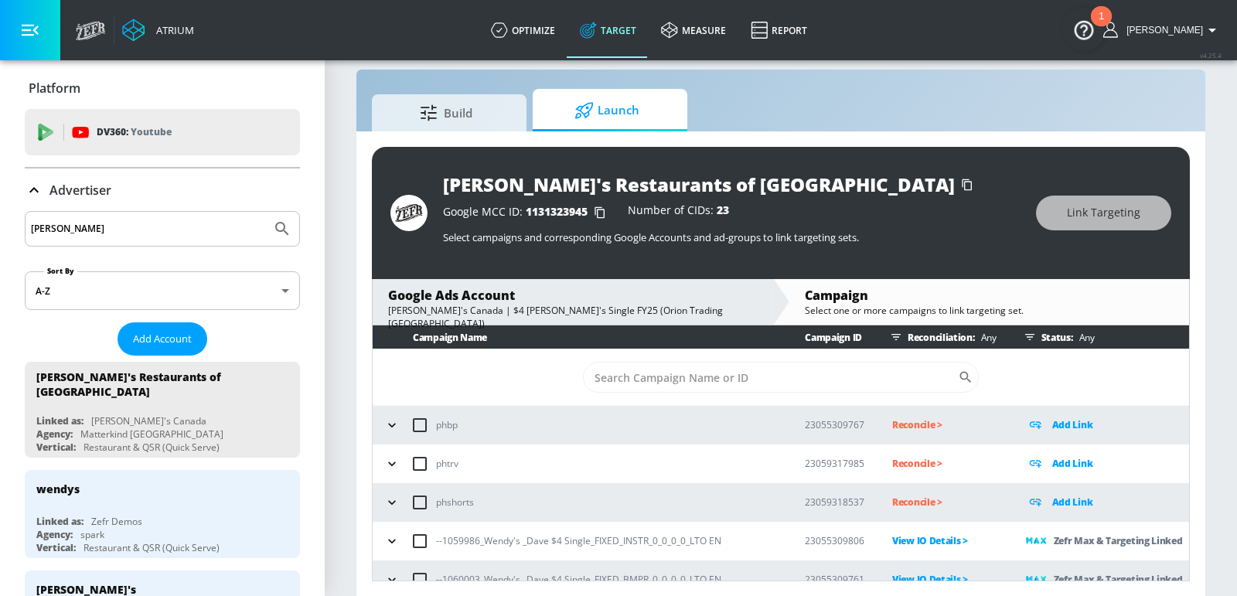
scroll to position [11268, 0]
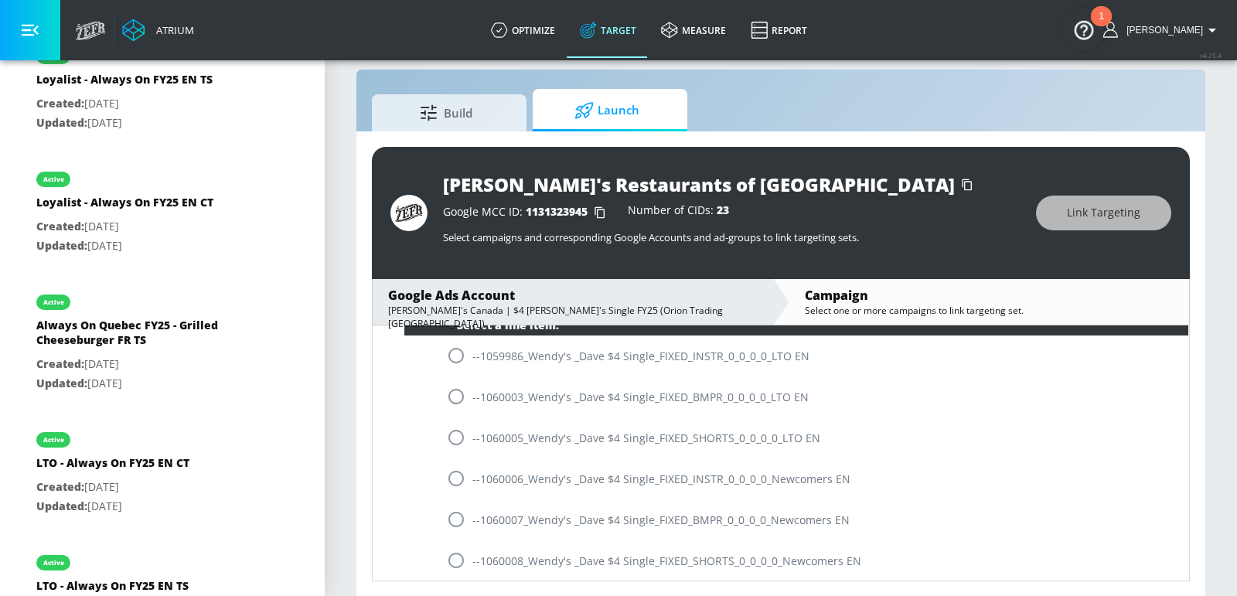
click at [461, 560] on input "radio" at bounding box center [456, 560] width 32 height 32
radio input "true"
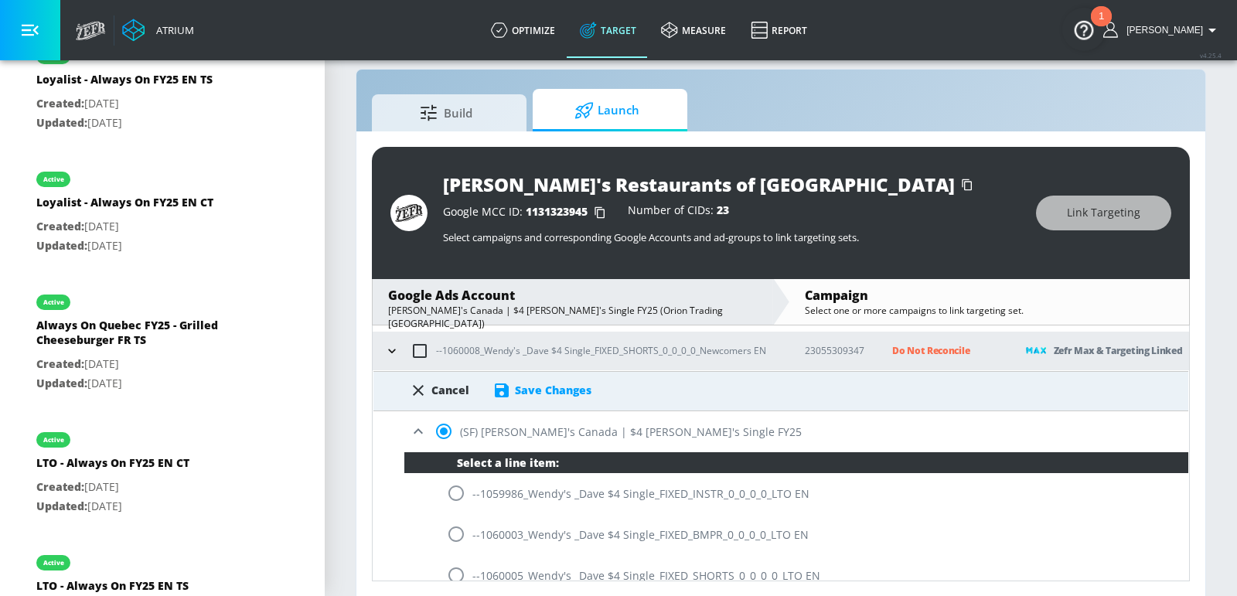
scroll to position [390, 0]
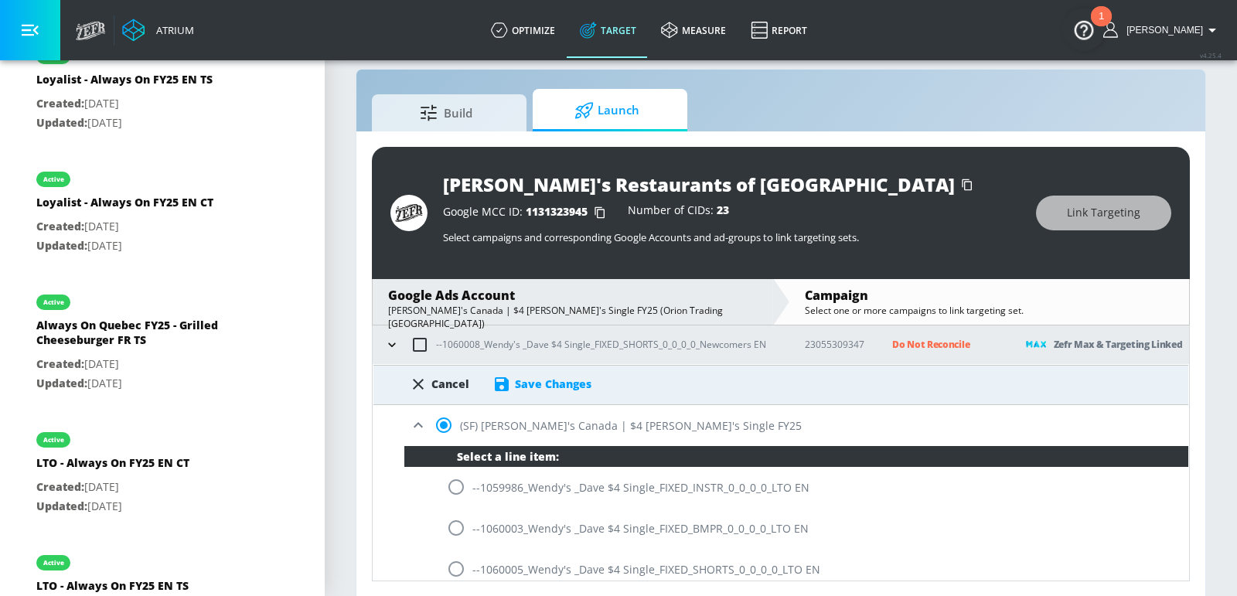
click at [542, 379] on div "Save Changes" at bounding box center [553, 383] width 77 height 15
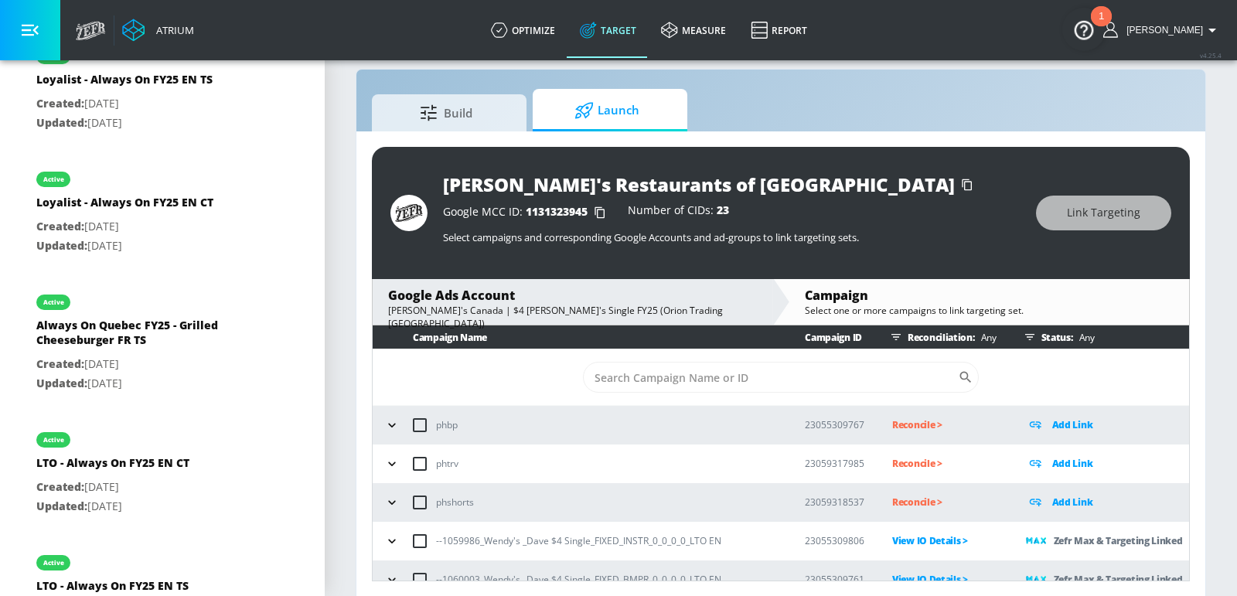
scroll to position [0, 0]
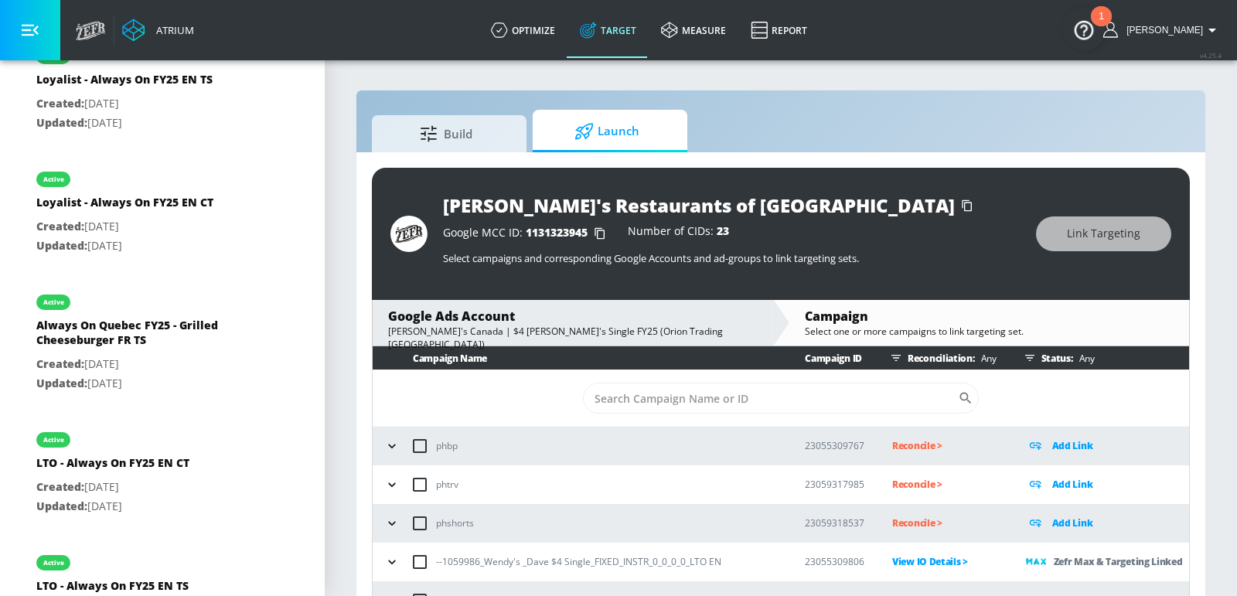
click at [904, 82] on section "Build Launch Wendy's Restaurants of Canada Google MCC ID: 1131323945 Number of …" at bounding box center [781, 339] width 912 height 560
